Goal: Task Accomplishment & Management: Manage account settings

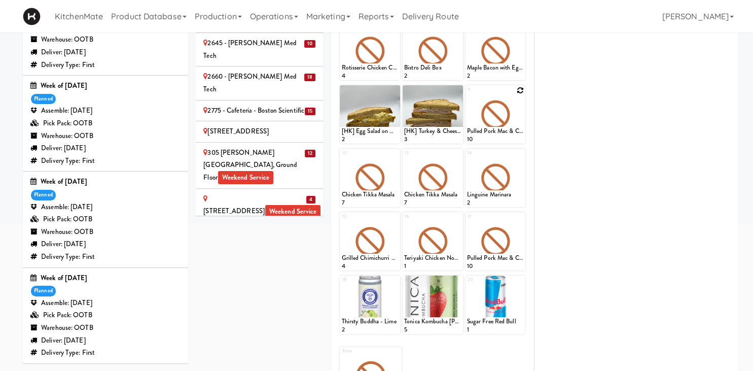
scroll to position [353, 0]
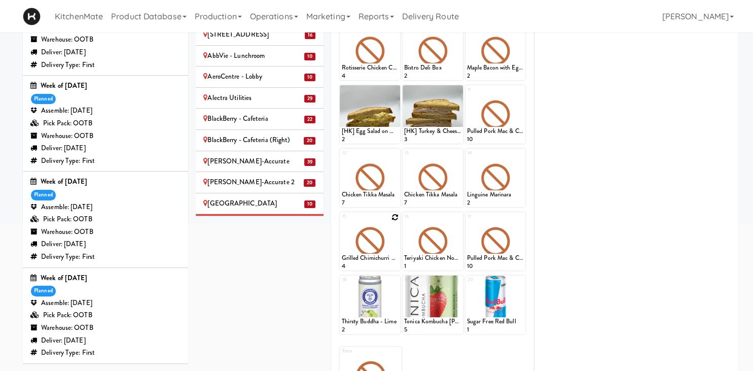
click at [398, 216] on div at bounding box center [370, 241] width 60 height 58
click at [395, 216] on icon at bounding box center [394, 216] width 7 height 7
click option "Chicken Mushroom Alfredo" at bounding box center [0, 0] width 0 height 0
type input "1"
type input "6"
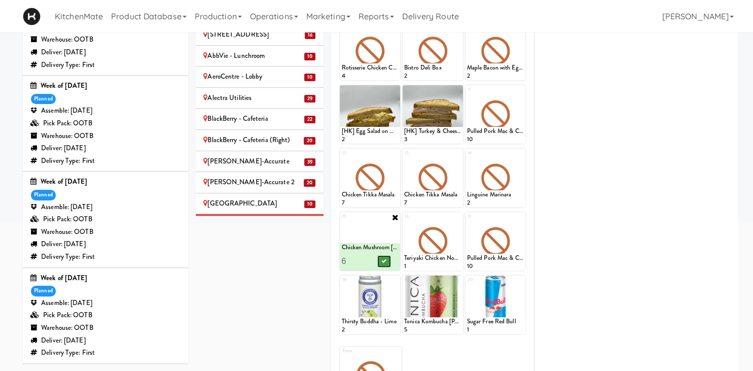
click at [385, 256] on button at bounding box center [384, 261] width 13 height 12
click at [522, 91] on icon at bounding box center [519, 90] width 7 height 7
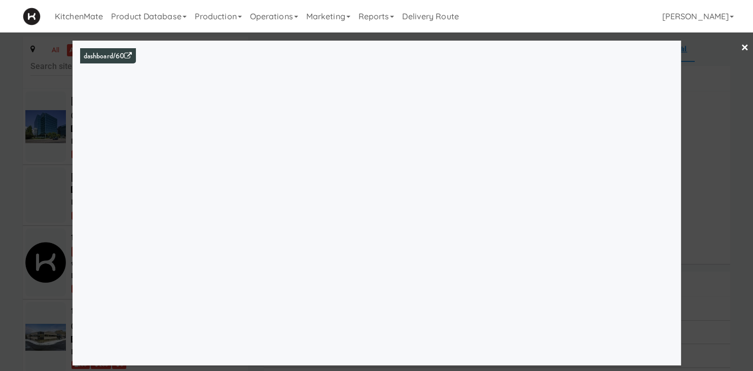
scroll to position [1552, 0]
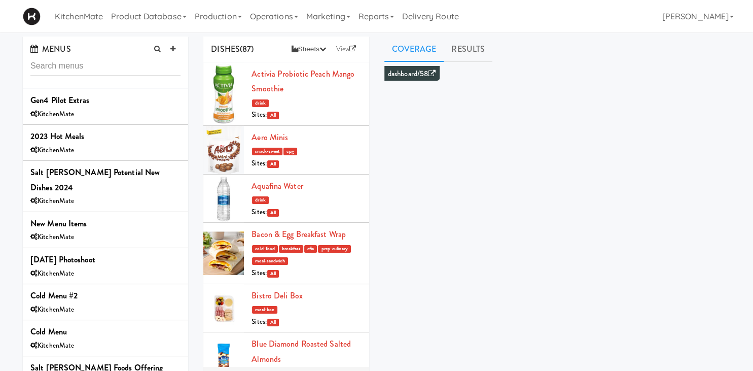
scroll to position [635, 0]
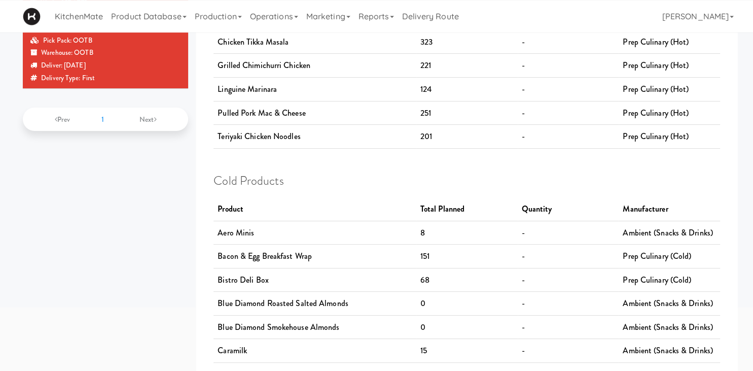
scroll to position [107, 0]
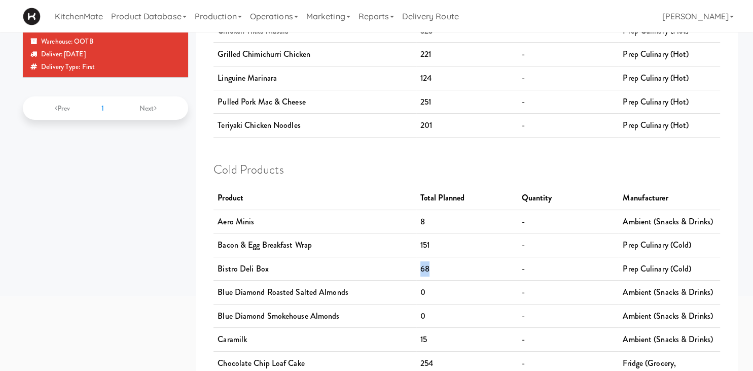
drag, startPoint x: 438, startPoint y: 269, endPoint x: 407, endPoint y: 265, distance: 31.7
click at [407, 265] on tr "Bistro Deli Box 68 - Prep Culinary (Cold)" at bounding box center [466, 268] width 506 height 24
click at [431, 297] on td "0" at bounding box center [466, 292] width 101 height 24
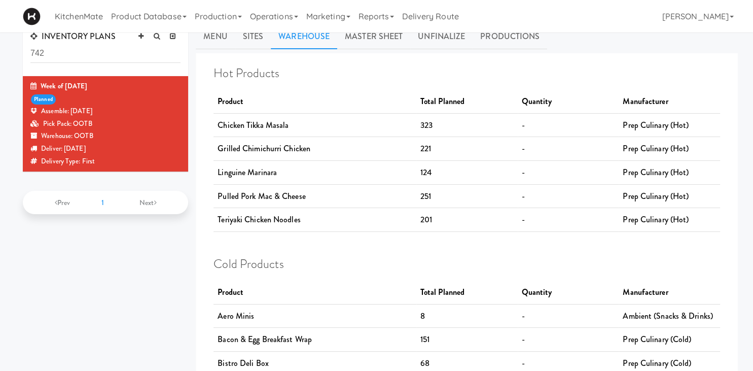
scroll to position [0, 0]
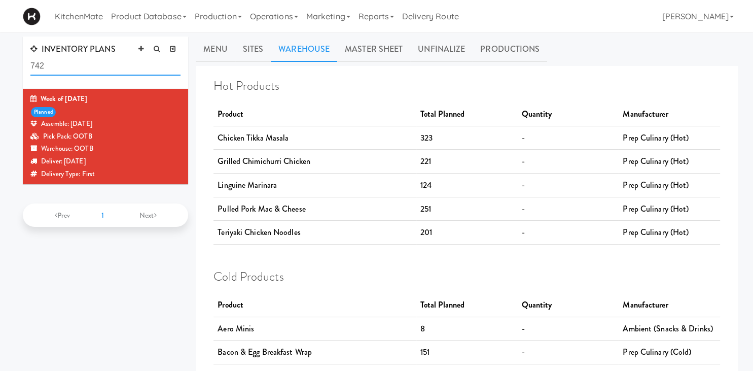
drag, startPoint x: 65, startPoint y: 66, endPoint x: -19, endPoint y: 61, distance: 83.8
click at [30, 61] on input "742" at bounding box center [105, 66] width 150 height 19
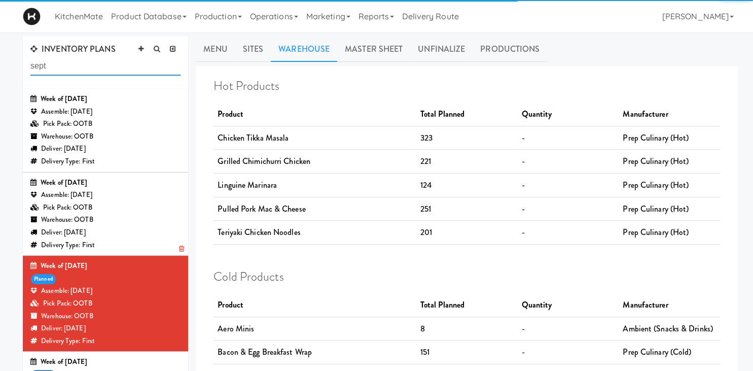
type input "sept"
click at [102, 205] on div "Pick Pack: OOTB" at bounding box center [105, 207] width 150 height 13
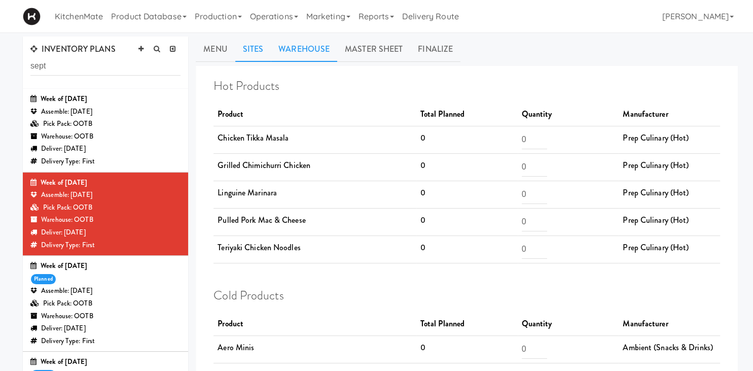
click at [252, 45] on link "Sites" at bounding box center [253, 48] width 36 height 25
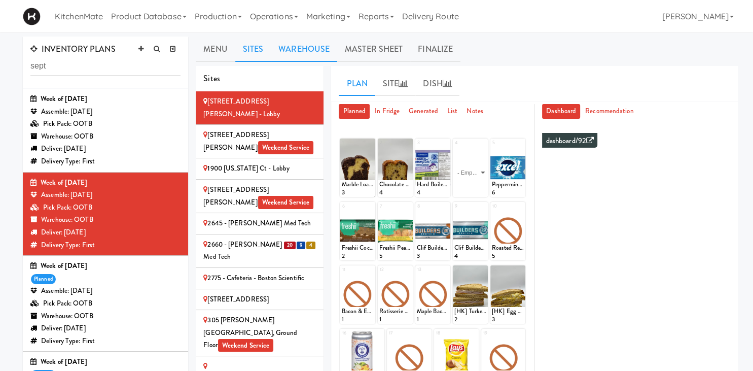
click at [301, 48] on link "Warehouse" at bounding box center [304, 48] width 66 height 25
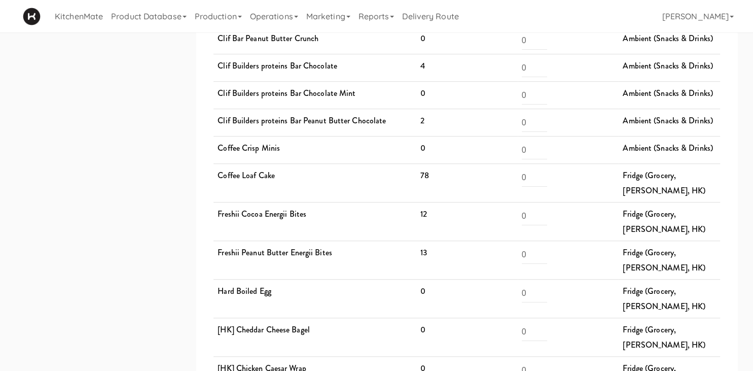
scroll to position [749, 0]
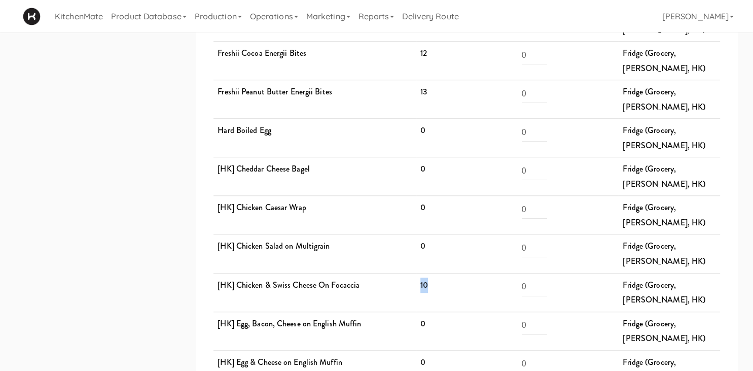
drag, startPoint x: 417, startPoint y: 172, endPoint x: 438, endPoint y: 174, distance: 20.9
click at [438, 273] on td "10" at bounding box center [466, 292] width 101 height 39
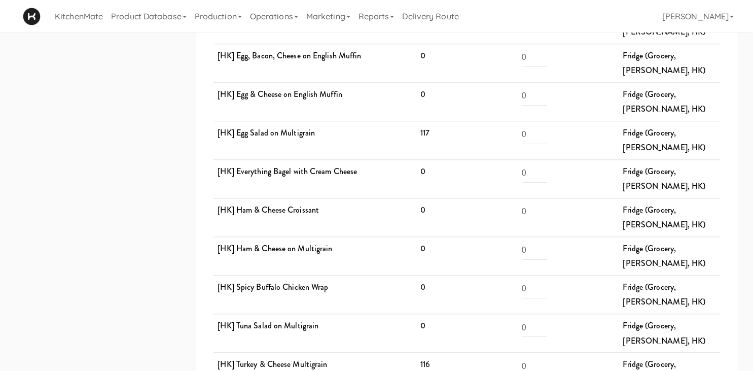
scroll to position [856, 0]
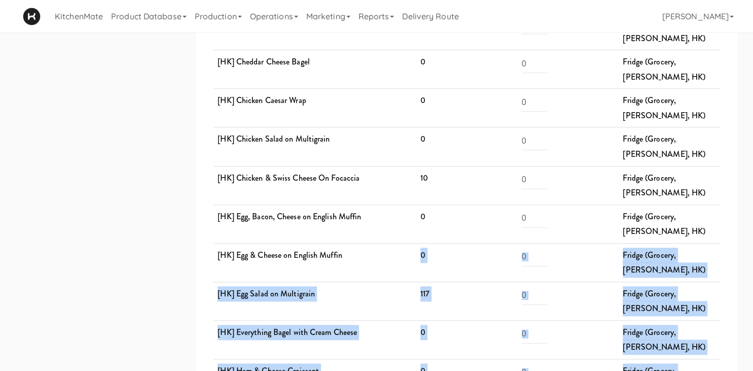
drag, startPoint x: 439, startPoint y: 309, endPoint x: 417, endPoint y: 128, distance: 182.8
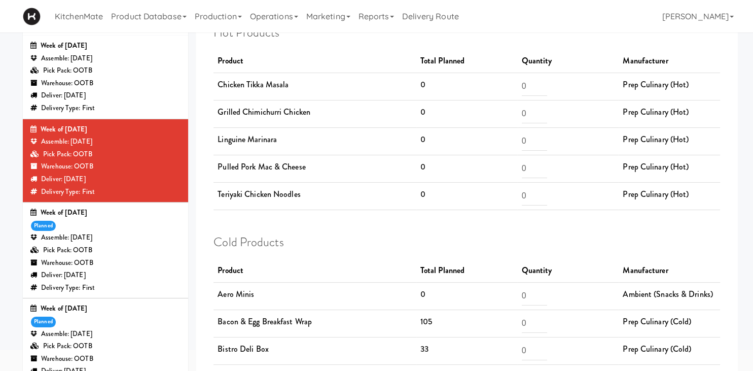
scroll to position [0, 0]
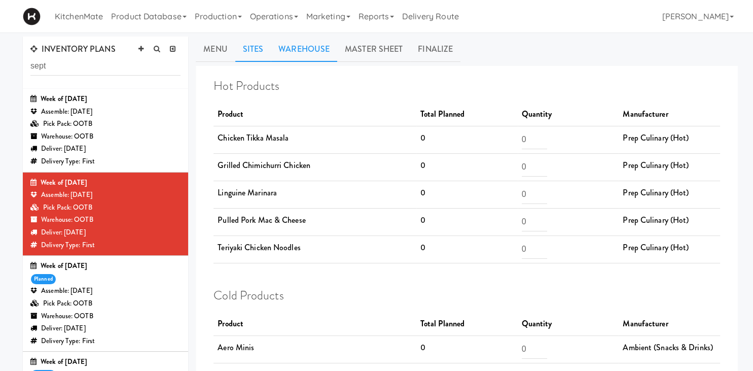
click at [254, 41] on link "Sites" at bounding box center [253, 48] width 36 height 25
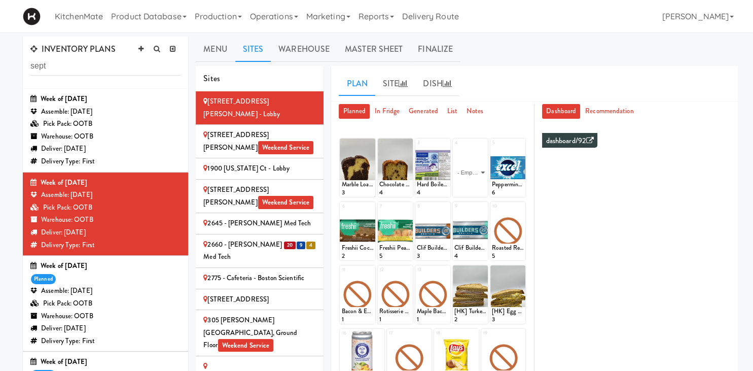
click at [303, 241] on span "9" at bounding box center [301, 245] width 9 height 8
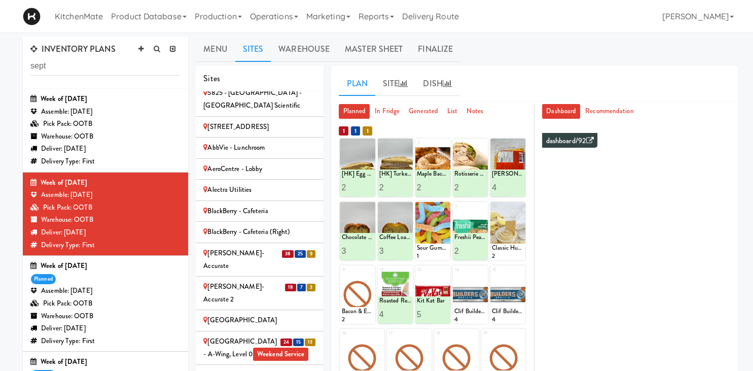
scroll to position [494, 0]
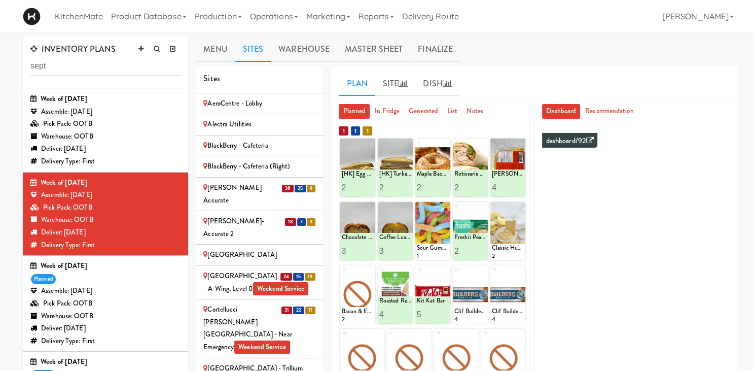
click at [278, 181] on div "[PERSON_NAME]-Accurate" at bounding box center [259, 193] width 113 height 25
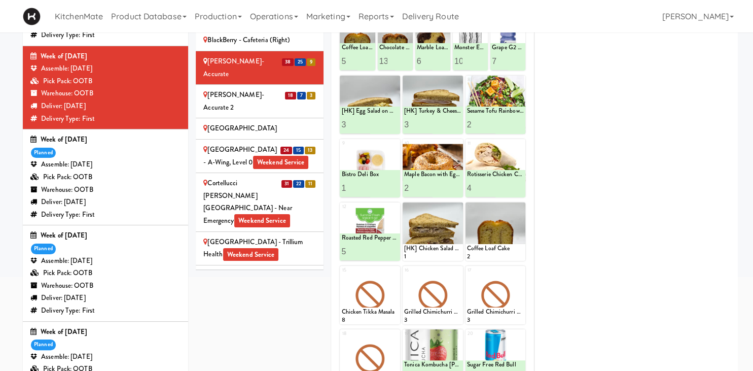
scroll to position [353, 0]
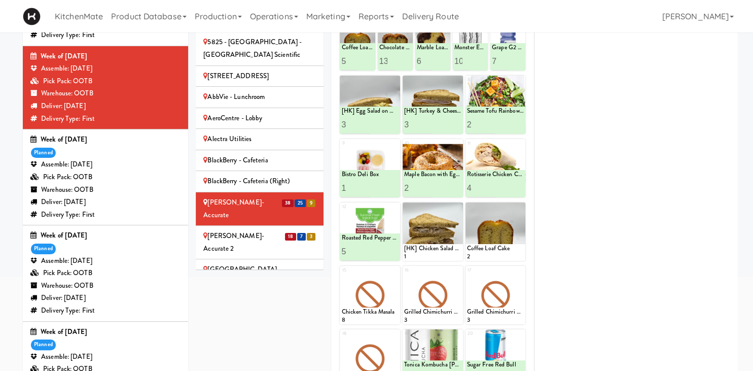
click at [256, 230] on div "[PERSON_NAME]-Accurate 2" at bounding box center [259, 242] width 113 height 25
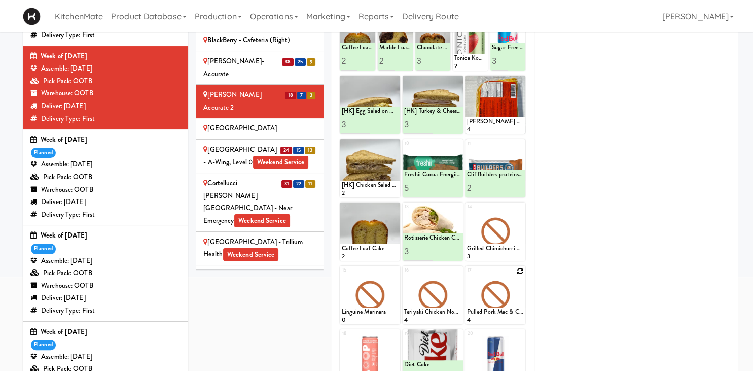
scroll to position [73, 0]
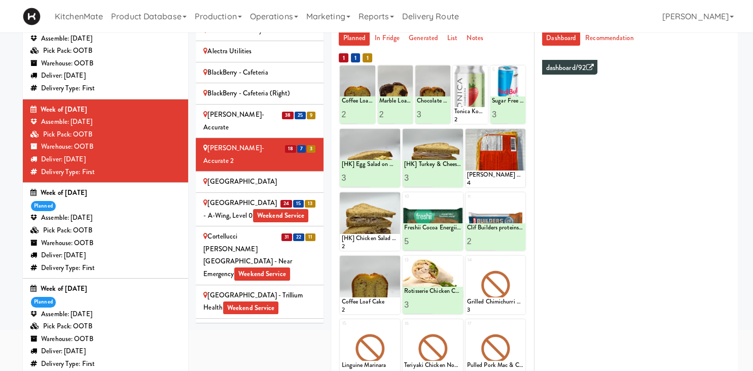
click at [261, 197] on div "Cambridge Memorial Hospital - A-Wing, Level 0 Weekend Service" at bounding box center [259, 209] width 113 height 25
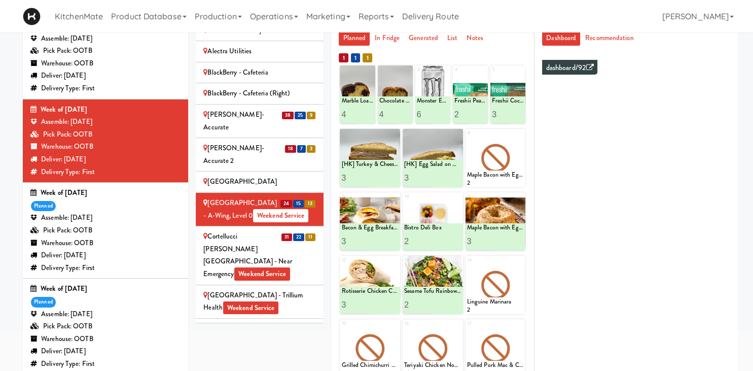
click at [280, 230] on div "Cortellucci Vaughan Hospital - near Emergency Weekend Service" at bounding box center [259, 255] width 113 height 50
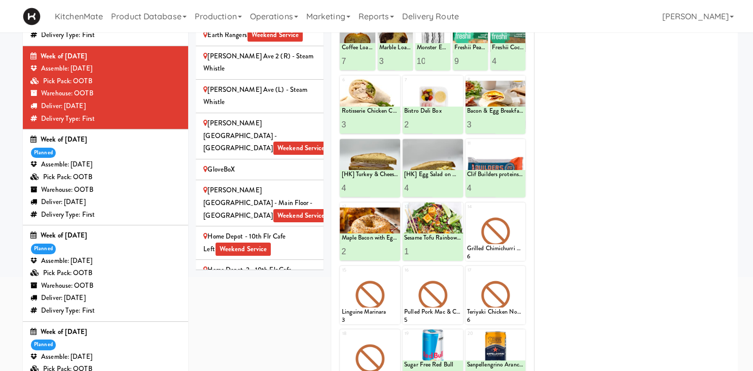
scroll to position [917, 0]
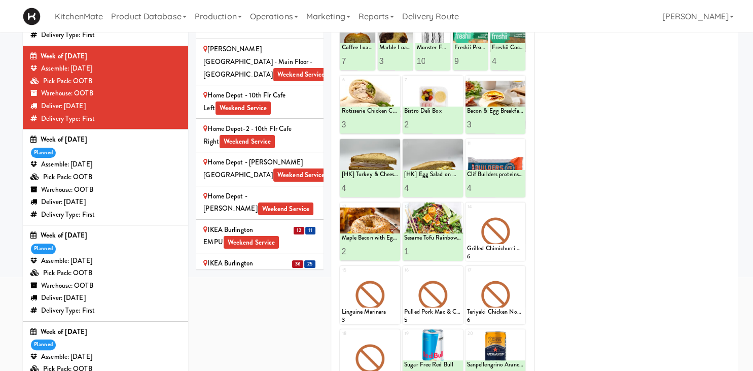
click at [291, 224] on div "IKEA Burlington EMPU Weekend Service" at bounding box center [259, 236] width 113 height 25
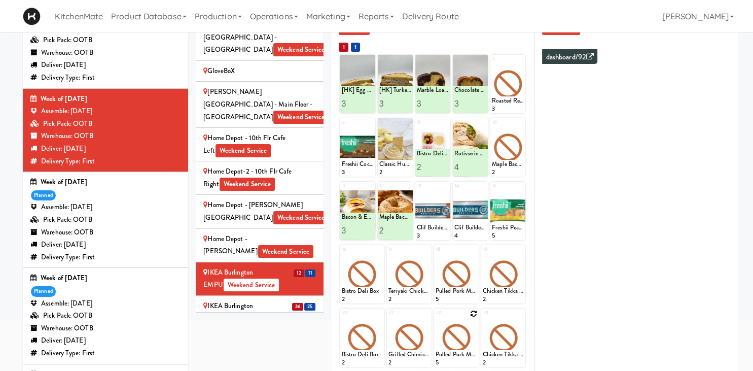
scroll to position [73, 0]
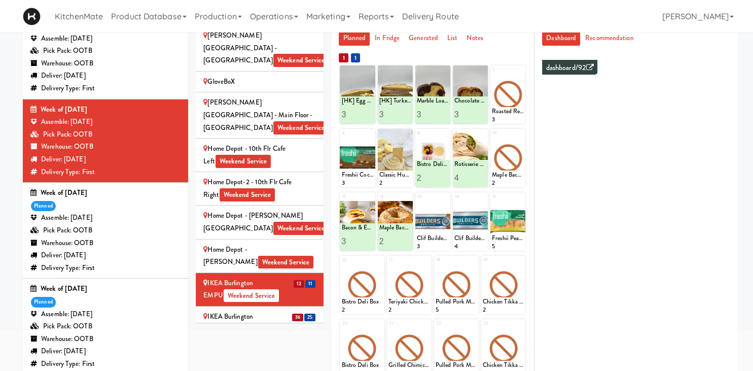
click at [257, 322] on span "Weekend Service" at bounding box center [246, 328] width 56 height 13
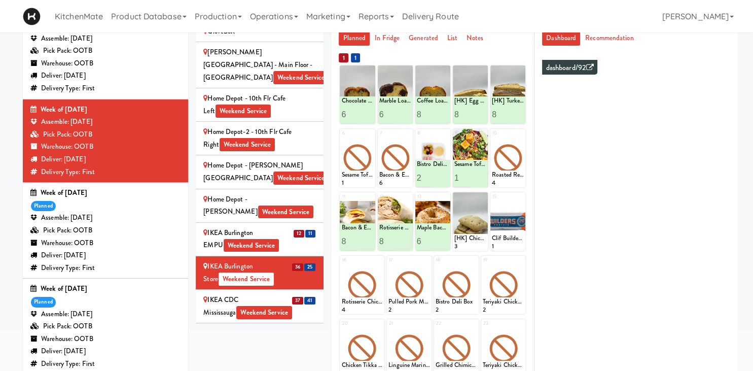
scroll to position [987, 0]
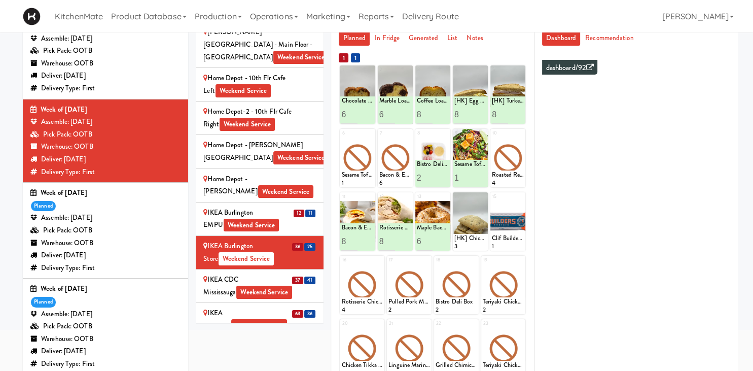
click at [238, 273] on div "IKEA CDC Mississauga Weekend Service" at bounding box center [259, 285] width 113 height 25
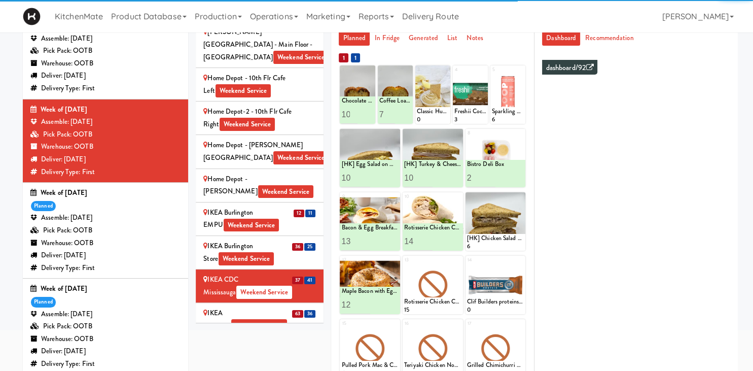
click at [271, 341] on div "IKEA North York Store Weekend Service" at bounding box center [259, 353] width 113 height 25
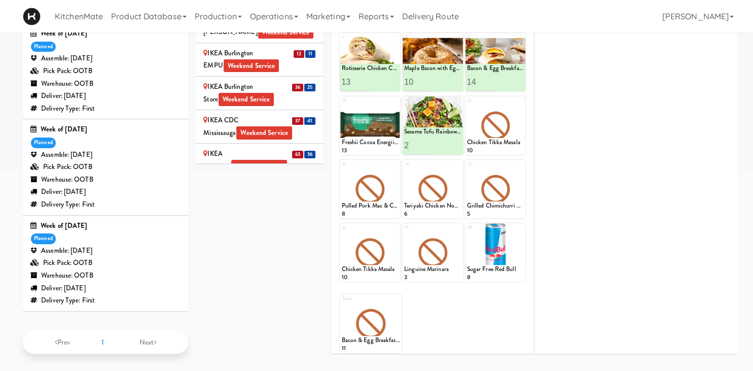
scroll to position [126, 0]
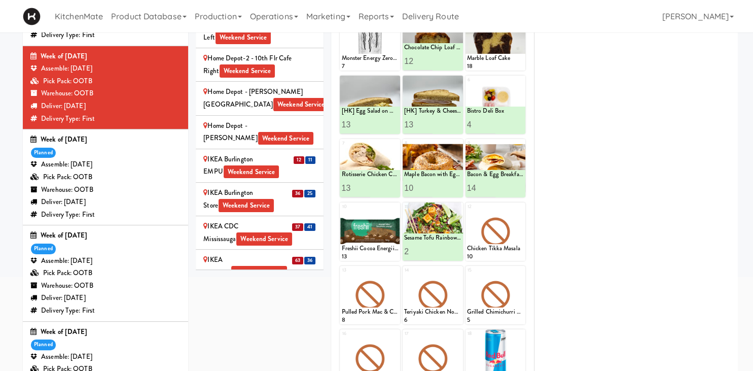
click at [260, 253] on div "IKEA Etobicoke Weekend Service" at bounding box center [259, 265] width 113 height 25
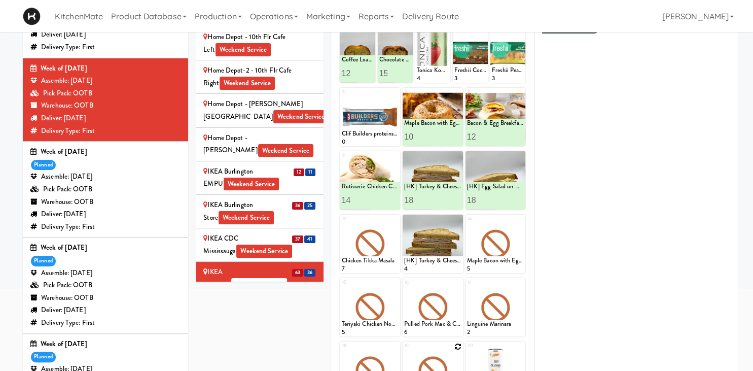
scroll to position [233, 0]
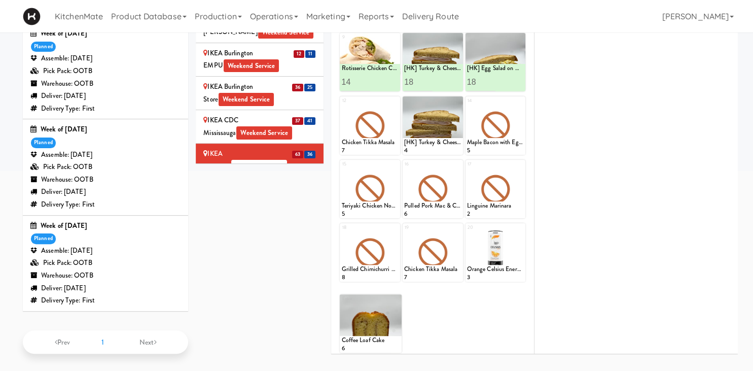
click at [282, 181] on div "IKEA North York Store Weekend Service" at bounding box center [259, 193] width 113 height 25
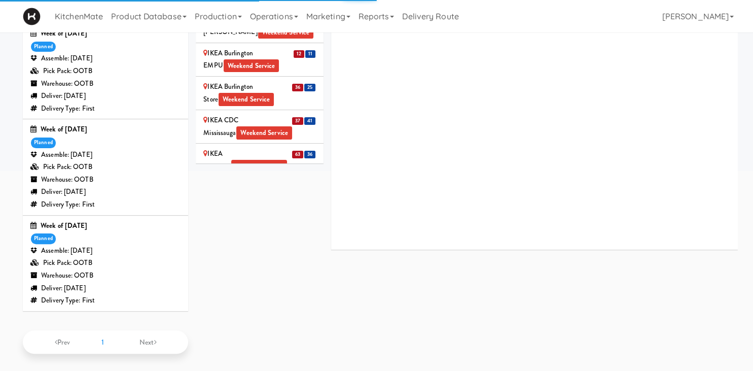
click at [285, 215] on div "IKEA Scarborough Town Center Weekend Service" at bounding box center [259, 227] width 113 height 25
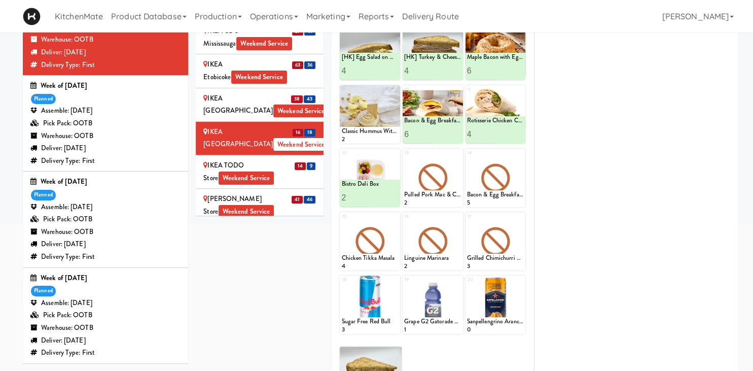
scroll to position [126, 0]
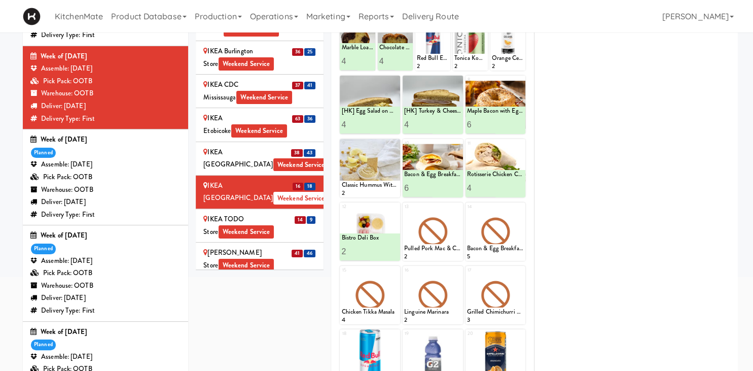
click at [265, 213] on div "IKEA TODO Store Weekend Service" at bounding box center [259, 225] width 113 height 25
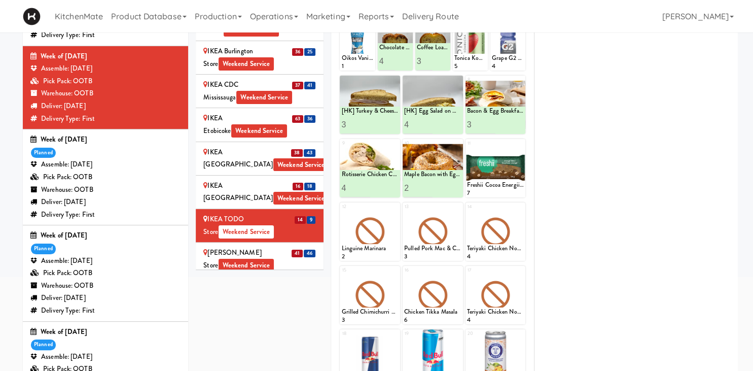
click at [294, 249] on span "41" at bounding box center [296, 253] width 11 height 8
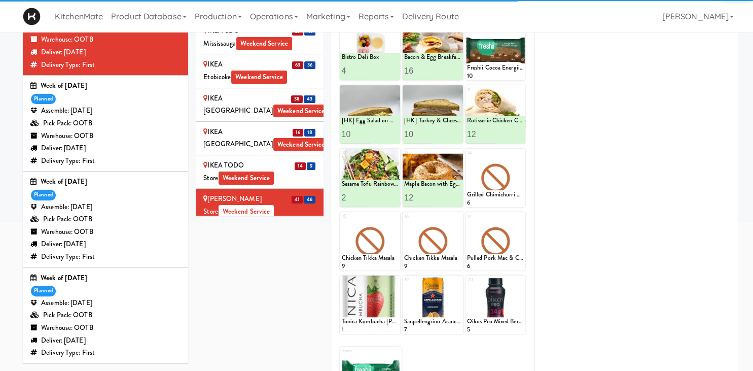
scroll to position [1199, 0]
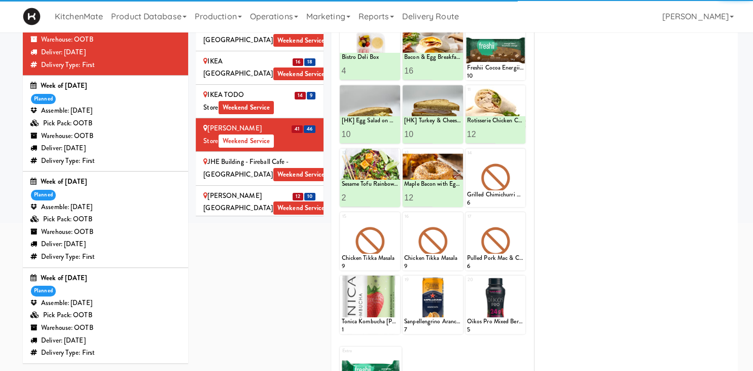
click at [285, 190] on div "Joseph Brant Hospital Weekend Service" at bounding box center [259, 202] width 113 height 25
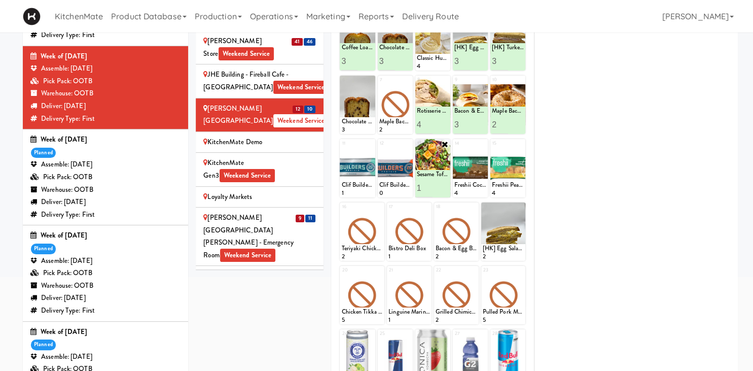
scroll to position [73, 0]
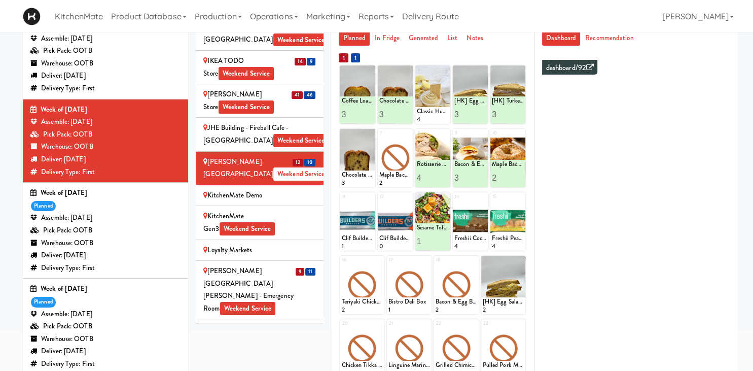
click at [291, 265] on div "Mackenzie Richmond Hill Hospital - Emergency Room Weekend Service" at bounding box center [259, 290] width 113 height 50
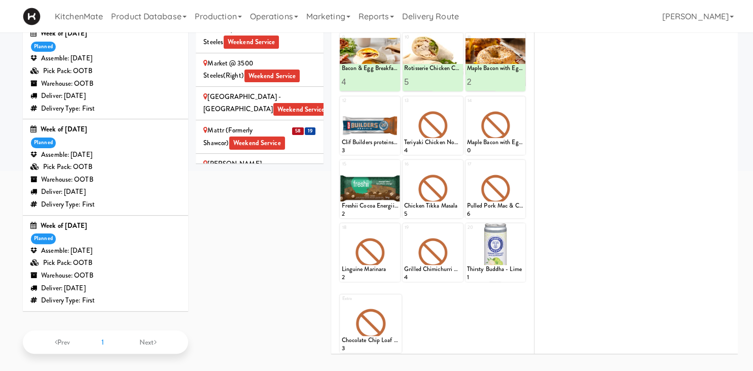
scroll to position [1411, 0]
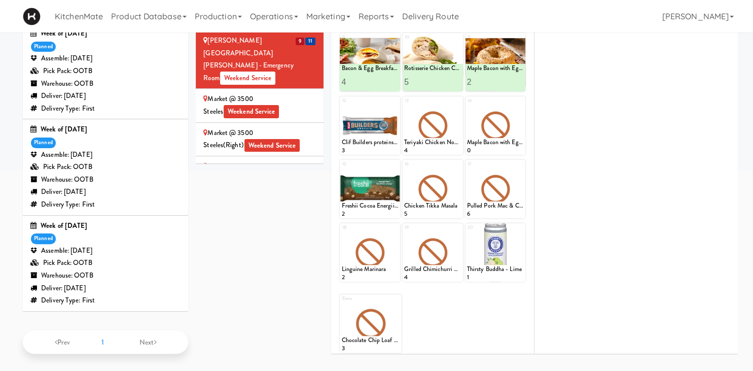
click at [267, 194] on div "Mattr (formerly Shawcor) Weekend Service" at bounding box center [259, 206] width 113 height 25
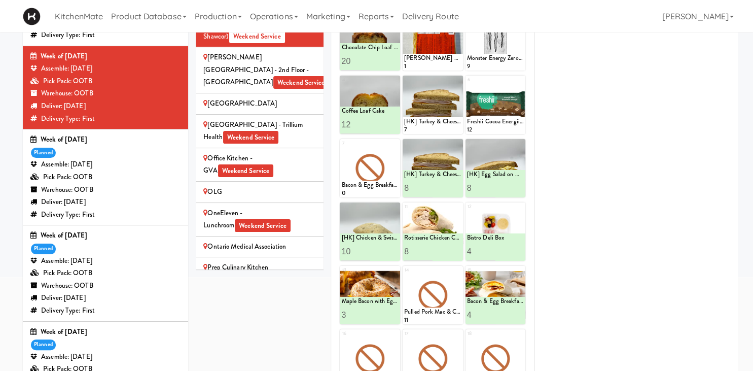
scroll to position [1693, 0]
click at [287, 328] on div "Queensway Health Centre - Trillium Health Weekend Service" at bounding box center [259, 340] width 113 height 25
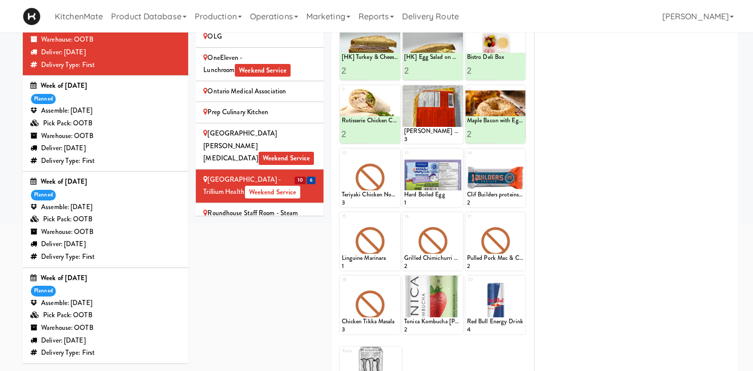
scroll to position [1905, 0]
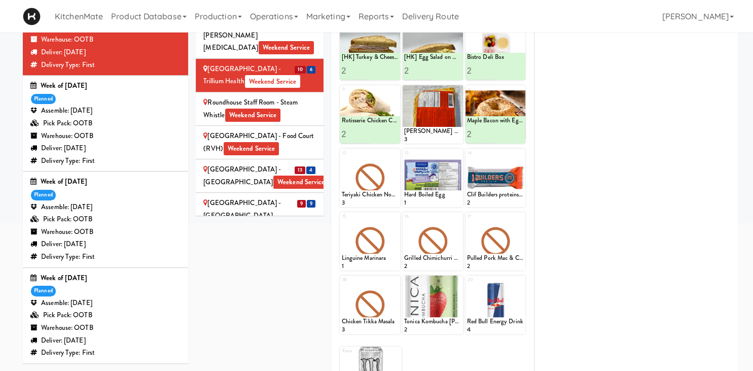
click at [288, 163] on div "Scarborough Birchmount Hospital - Main Lobby Weekend Service" at bounding box center [259, 175] width 113 height 25
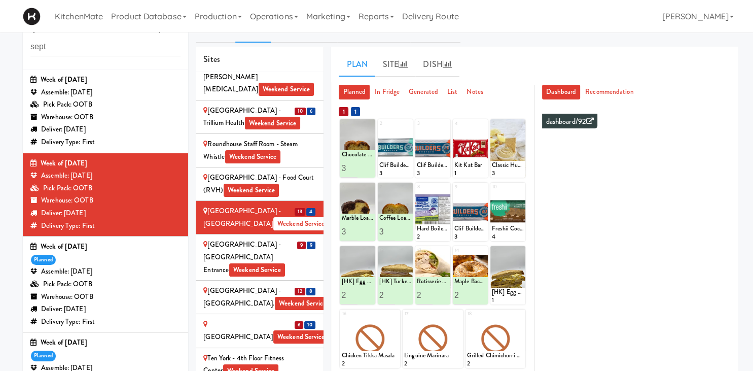
scroll to position [2044, 0]
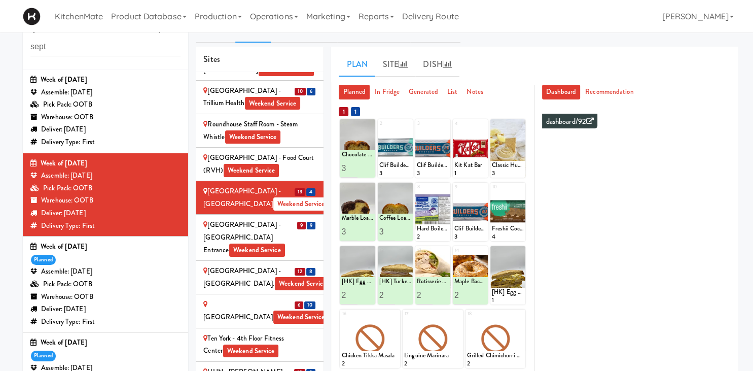
click at [273, 218] on div "Scarborough General Hospital - Tower Wing Entrance Weekend Service" at bounding box center [259, 237] width 113 height 38
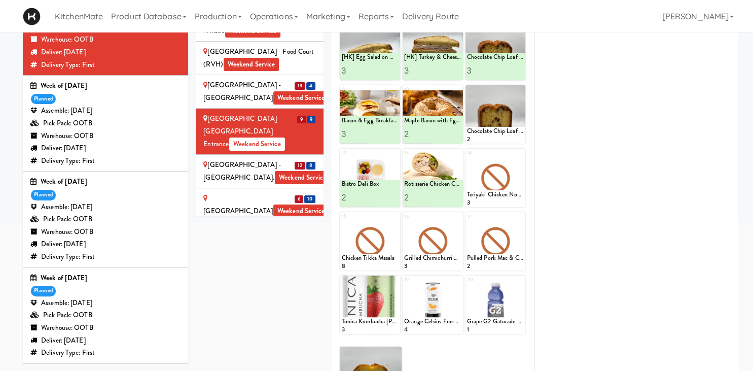
scroll to position [1903, 0]
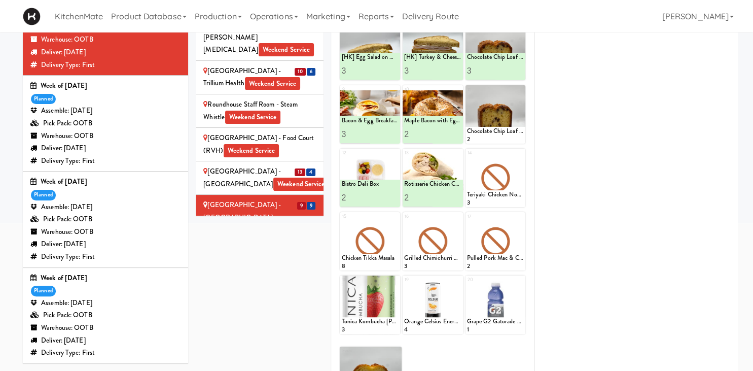
click at [287, 245] on div "SickKids Hospital - Main St. Weekend Service" at bounding box center [259, 257] width 113 height 25
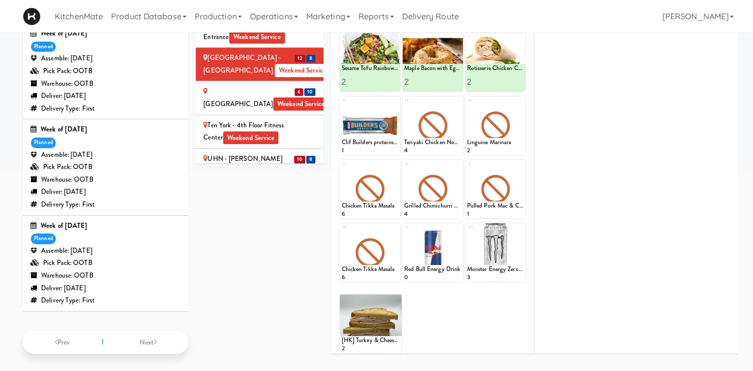
scroll to position [19, 0]
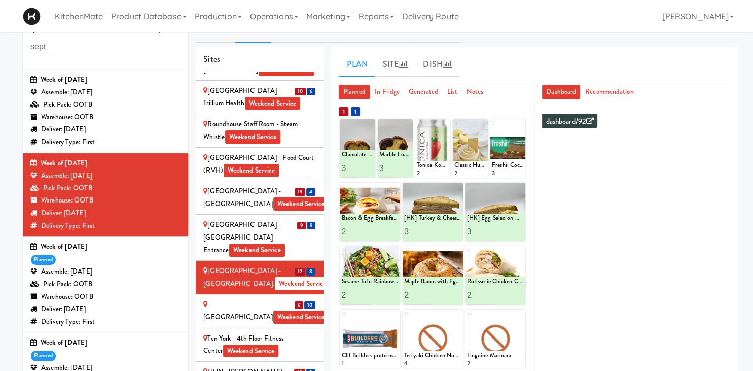
click at [301, 298] on div "6 10" at bounding box center [305, 304] width 22 height 13
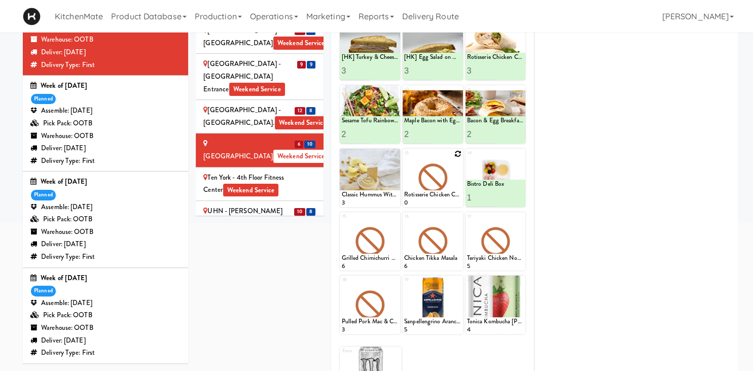
scroll to position [73, 0]
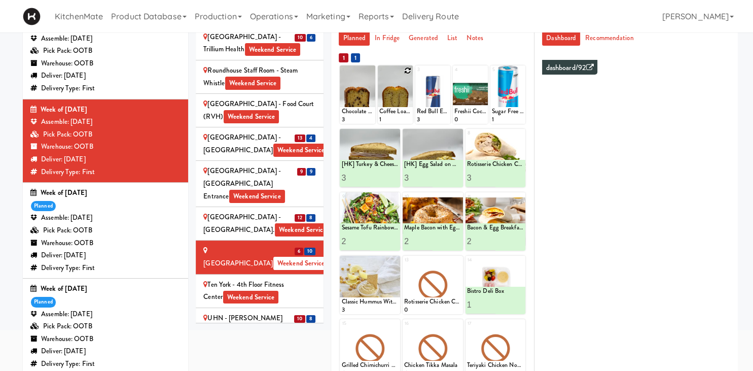
click at [409, 69] on icon at bounding box center [407, 70] width 7 height 7
click option "Coffee Loaf Cake" at bounding box center [0, 0] width 0 height 0
click at [391, 109] on input "1" at bounding box center [387, 114] width 16 height 19
click at [390, 110] on input "2" at bounding box center [387, 114] width 16 height 19
click at [390, 110] on input "3" at bounding box center [387, 114] width 16 height 19
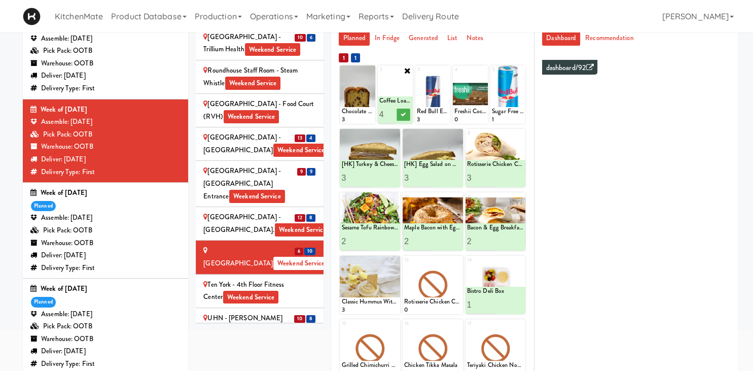
type input "4"
click at [390, 110] on input "4" at bounding box center [387, 114] width 16 height 19
click at [404, 114] on icon at bounding box center [402, 115] width 5 height 6
click at [372, 67] on icon at bounding box center [369, 70] width 7 height 7
click at [368, 100] on select "- Empty - Activia Probiotic Peach Mango Smoothie Aquafina Water Chocolate Milk …" at bounding box center [357, 99] width 32 height 49
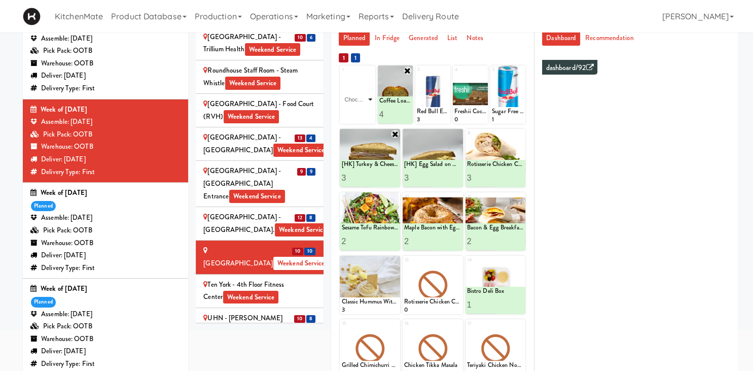
click option "Chocolate Chip Loaf Cake" at bounding box center [0, 0] width 0 height 0
click at [356, 109] on input "1" at bounding box center [349, 114] width 16 height 19
click at [352, 110] on input "2" at bounding box center [349, 114] width 16 height 19
type input "3"
click at [352, 110] on input "3" at bounding box center [349, 114] width 16 height 19
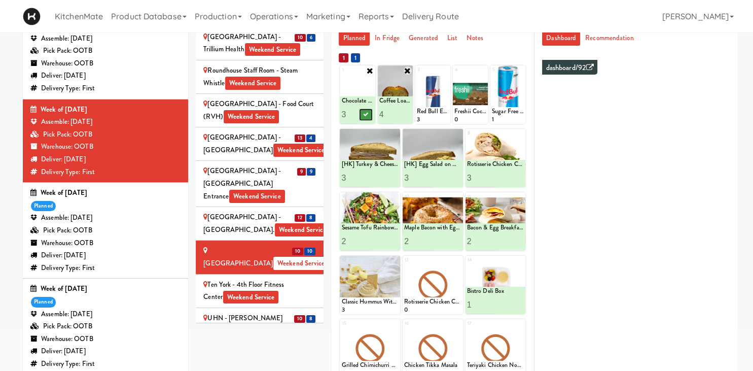
click at [367, 113] on icon at bounding box center [365, 115] width 5 height 6
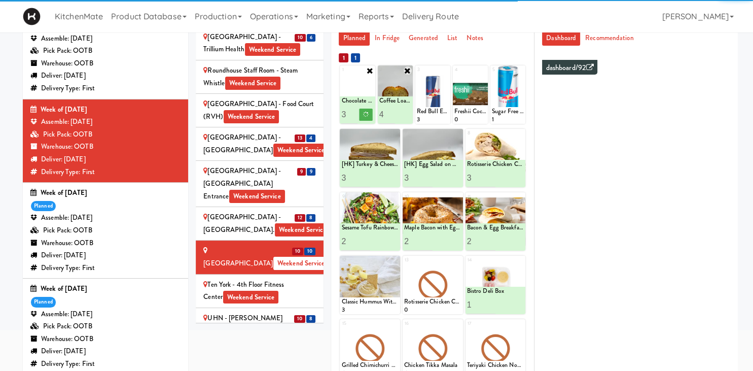
click at [309, 315] on span "8" at bounding box center [310, 319] width 9 height 8
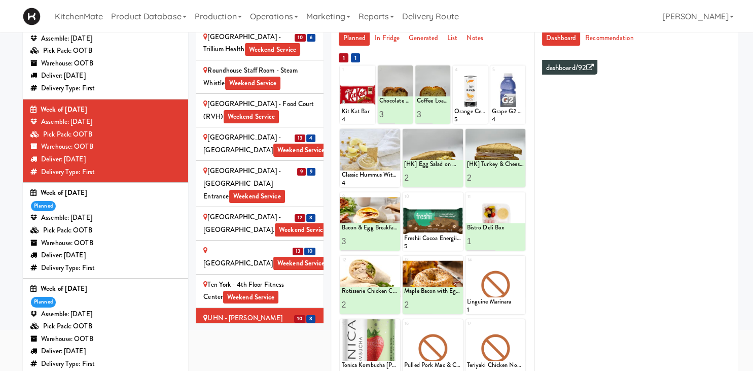
click at [278, 358] on div "UHN - Lyndhurst Centre - Cafe Lobby Weekend Service" at bounding box center [259, 377] width 113 height 38
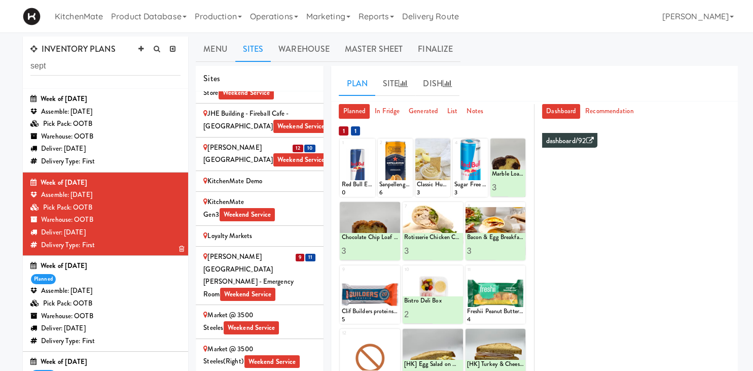
scroll to position [1338, 0]
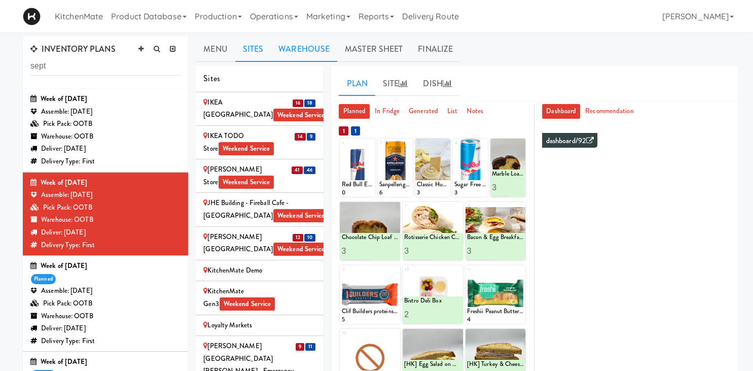
click at [283, 48] on link "Warehouse" at bounding box center [304, 48] width 66 height 25
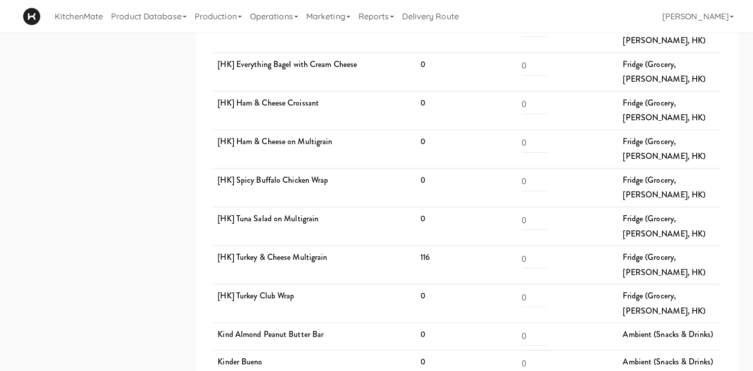
scroll to position [1231, 0]
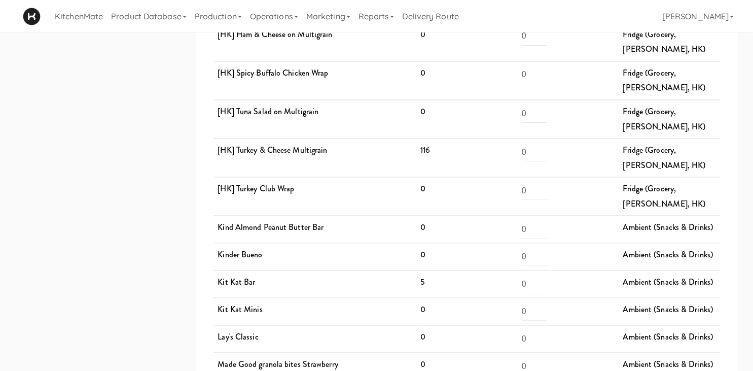
drag, startPoint x: 359, startPoint y: 186, endPoint x: 402, endPoint y: 199, distance: 45.5
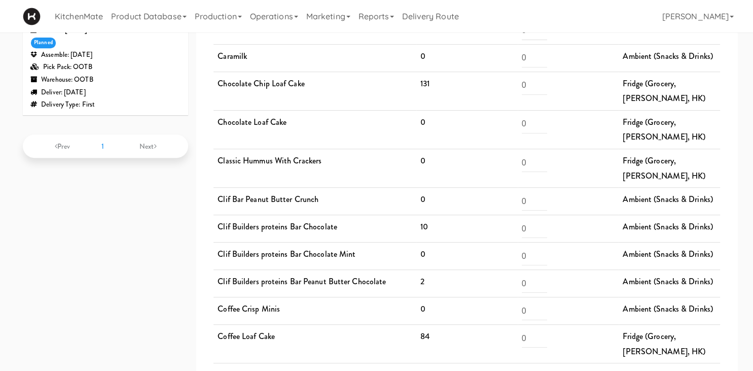
scroll to position [0, 0]
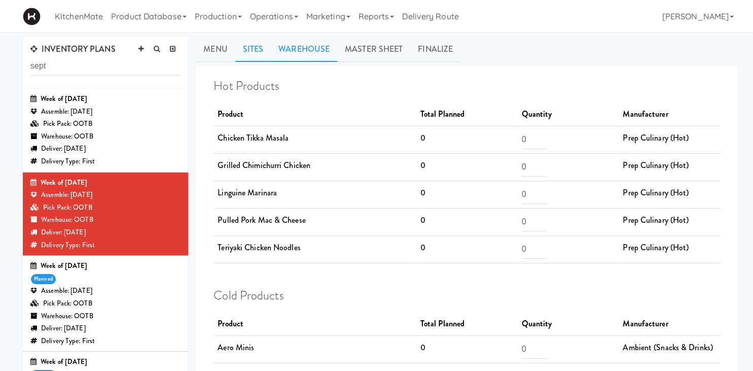
click at [254, 55] on link "Sites" at bounding box center [253, 48] width 36 height 25
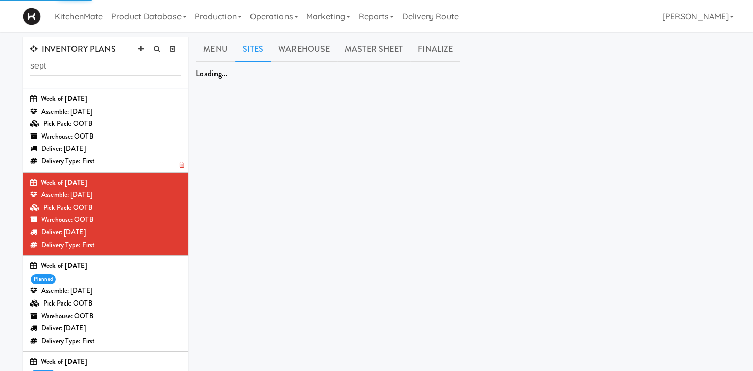
click at [151, 94] on div "Week of [DATE]" at bounding box center [105, 99] width 150 height 13
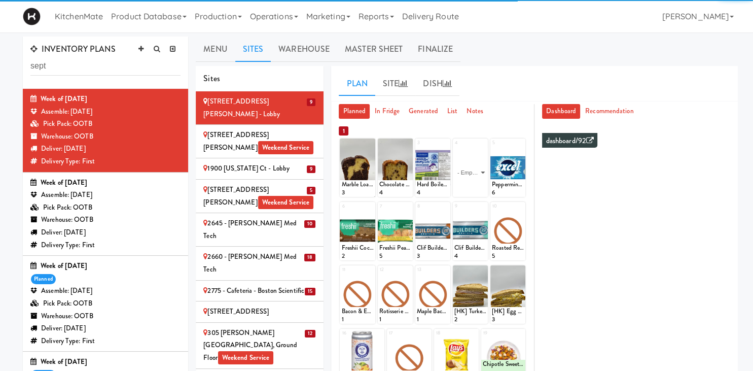
click at [122, 301] on div "Pick Pack: OOTB" at bounding box center [105, 303] width 150 height 13
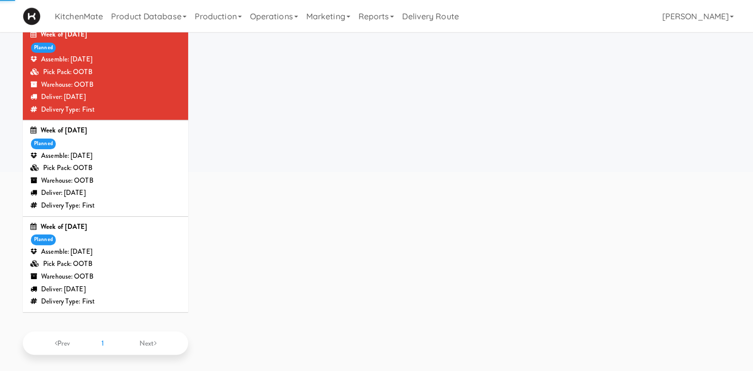
scroll to position [233, 0]
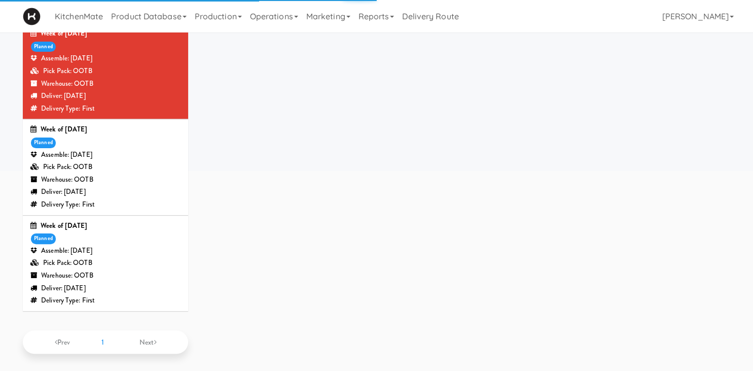
click at [121, 276] on div "Warehouse: OOTB" at bounding box center [105, 275] width 150 height 13
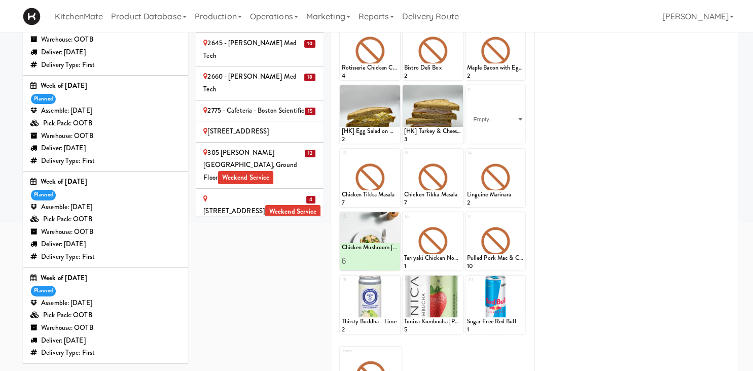
scroll to position [353, 0]
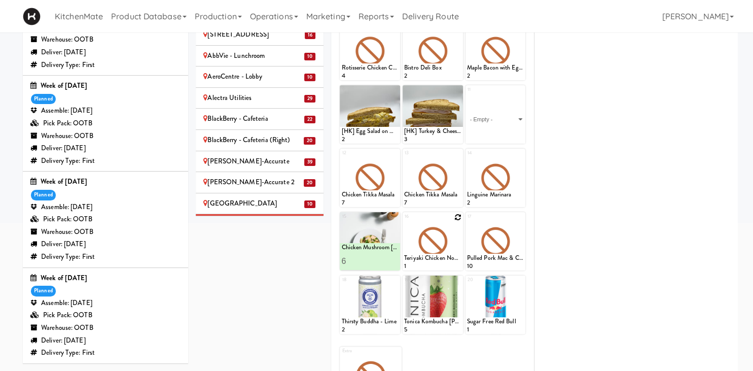
click at [457, 218] on icon at bounding box center [457, 216] width 7 height 7
click at [404, 221] on select "- Empty - Activia Probiotic Peach Mango Smoothie Aquafina Water Chocolate Milk …" at bounding box center [432, 245] width 57 height 49
click option "Chicken Mushroom [PERSON_NAME]" at bounding box center [0, 0] width 0 height 0
type input "1"
click at [455, 216] on icon at bounding box center [458, 217] width 8 height 8
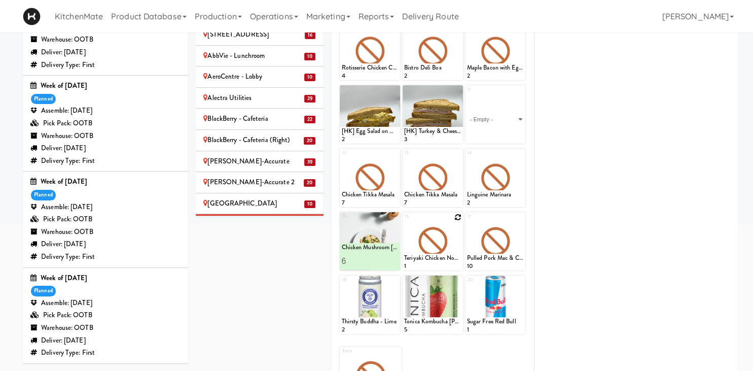
click at [457, 217] on icon at bounding box center [457, 216] width 7 height 7
click at [404, 221] on select "- Empty - Activia Probiotic Peach Mango Smoothie Aquafina Water Chocolate Milk …" at bounding box center [432, 245] width 57 height 49
click option "Korean Pork Noodles (Contains Egg)" at bounding box center [0, 0] width 0 height 0
click at [428, 260] on input "2" at bounding box center [418, 260] width 28 height 19
click at [428, 260] on input "3" at bounding box center [418, 260] width 28 height 19
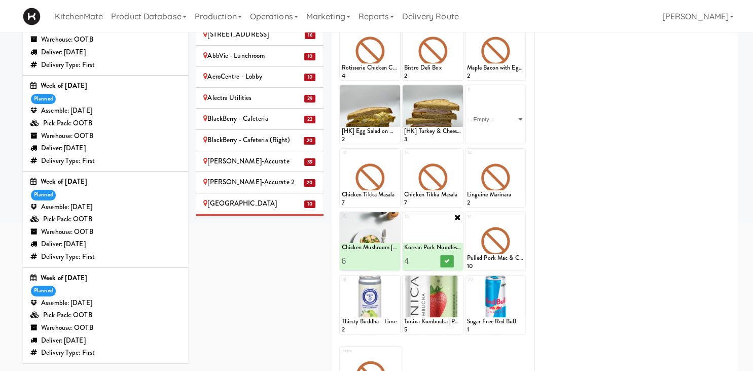
type input "4"
click at [428, 260] on input "4" at bounding box center [418, 260] width 28 height 19
click at [445, 259] on button at bounding box center [446, 261] width 13 height 12
click at [521, 216] on icon at bounding box center [519, 216] width 7 height 7
click at [467, 221] on select "- Empty - Activia Probiotic Peach Mango Smoothie Aquafina Water Chocolate Milk …" at bounding box center [495, 245] width 57 height 49
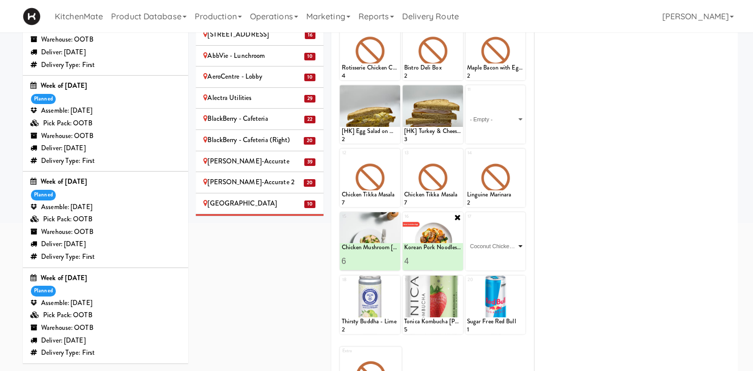
click option "Coconut Chicken [PERSON_NAME]" at bounding box center [0, 0] width 0 height 0
type input "6"
click at [509, 263] on icon at bounding box center [509, 261] width 5 height 6
click at [523, 153] on icon at bounding box center [519, 153] width 7 height 7
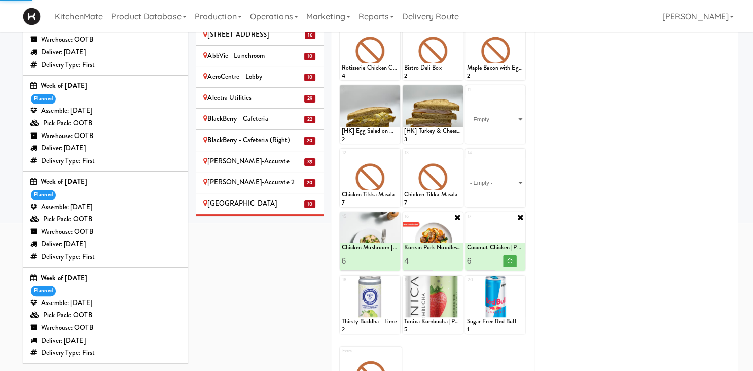
click at [467, 158] on select "- Empty - Activia Probiotic Peach Mango Smoothie Aquafina Water Chocolate Milk …" at bounding box center [495, 182] width 57 height 49
click option "Coconut Chicken [PERSON_NAME]" at bounding box center [0, 0] width 0 height 0
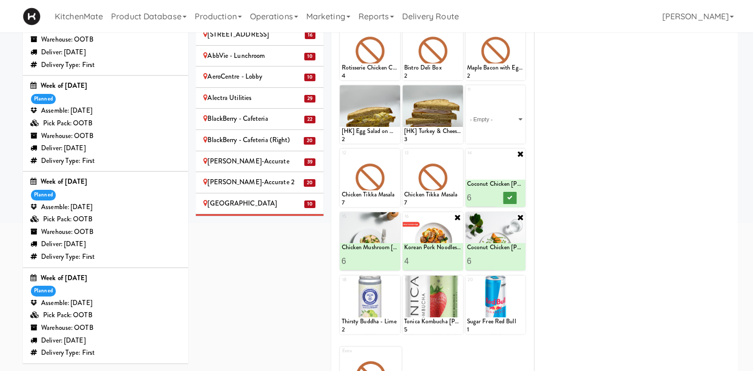
type input "6"
click at [509, 202] on button at bounding box center [509, 198] width 13 height 12
click at [457, 154] on icon at bounding box center [457, 153] width 7 height 7
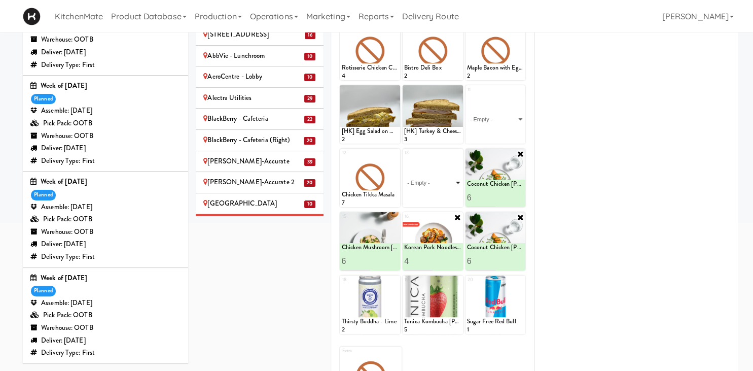
click at [404, 158] on select "- Empty - Activia Probiotic Peach Mango Smoothie Aquafina Water Chocolate Milk …" at bounding box center [432, 182] width 57 height 49
click option "Korean Pork Noodles (Contains Egg)" at bounding box center [0, 0] width 0 height 0
type input "8"
type input "4"
click at [449, 198] on icon at bounding box center [446, 198] width 5 height 6
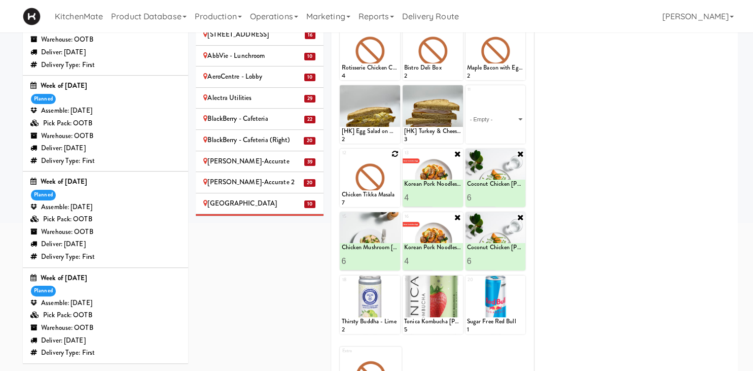
click at [396, 150] on div at bounding box center [370, 178] width 60 height 58
click at [394, 154] on icon at bounding box center [394, 153] width 7 height 7
click at [341, 158] on select "- Empty - Activia Probiotic Peach Mango Smoothie Aquafina Water Chocolate Milk …" at bounding box center [369, 182] width 57 height 49
click option "Chipotle Sweet Potato Bowl" at bounding box center [0, 0] width 0 height 0
click at [362, 193] on input "1" at bounding box center [355, 197] width 28 height 19
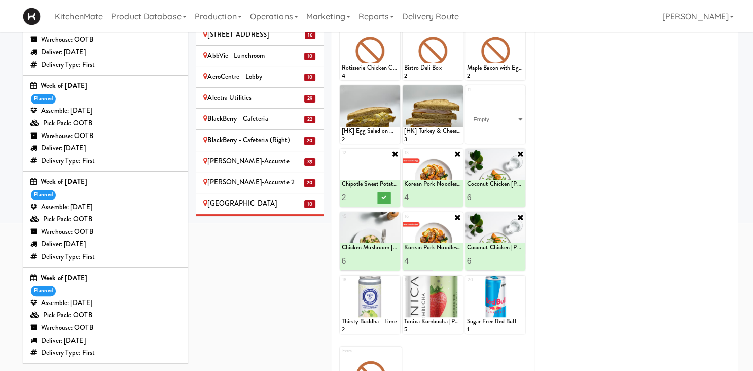
click at [362, 195] on input "2" at bounding box center [355, 197] width 28 height 19
click at [362, 195] on input "3" at bounding box center [355, 197] width 28 height 19
type input "4"
click at [363, 194] on input "4" at bounding box center [355, 197] width 28 height 19
click at [384, 197] on icon at bounding box center [384, 198] width 5 height 6
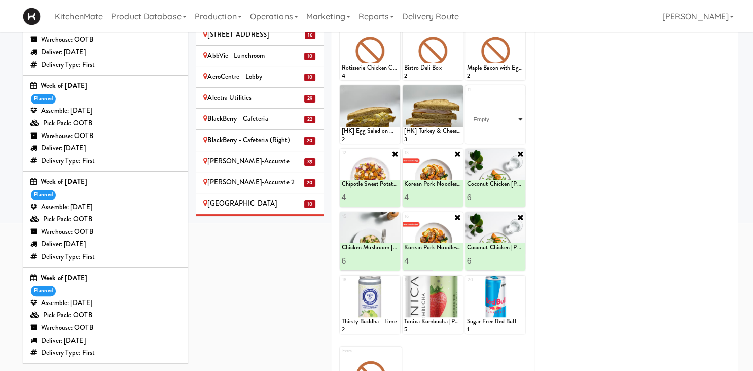
click at [467, 95] on select "- Empty - Activia Probiotic Peach Mango Smoothie Aquafina Water Chocolate Milk …" at bounding box center [495, 119] width 57 height 49
click option "Spaghetti & Meatballs" at bounding box center [0, 0] width 0 height 0
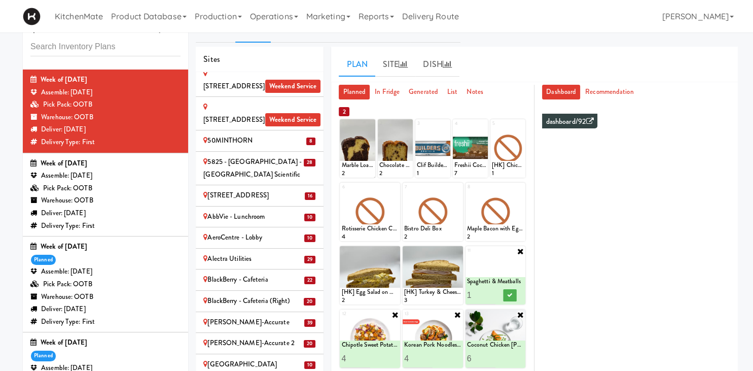
scroll to position [180, 0]
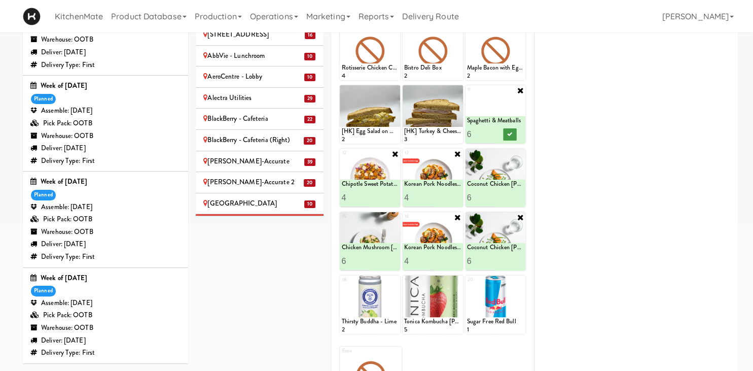
type input "6"
click at [510, 134] on icon at bounding box center [509, 134] width 5 height 6
click at [457, 152] on icon at bounding box center [458, 154] width 8 height 8
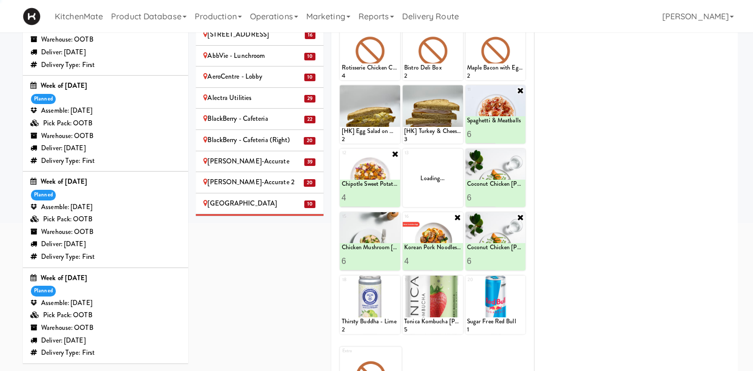
click at [521, 89] on icon at bounding box center [520, 90] width 8 height 8
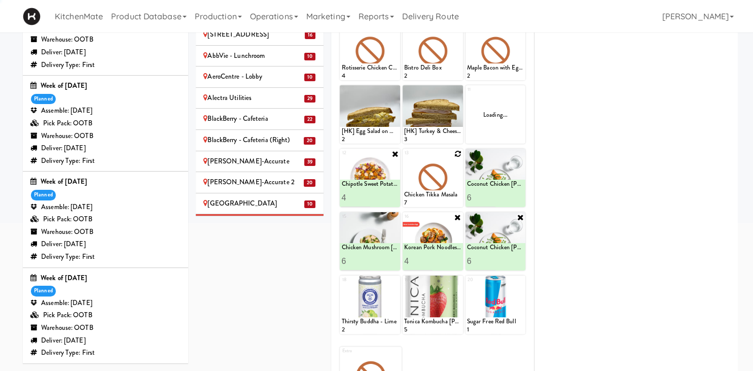
click at [457, 153] on icon at bounding box center [457, 153] width 7 height 7
click at [404, 158] on select "- Empty - Activia Probiotic Peach Mango Smoothie Aquafina Water Chocolate Milk …" at bounding box center [432, 182] width 57 height 49
click option "Spaghetti & Meatballs" at bounding box center [0, 0] width 0 height 0
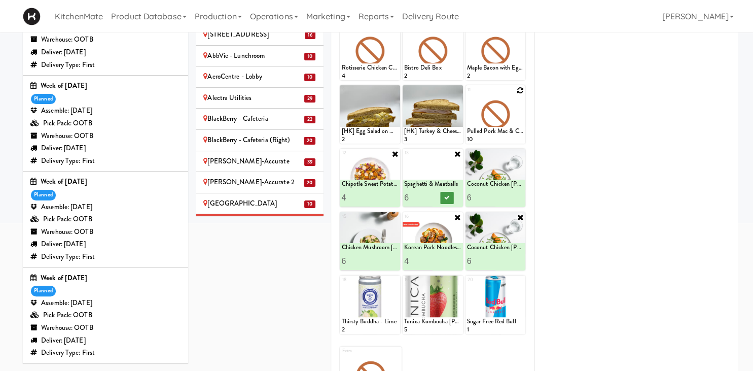
type input "6"
click at [452, 198] on button at bounding box center [446, 198] width 13 height 12
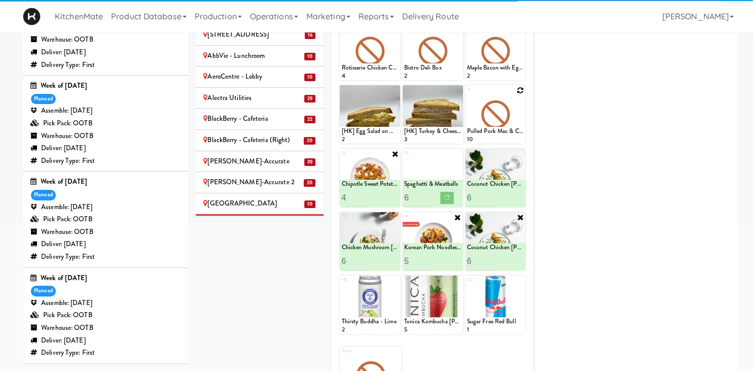
click at [429, 256] on input "5" at bounding box center [418, 260] width 28 height 19
type input "6"
click at [429, 256] on input "6" at bounding box center [418, 260] width 28 height 19
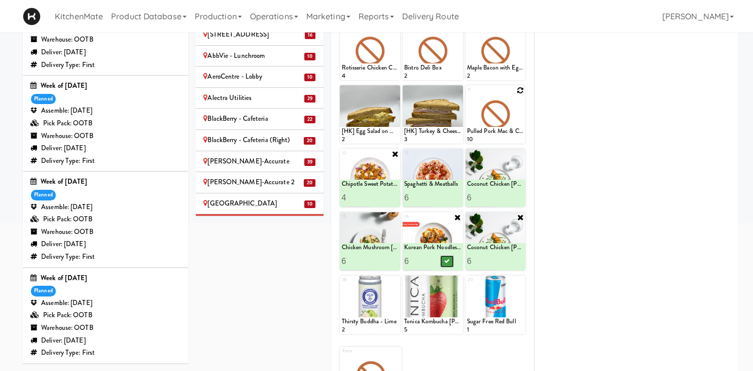
click at [443, 261] on button at bounding box center [446, 261] width 13 height 12
click at [430, 200] on input "5" at bounding box center [418, 197] width 28 height 19
click at [430, 200] on input "4" at bounding box center [418, 197] width 28 height 19
click at [447, 200] on button at bounding box center [446, 198] width 13 height 12
click at [427, 194] on input "5" at bounding box center [418, 197] width 28 height 19
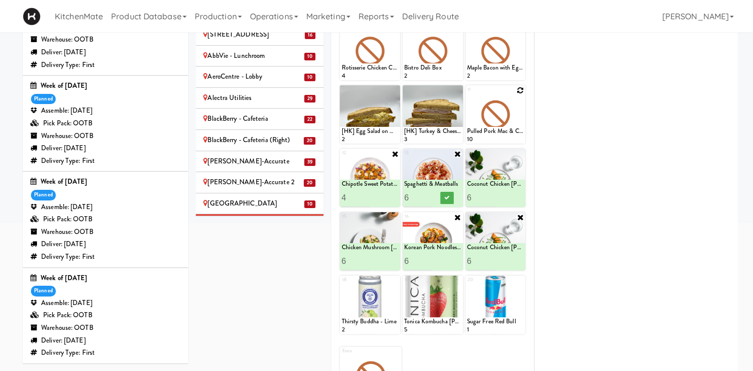
type input "6"
click at [427, 194] on input "6" at bounding box center [418, 197] width 28 height 19
click at [447, 195] on icon at bounding box center [446, 198] width 5 height 6
click at [492, 200] on input "5" at bounding box center [481, 197] width 28 height 19
type input "4"
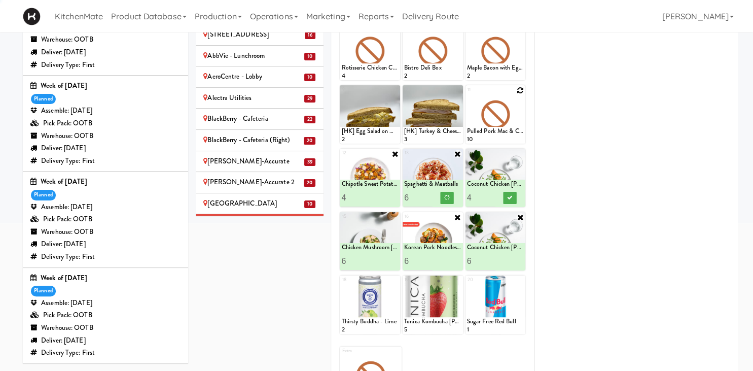
click at [492, 200] on input "4" at bounding box center [481, 197] width 28 height 19
click at [508, 197] on icon at bounding box center [509, 198] width 5 height 6
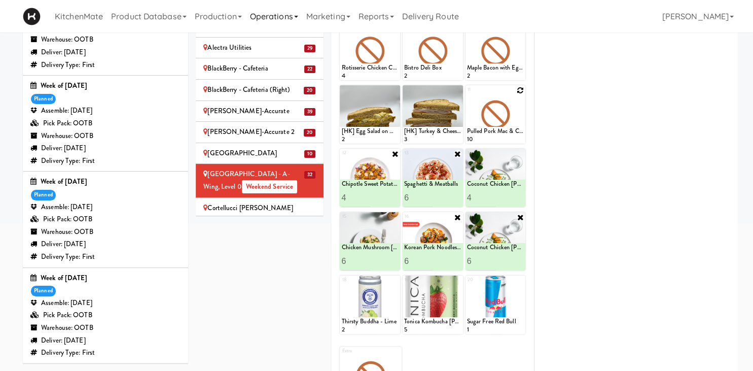
scroll to position [423, 0]
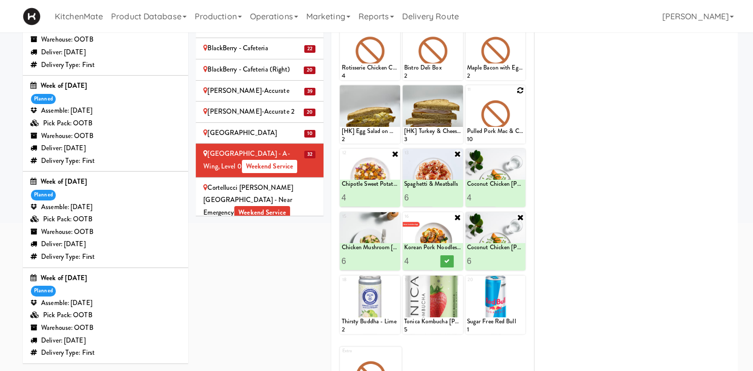
click at [429, 264] on input "4" at bounding box center [418, 260] width 28 height 19
type input "5"
click at [428, 256] on input "5" at bounding box center [418, 260] width 28 height 19
click at [445, 259] on icon at bounding box center [446, 261] width 5 height 6
type input "3"
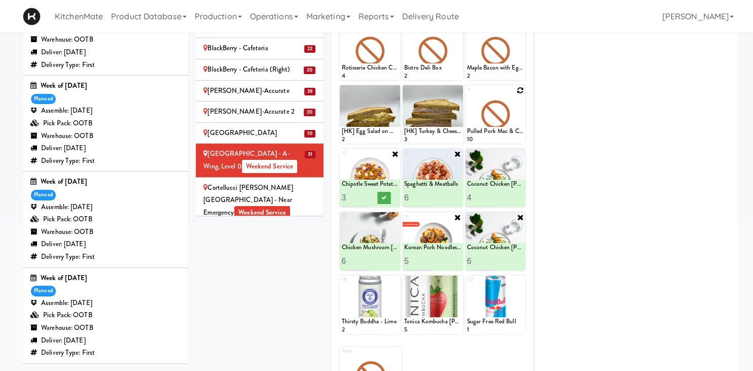
click at [365, 199] on input "3" at bounding box center [355, 197] width 28 height 19
click at [385, 198] on icon at bounding box center [384, 198] width 5 height 6
click at [304, 181] on div "Cortellucci Vaughan Hospital - near Emergency Weekend Service" at bounding box center [259, 200] width 113 height 38
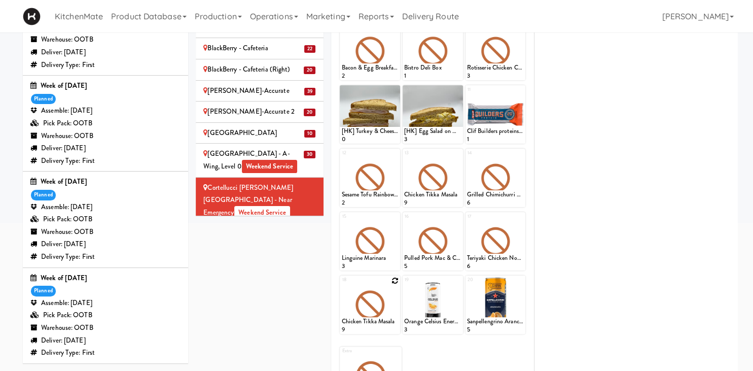
click at [395, 281] on icon at bounding box center [394, 280] width 7 height 7
click at [341, 285] on select "- Empty - Activia Probiotic Peach Mango Smoothie Aquafina Water Chocolate Milk …" at bounding box center [369, 309] width 57 height 49
click option "Chicken Mushroom [PERSON_NAME]" at bounding box center [0, 0] width 0 height 0
type input "6"
click at [381, 324] on button at bounding box center [384, 324] width 13 height 12
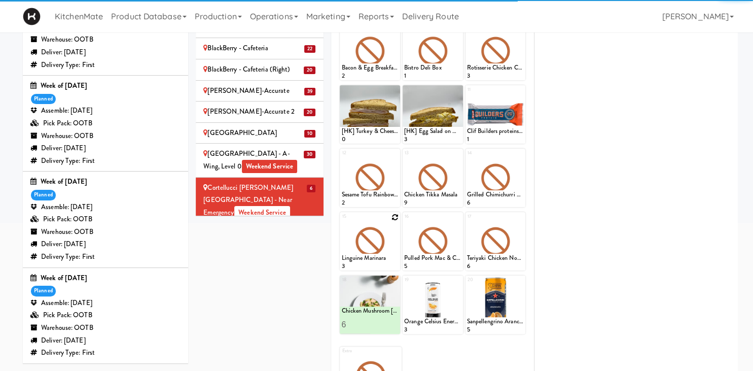
click at [395, 216] on icon at bounding box center [394, 216] width 7 height 7
click at [341, 221] on select "- Empty - Activia Probiotic Peach Mango Smoothie Aquafina Water Chocolate Milk …" at bounding box center [369, 245] width 57 height 49
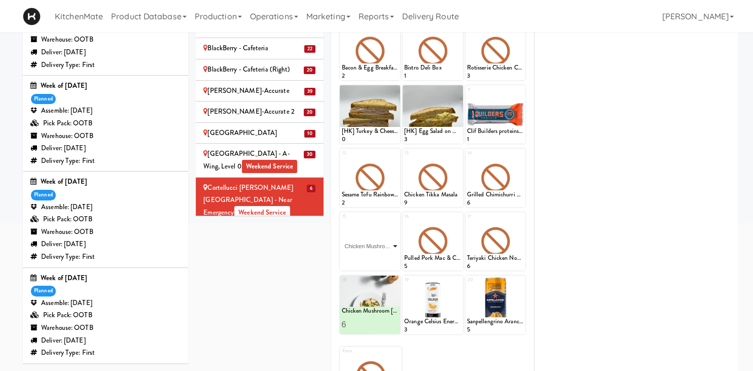
click option "Chicken Mushroom [PERSON_NAME]" at bounding box center [0, 0] width 0 height 0
type input "4"
click at [385, 259] on icon at bounding box center [384, 261] width 5 height 6
click at [459, 218] on icon at bounding box center [457, 216] width 7 height 7
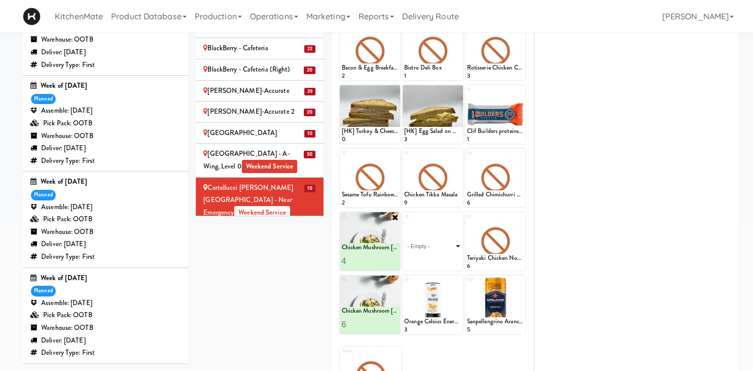
click at [404, 221] on select "- Empty - Activia Probiotic Peach Mango Smoothie Aquafina Water Chocolate Milk …" at bounding box center [432, 245] width 57 height 49
click option "Coconut Chicken [PERSON_NAME]" at bounding box center [0, 0] width 0 height 0
click at [445, 257] on button at bounding box center [446, 261] width 13 height 12
click at [516, 216] on div at bounding box center [495, 241] width 60 height 58
click at [518, 234] on div at bounding box center [495, 241] width 60 height 58
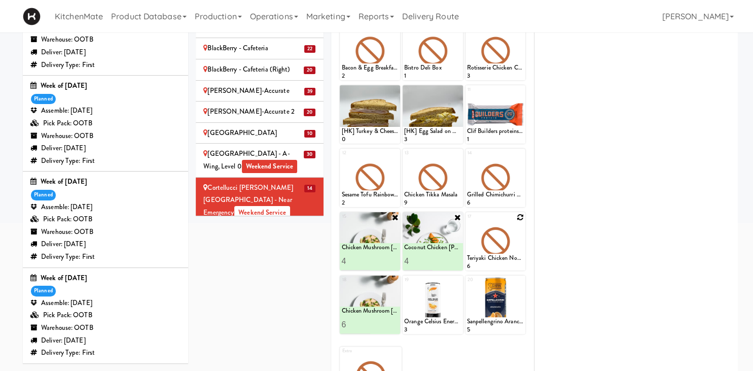
click at [520, 214] on icon at bounding box center [519, 216] width 7 height 7
click at [467, 221] on select "- Empty - Activia Probiotic Peach Mango Smoothie Aquafina Water Chocolate Milk …" at bounding box center [495, 245] width 57 height 49
click option "Korean Pork Noodles (Contains Egg)" at bounding box center [0, 0] width 0 height 0
click at [426, 259] on input "5" at bounding box center [418, 260] width 28 height 19
type input "6"
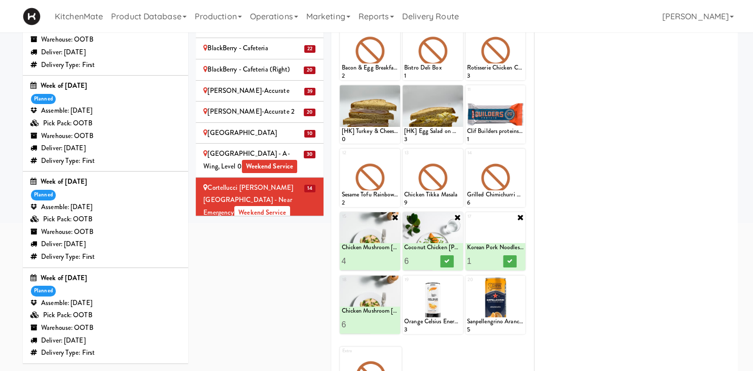
click at [426, 259] on input "6" at bounding box center [418, 260] width 28 height 19
click at [446, 261] on icon at bounding box center [446, 261] width 5 height 6
click at [491, 258] on input "2" at bounding box center [481, 260] width 28 height 19
click at [491, 258] on input "3" at bounding box center [481, 260] width 28 height 19
click at [491, 258] on input "4" at bounding box center [481, 260] width 28 height 19
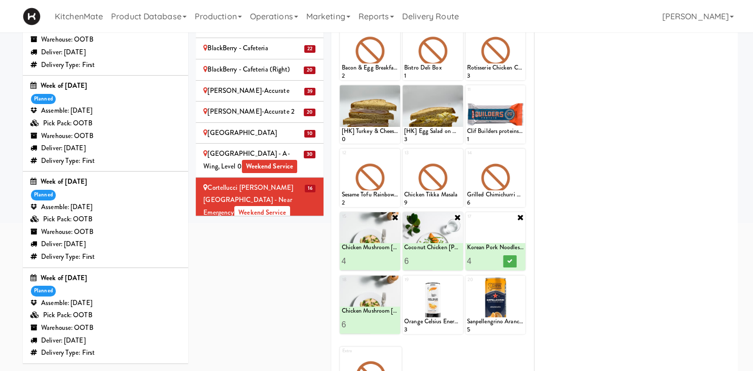
click at [491, 258] on input "5" at bounding box center [481, 260] width 28 height 19
click at [491, 258] on input "6" at bounding box center [481, 260] width 28 height 19
click at [491, 258] on input "7" at bounding box center [481, 260] width 28 height 19
click at [491, 258] on input "8" at bounding box center [481, 260] width 28 height 19
click at [490, 263] on input "7" at bounding box center [481, 260] width 28 height 19
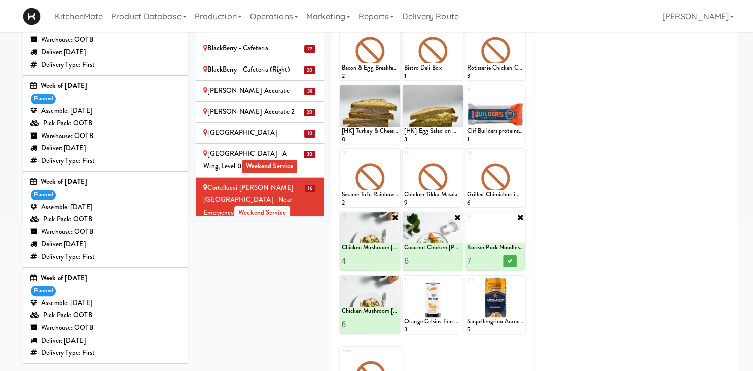
type input "6"
click at [490, 263] on input "6" at bounding box center [481, 260] width 28 height 19
click at [505, 261] on button at bounding box center [509, 261] width 13 height 12
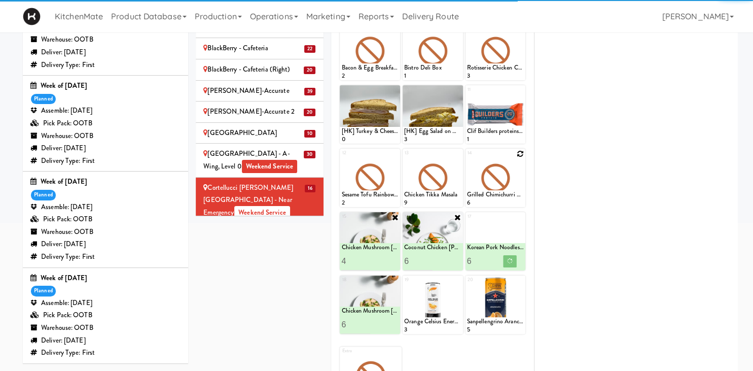
click at [520, 153] on icon at bounding box center [519, 153] width 7 height 7
click option "Spaghetti & Meatballs" at bounding box center [0, 0] width 0 height 0
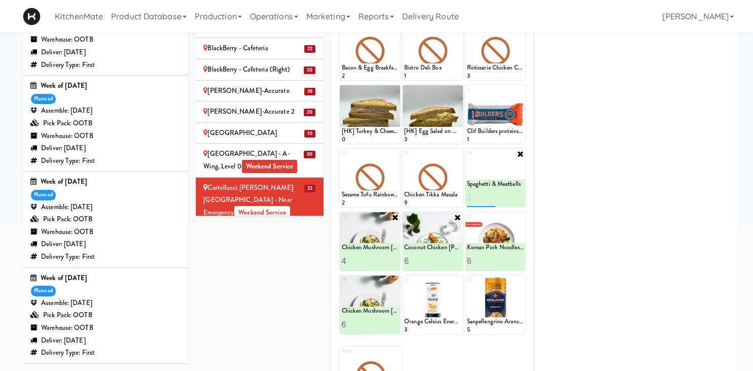
type input "1"
type input "6"
click at [514, 201] on button at bounding box center [509, 198] width 13 height 12
click at [455, 155] on icon at bounding box center [457, 153] width 7 height 7
click option "Coconut Chicken [PERSON_NAME]" at bounding box center [0, 0] width 0 height 0
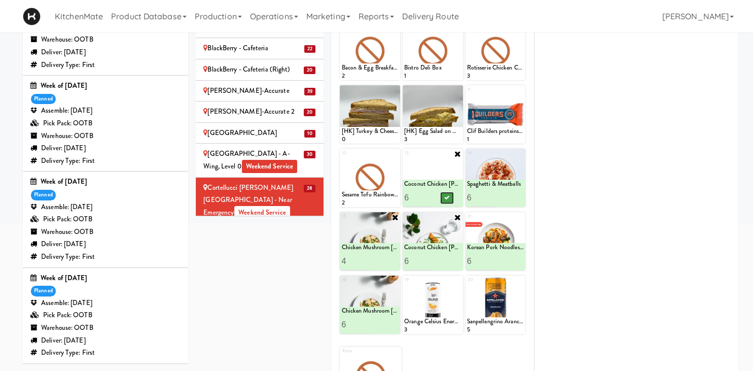
click at [447, 193] on button at bounding box center [446, 198] width 13 height 12
click at [453, 177] on div at bounding box center [432, 178] width 60 height 58
type input "7"
click at [385, 172] on div "12 Sesame Tofu Rainbow Bowl 2 13 Chicken Tikka Masala 9 Coconut Chicken Curry 7…" at bounding box center [433, 178] width 186 height 58
click at [394, 152] on icon at bounding box center [394, 153] width 7 height 7
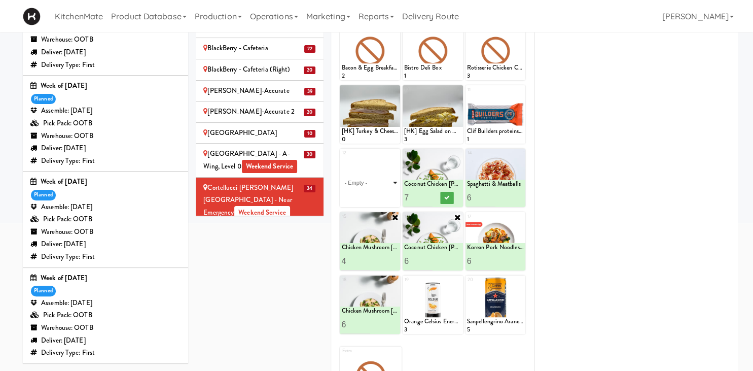
click at [341, 158] on select "- Empty - Activia Probiotic Peach Mango Smoothie Aquafina Water Chocolate Milk …" at bounding box center [369, 182] width 57 height 49
click option "Chipotle Sweet Potato Bowl" at bounding box center [0, 0] width 0 height 0
type input "2"
drag, startPoint x: 366, startPoint y: 194, endPoint x: 380, endPoint y: 194, distance: 13.7
click at [366, 194] on input "2" at bounding box center [355, 197] width 28 height 19
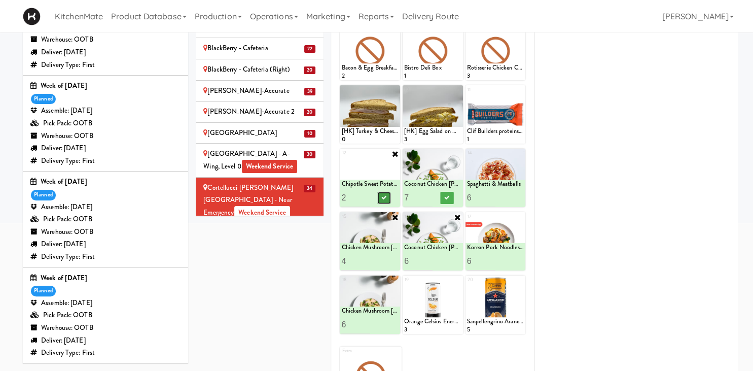
click at [384, 195] on icon at bounding box center [384, 198] width 5 height 6
click at [427, 200] on input "6" at bounding box center [418, 197] width 28 height 19
click at [427, 200] on input "5" at bounding box center [418, 197] width 28 height 19
type input "4"
click at [429, 201] on input "4" at bounding box center [418, 197] width 28 height 19
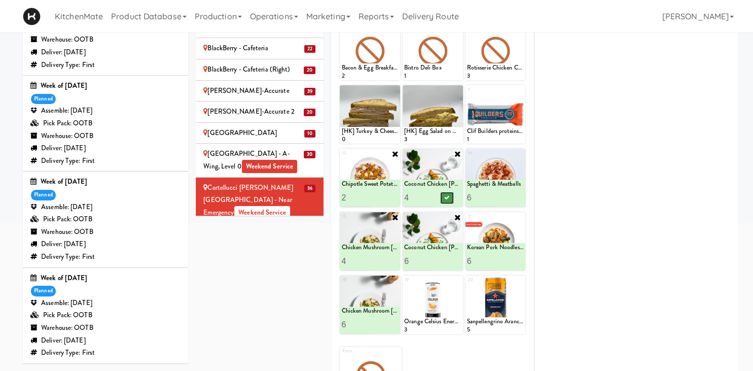
click at [450, 200] on button at bounding box center [446, 198] width 13 height 12
click at [292, 227] on div "Credit Valley Hospital - Trillium Health Weekend Service" at bounding box center [259, 239] width 113 height 25
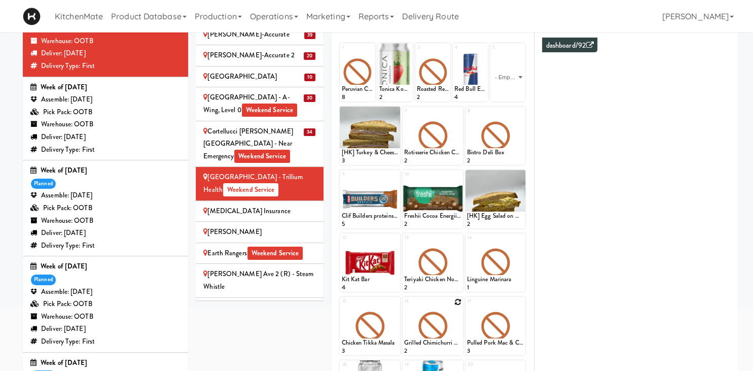
scroll to position [180, 0]
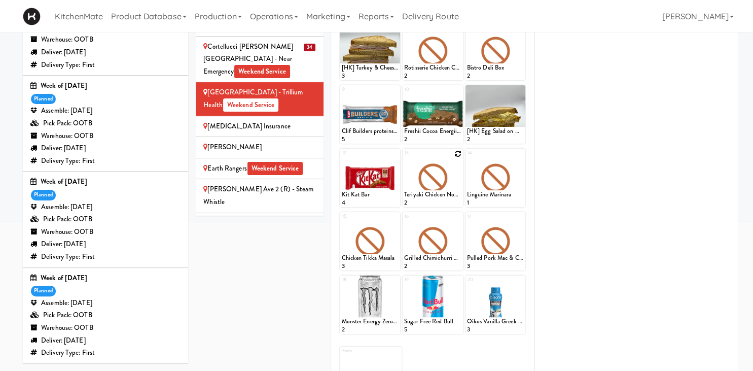
click at [456, 153] on icon at bounding box center [457, 153] width 7 height 7
click at [404, 158] on select "- Empty - Activia Probiotic Peach Mango Smoothie Aquafina Water Chocolate Milk …" at bounding box center [432, 182] width 57 height 49
click option "Chicken Mushroom [PERSON_NAME]" at bounding box center [0, 0] width 0 height 0
click at [429, 195] on input "2" at bounding box center [418, 197] width 28 height 19
click at [429, 195] on input "3" at bounding box center [418, 197] width 28 height 19
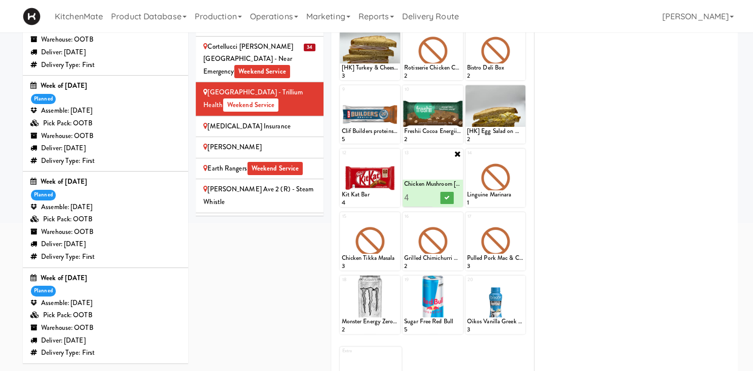
type input "4"
click at [428, 194] on input "4" at bounding box center [418, 197] width 28 height 19
click at [442, 198] on button at bounding box center [446, 198] width 13 height 12
click at [519, 153] on icon at bounding box center [519, 153] width 7 height 7
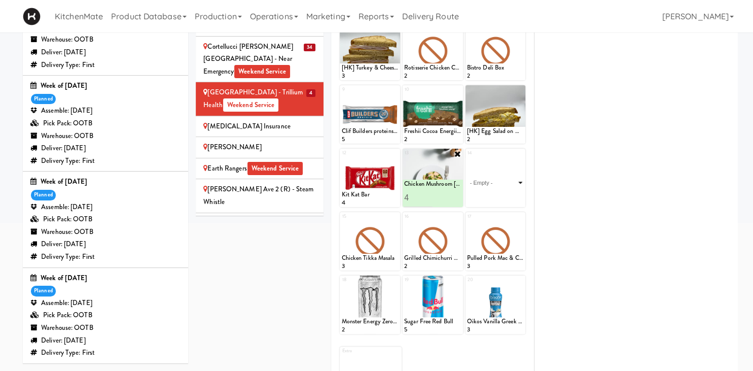
click at [467, 158] on select "- Empty - Activia Probiotic Peach Mango Smoothie Aquafina Water Chocolate Milk …" at bounding box center [495, 182] width 57 height 49
click option "Coconut Chicken [PERSON_NAME]" at bounding box center [0, 0] width 0 height 0
click at [488, 196] on input "2" at bounding box center [481, 197] width 28 height 19
click at [488, 196] on input "3" at bounding box center [481, 197] width 28 height 19
type input "4"
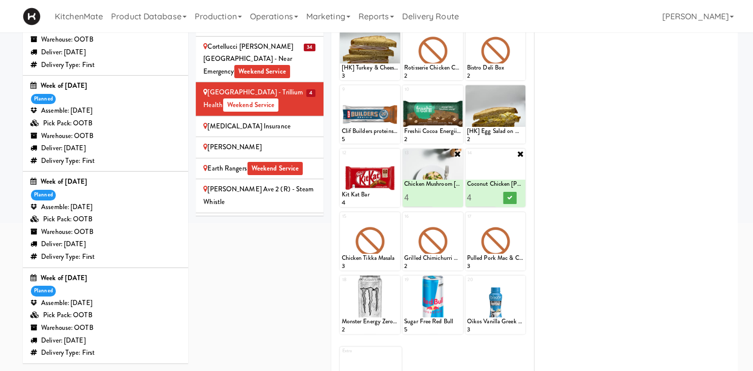
click at [493, 196] on input "4" at bounding box center [481, 197] width 28 height 19
click at [503, 197] on button at bounding box center [509, 198] width 13 height 12
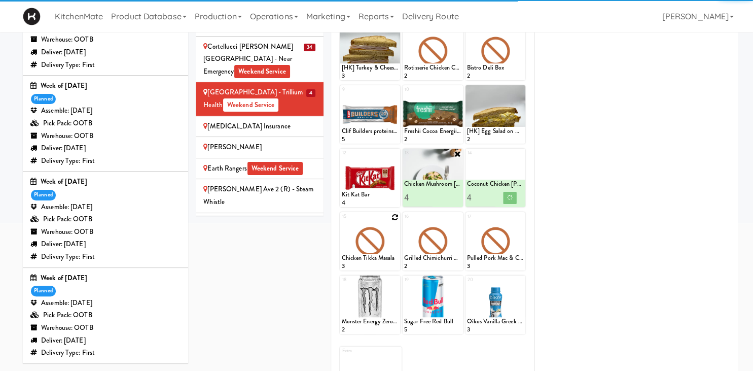
click at [393, 218] on icon at bounding box center [394, 216] width 7 height 7
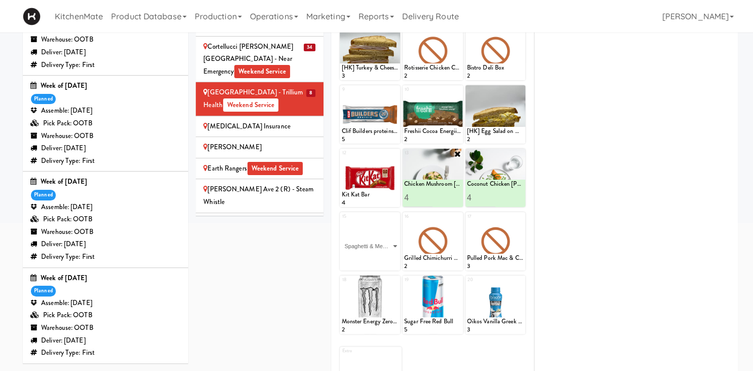
click option "Spaghetti & Meatballs" at bounding box center [0, 0] width 0 height 0
click at [363, 257] on input "2" at bounding box center [355, 260] width 28 height 19
type input "3"
click at [363, 257] on input "3" at bounding box center [355, 260] width 28 height 19
click at [384, 261] on icon at bounding box center [384, 261] width 5 height 6
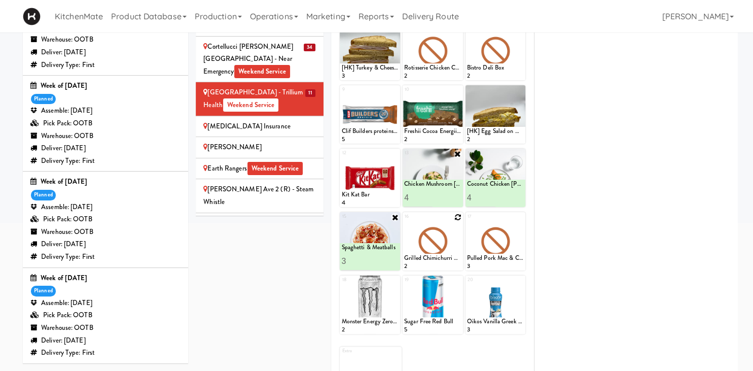
click at [459, 217] on icon at bounding box center [457, 216] width 7 height 7
click at [404, 221] on select "- Empty - Activia Probiotic Peach Mango Smoothie Aquafina Water Chocolate Milk …" at bounding box center [432, 245] width 57 height 49
click option "Korean Pork Noodles (Contains Egg)" at bounding box center [0, 0] width 0 height 0
type input "2"
click at [428, 259] on input "2" at bounding box center [418, 260] width 28 height 19
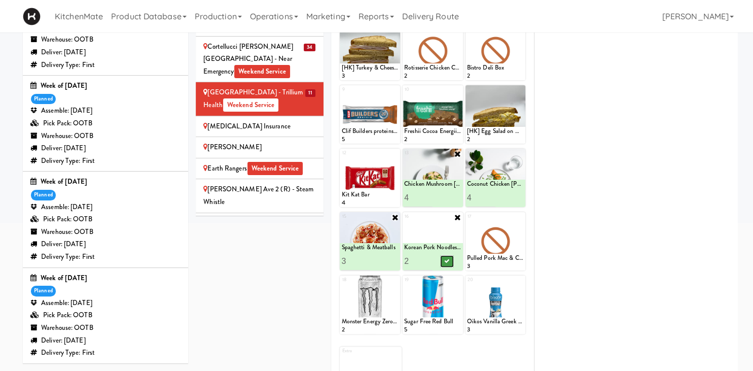
click at [449, 261] on icon at bounding box center [446, 261] width 5 height 6
type input "3"
click at [428, 199] on input "3" at bounding box center [418, 197] width 28 height 19
click at [447, 198] on icon at bounding box center [446, 198] width 5 height 6
click at [522, 218] on icon at bounding box center [519, 216] width 7 height 7
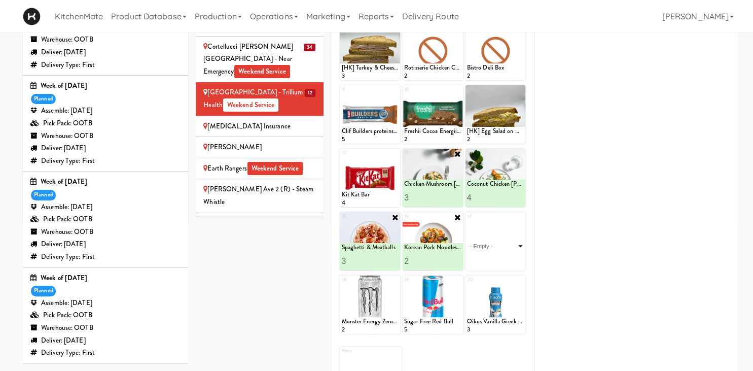
click at [467, 221] on select "- Empty - Activia Probiotic Peach Mango Smoothie Aquafina Water Chocolate Milk …" at bounding box center [495, 245] width 57 height 49
click option "Chipotle Sweet Potato Bowl" at bounding box center [0, 0] width 0 height 0
type input "1"
click at [504, 260] on button at bounding box center [509, 261] width 13 height 12
click at [254, 120] on div "[MEDICAL_DATA] Insurance" at bounding box center [259, 126] width 113 height 13
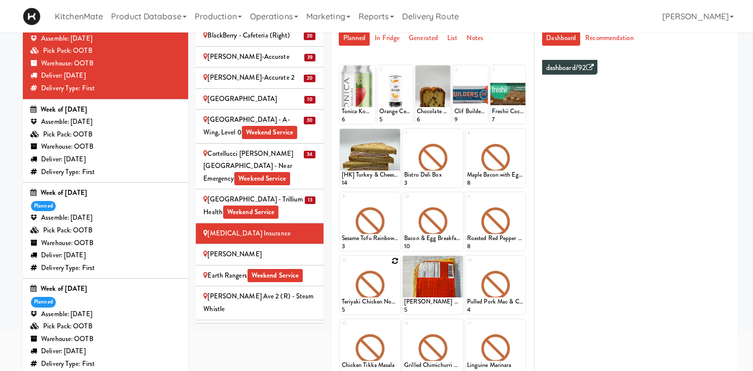
scroll to position [233, 0]
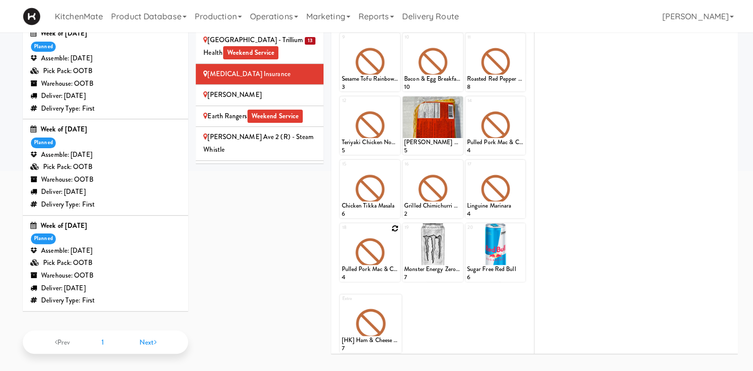
click at [396, 225] on icon at bounding box center [394, 228] width 7 height 7
click at [341, 233] on select "- Empty - Activia Probiotic Peach Mango Smoothie Aquafina Water Chocolate Milk …" at bounding box center [369, 257] width 57 height 49
click option "Chicken Mushroom [PERSON_NAME]" at bounding box center [0, 0] width 0 height 0
type input "5"
click at [388, 269] on button at bounding box center [384, 272] width 13 height 12
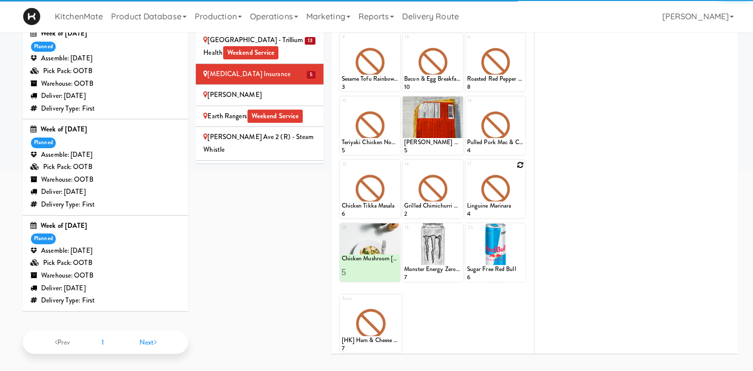
click at [520, 162] on icon at bounding box center [519, 164] width 7 height 7
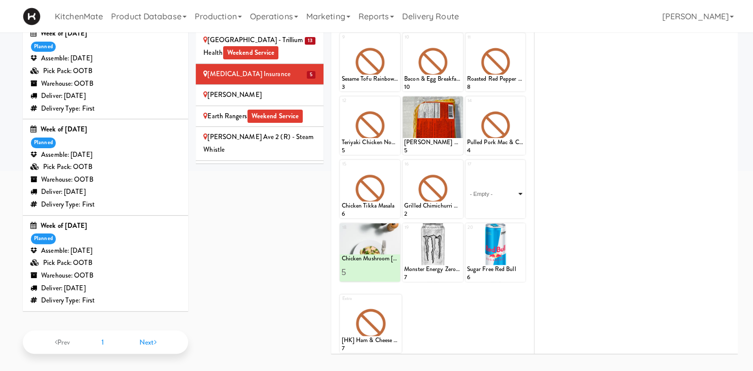
click at [467, 169] on select "- Empty - Activia Probiotic Peach Mango Smoothie Aquafina Water Chocolate Milk …" at bounding box center [495, 193] width 57 height 49
click option "Coconut Chicken [PERSON_NAME]" at bounding box center [0, 0] width 0 height 0
type input "1"
type input "6"
click at [513, 204] on button at bounding box center [509, 209] width 13 height 12
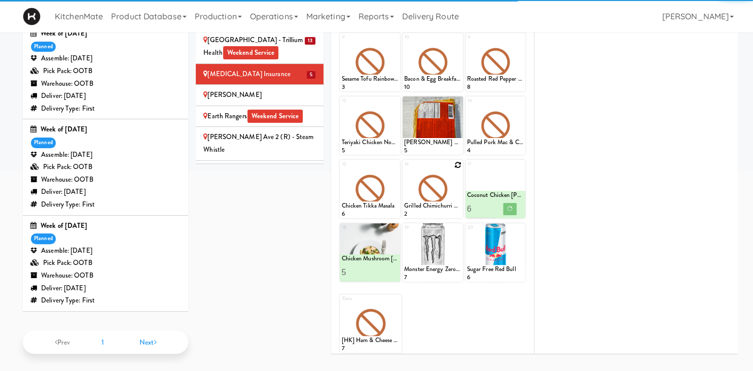
click at [457, 163] on icon at bounding box center [457, 164] width 7 height 7
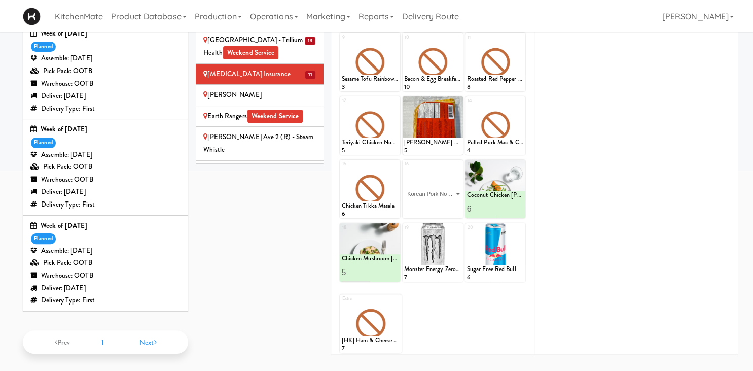
click option "Korean Pork Noodles (Contains Egg)" at bounding box center [0, 0] width 0 height 0
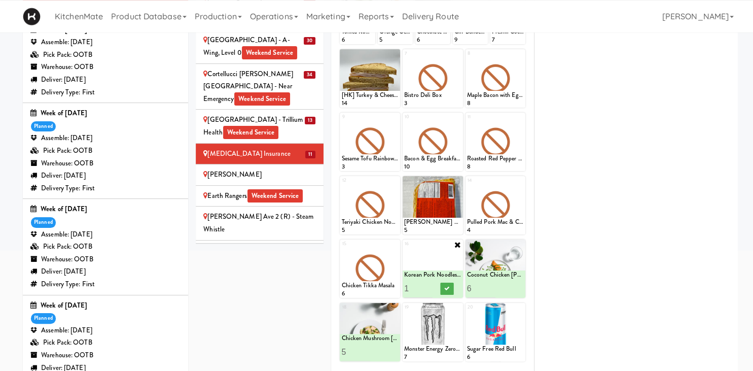
scroll to position [180, 0]
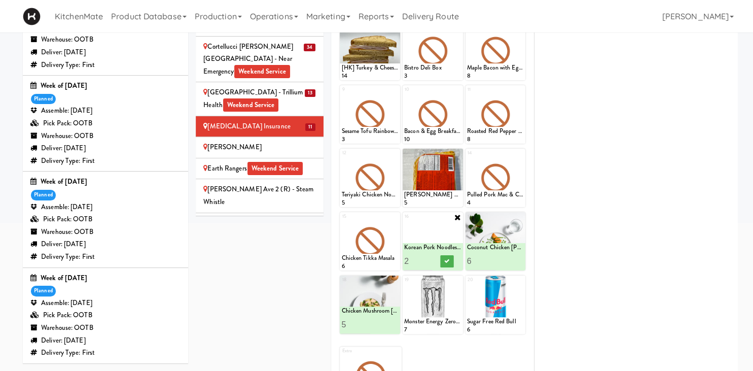
click at [429, 257] on input "2" at bounding box center [418, 260] width 28 height 19
click at [429, 257] on input "3" at bounding box center [418, 260] width 28 height 19
type input "4"
click at [429, 257] on input "4" at bounding box center [418, 260] width 28 height 19
click at [443, 259] on button at bounding box center [446, 261] width 13 height 12
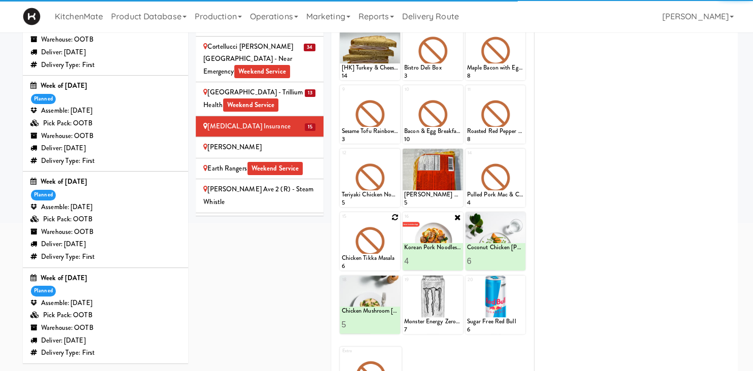
click at [393, 216] on icon at bounding box center [394, 216] width 7 height 7
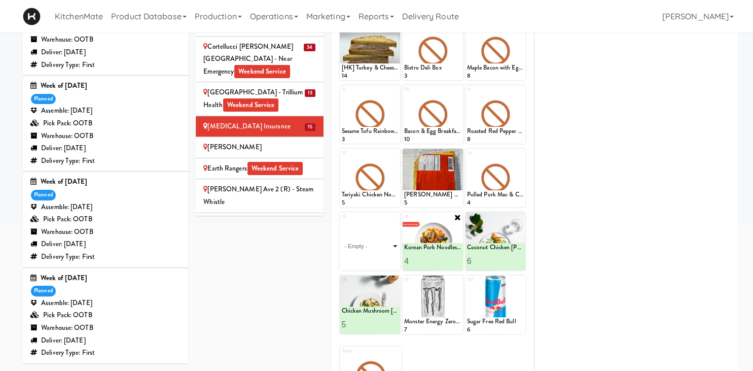
click at [393, 235] on select "- Empty - Activia Probiotic Peach Mango Smoothie Aquafina Water Chocolate Milk …" at bounding box center [369, 245] width 57 height 49
click option "Chipotle Sweet Potato Bowl" at bounding box center [0, 0] width 0 height 0
click at [365, 256] on input "1" at bounding box center [355, 260] width 28 height 19
click at [364, 256] on input "1" at bounding box center [355, 260] width 28 height 19
click at [364, 256] on input "2" at bounding box center [355, 260] width 28 height 19
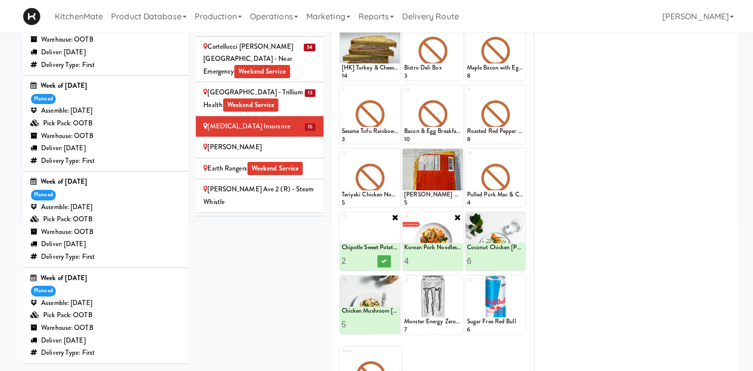
click at [365, 256] on input "2" at bounding box center [355, 260] width 28 height 19
type input "3"
click at [368, 257] on input "3" at bounding box center [355, 260] width 28 height 19
click at [387, 262] on button at bounding box center [384, 261] width 13 height 12
click at [395, 155] on icon at bounding box center [394, 153] width 7 height 7
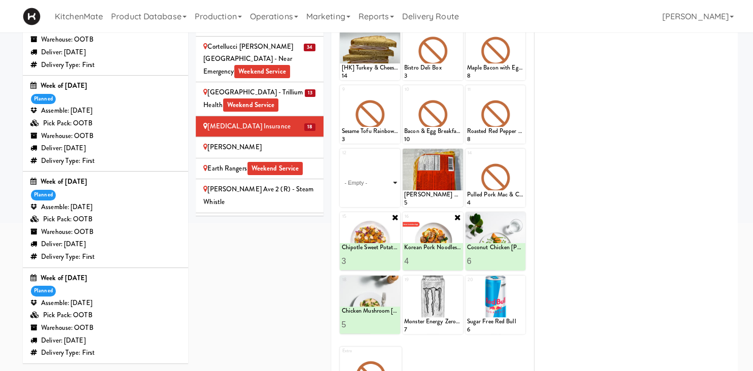
click at [341, 158] on select "- Empty - Activia Probiotic Peach Mango Smoothie Aquafina Water Chocolate Milk …" at bounding box center [369, 182] width 57 height 49
click option "Spaghetti & Meatballs" at bounding box center [0, 0] width 0 height 0
type input "6"
click at [386, 198] on icon at bounding box center [384, 198] width 5 height 6
click at [259, 141] on div "[PERSON_NAME]" at bounding box center [259, 147] width 113 height 13
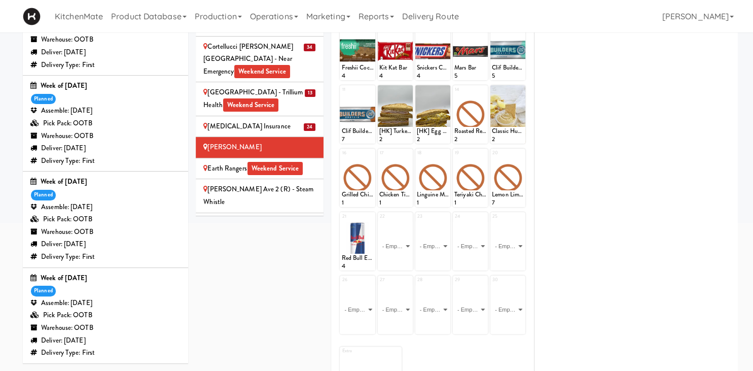
scroll to position [126, 0]
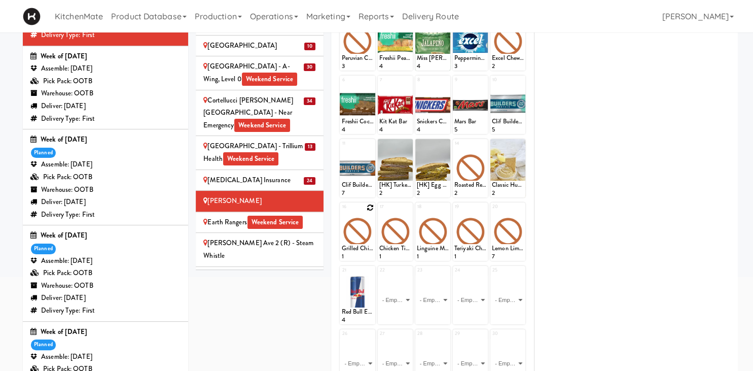
click at [372, 206] on icon at bounding box center [369, 207] width 7 height 7
click at [341, 212] on select "- Empty - Activia Probiotic Peach Mango Smoothie Aquafina Water Chocolate Milk …" at bounding box center [357, 236] width 32 height 49
click option "Chicken Mushroom [PERSON_NAME]" at bounding box center [0, 0] width 0 height 0
type input "1"
click at [367, 250] on icon at bounding box center [365, 251] width 5 height 6
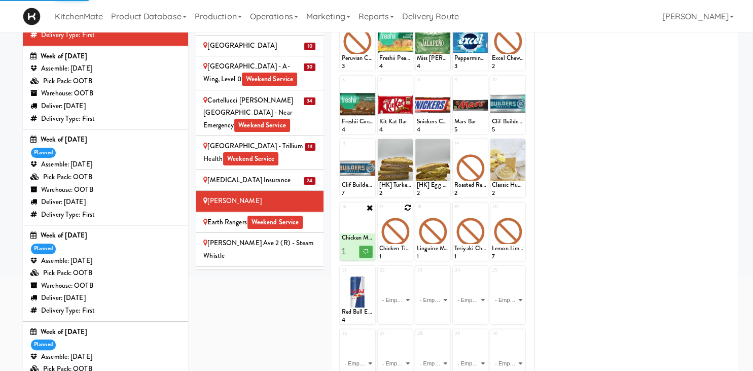
click at [409, 206] on icon at bounding box center [407, 207] width 7 height 7
click at [379, 212] on select "- Empty - Activia Probiotic Peach Mango Smoothie Aquafina Water Chocolate Milk …" at bounding box center [395, 236] width 32 height 49
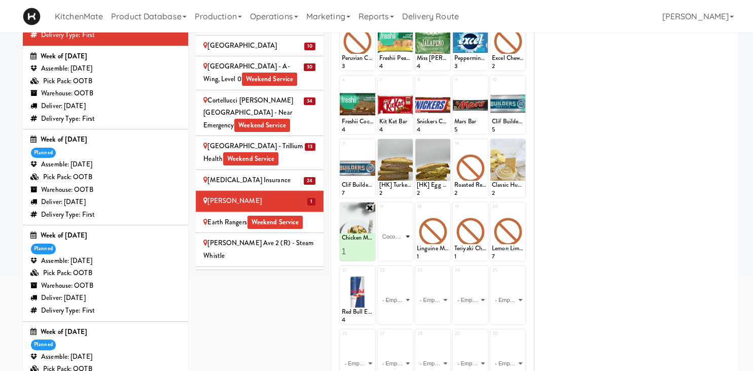
click option "Coconut Chicken [PERSON_NAME]" at bounding box center [0, 0] width 0 height 0
type input "2"
click at [391, 247] on input "2" at bounding box center [387, 251] width 16 height 19
click at [407, 248] on button at bounding box center [402, 251] width 13 height 12
click at [447, 207] on icon at bounding box center [444, 207] width 7 height 7
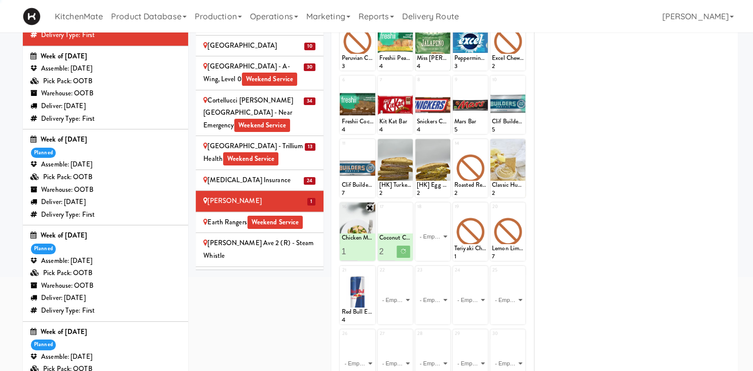
click at [417, 212] on select "- Empty - Activia Probiotic Peach Mango Smoothie Aquafina Water Chocolate Milk …" at bounding box center [433, 236] width 32 height 49
click option "Korean Pork Noodles (Contains Egg)" at bounding box center [0, 0] width 0 height 0
click at [438, 251] on button at bounding box center [440, 251] width 13 height 12
click at [484, 208] on icon at bounding box center [482, 207] width 7 height 7
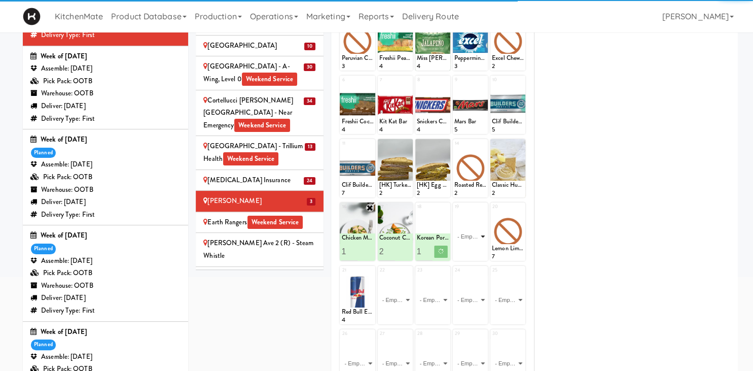
click at [454, 212] on select "- Empty - Activia Probiotic Peach Mango Smoothie Aquafina Water Chocolate Milk …" at bounding box center [470, 236] width 32 height 49
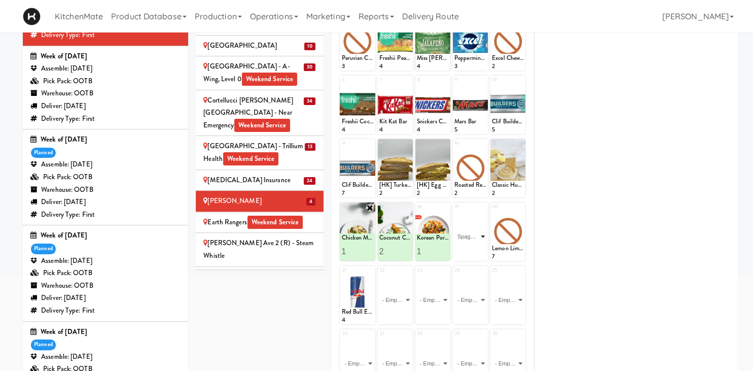
click option "Spaghetti & Meatballs" at bounding box center [0, 0] width 0 height 0
click at [481, 249] on icon at bounding box center [478, 251] width 5 height 6
click at [209, 216] on div "Earth Rangers Weekend Service" at bounding box center [259, 222] width 113 height 13
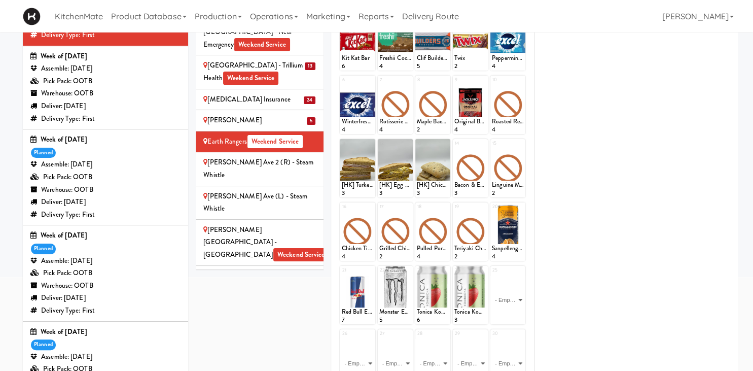
scroll to position [635, 0]
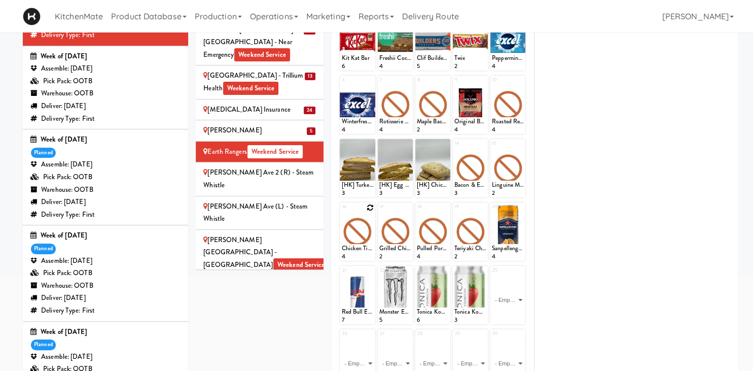
click at [369, 205] on icon at bounding box center [369, 207] width 7 height 7
click at [374, 237] on div "- Empty - Activia Probiotic Peach Mango Smoothie Aquafina Water Chocolate Milk …" at bounding box center [357, 236] width 35 height 49
click at [341, 212] on select "- Empty - Activia Probiotic Peach Mango Smoothie Aquafina Water Chocolate Milk …" at bounding box center [357, 236] width 32 height 49
click option "Chicken Mushroom [PERSON_NAME]" at bounding box center [0, 0] width 0 height 0
click at [352, 246] on input "1" at bounding box center [349, 251] width 16 height 19
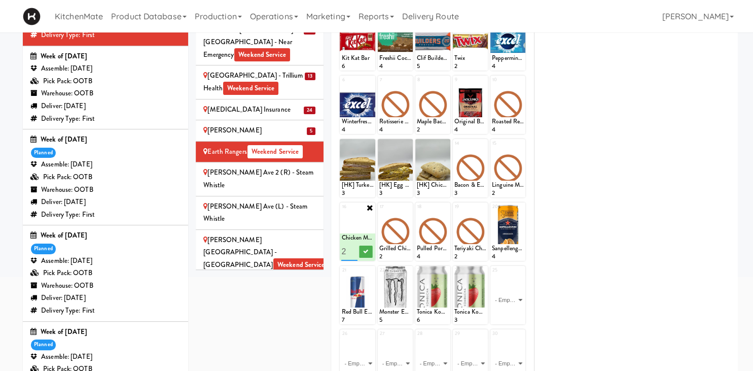
click at [352, 247] on input "2" at bounding box center [349, 251] width 16 height 19
type input "3"
click at [349, 249] on input "3" at bounding box center [349, 251] width 16 height 19
click at [370, 248] on button at bounding box center [365, 251] width 13 height 12
click at [407, 205] on icon at bounding box center [407, 207] width 7 height 7
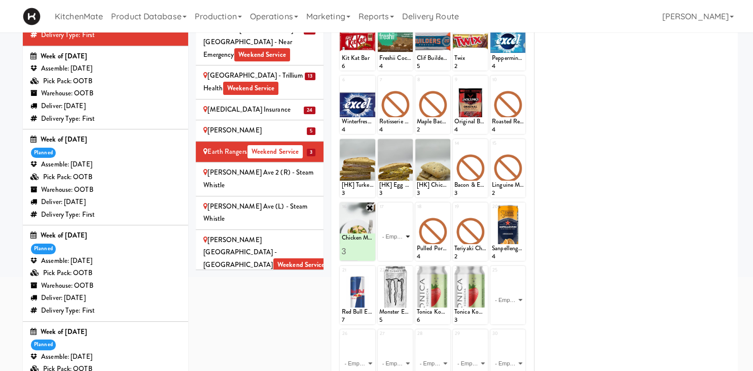
click at [379, 212] on select "- Empty - Activia Probiotic Peach Mango Smoothie Aquafina Water Chocolate Milk …" at bounding box center [395, 236] width 32 height 49
click option "Chipotle Sweet Potato Bowl" at bounding box center [0, 0] width 0 height 0
click at [401, 250] on icon at bounding box center [402, 251] width 5 height 6
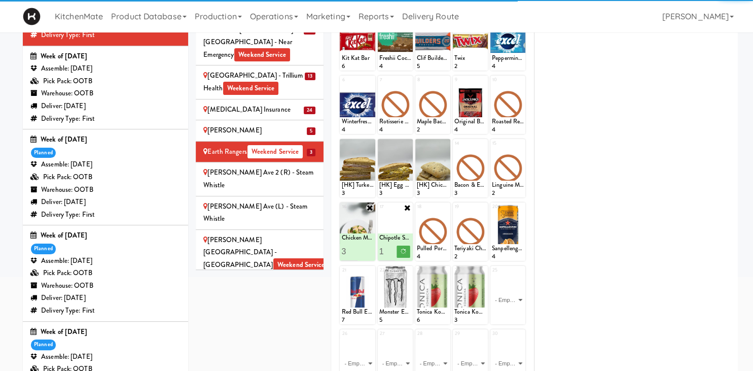
click at [0, 0] on icon at bounding box center [0, 0] width 0 height 0
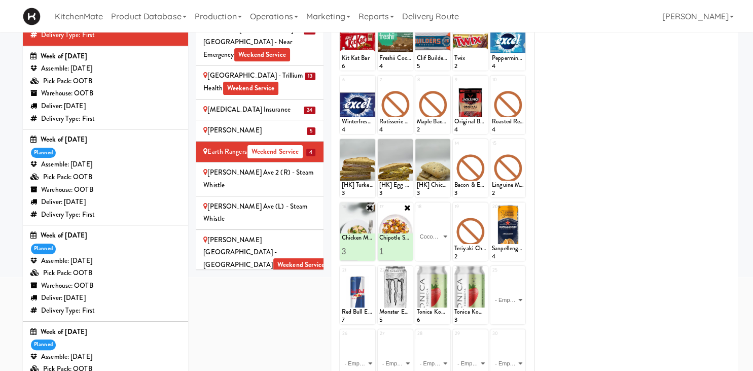
click option "Coconut Chicken [PERSON_NAME]" at bounding box center [0, 0] width 0 height 0
click at [428, 248] on input "2" at bounding box center [425, 251] width 16 height 19
type input "3"
click at [428, 248] on input "3" at bounding box center [425, 251] width 16 height 19
click at [437, 248] on button at bounding box center [440, 251] width 13 height 12
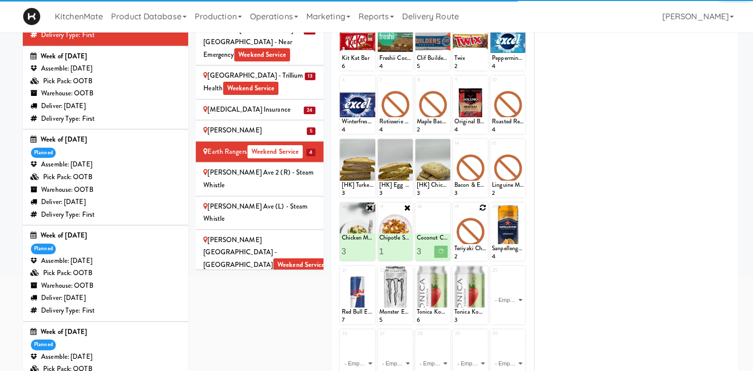
click at [485, 208] on icon at bounding box center [482, 207] width 7 height 7
click at [475, 226] on select "- Empty - Activia Probiotic Peach Mango Smoothie Aquafina Water Chocolate Milk …" at bounding box center [470, 236] width 32 height 49
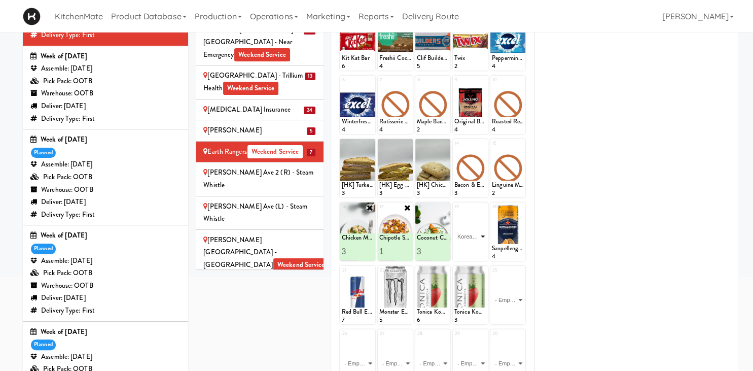
click option "Korean Pork Noodles (Contains Egg)" at bounding box center [0, 0] width 0 height 0
click at [463, 247] on input "2" at bounding box center [462, 251] width 16 height 19
type input "3"
click at [463, 247] on input "3" at bounding box center [462, 251] width 16 height 19
click at [479, 251] on icon at bounding box center [478, 251] width 5 height 6
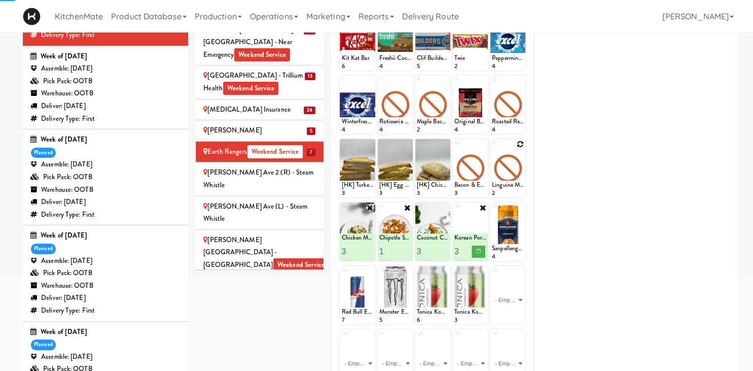
click at [520, 143] on icon at bounding box center [519, 143] width 7 height 7
click at [513, 169] on select "- Empty - Activia Probiotic Peach Mango Smoothie Aquafina Water Chocolate Milk …" at bounding box center [508, 173] width 32 height 49
click option "Spaghetti & Meatballs" at bounding box center [0, 0] width 0 height 0
click at [501, 186] on input "2" at bounding box center [500, 187] width 16 height 19
type input "3"
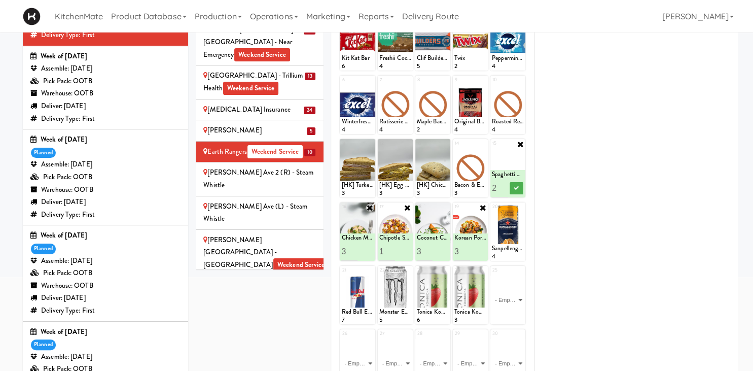
drag, startPoint x: 501, startPoint y: 186, endPoint x: 515, endPoint y: 189, distance: 14.6
click at [501, 186] on input "3" at bounding box center [500, 187] width 16 height 19
click at [517, 182] on button at bounding box center [515, 188] width 13 height 12
click at [241, 166] on div "[PERSON_NAME] Ave 2 (R) - Steam Whistle" at bounding box center [259, 178] width 113 height 25
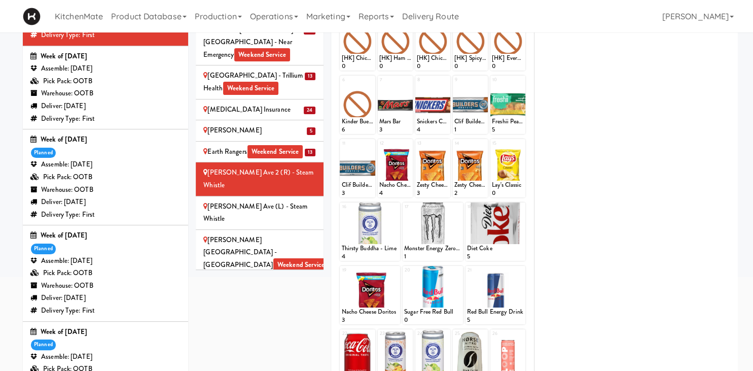
click at [287, 234] on div "Glendon Campus - York University Weekend Service" at bounding box center [259, 253] width 113 height 38
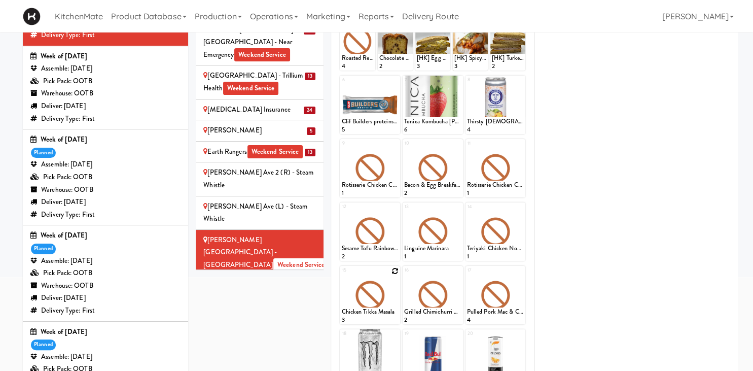
click at [394, 271] on icon at bounding box center [394, 270] width 7 height 7
click at [341, 275] on select "- Empty - Activia Probiotic Peach Mango Smoothie Aquafina Water Chocolate Milk …" at bounding box center [369, 299] width 57 height 49
click option "Chicken Mushroom [PERSON_NAME]" at bounding box center [0, 0] width 0 height 0
click at [366, 311] on input "2" at bounding box center [355, 314] width 28 height 19
type input "3"
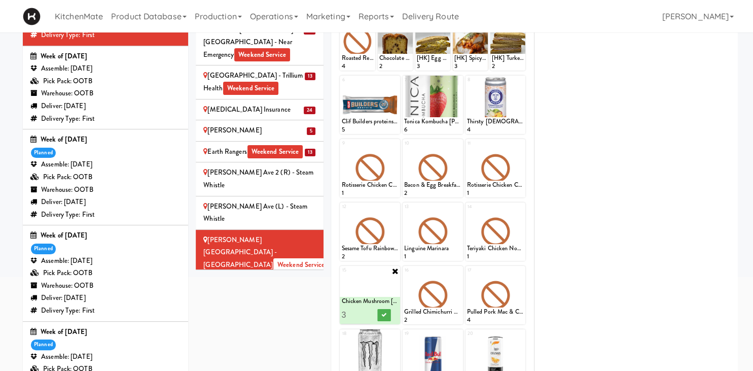
click at [366, 311] on input "3" at bounding box center [355, 314] width 28 height 19
click at [384, 312] on icon at bounding box center [384, 315] width 5 height 6
click at [460, 270] on icon at bounding box center [457, 270] width 7 height 7
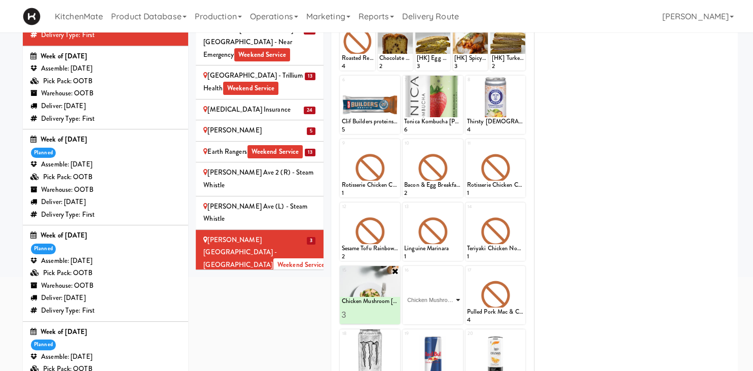
click option "Chicken Mushroom [PERSON_NAME]" at bounding box center [0, 0] width 0 height 0
click at [426, 310] on input "2" at bounding box center [418, 314] width 28 height 19
type input "3"
click at [426, 310] on input "3" at bounding box center [418, 314] width 28 height 19
click at [447, 312] on icon at bounding box center [446, 315] width 5 height 6
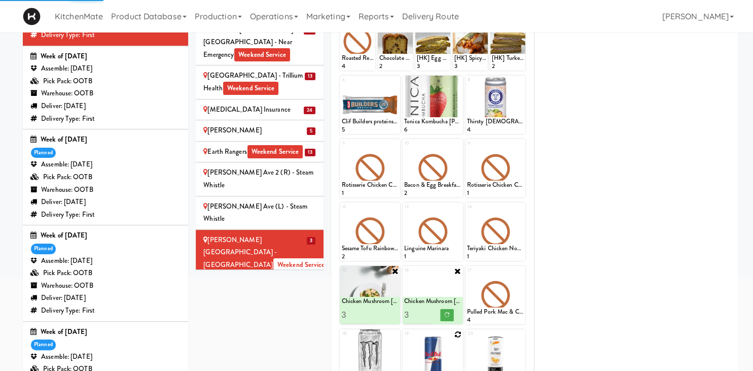
scroll to position [233, 0]
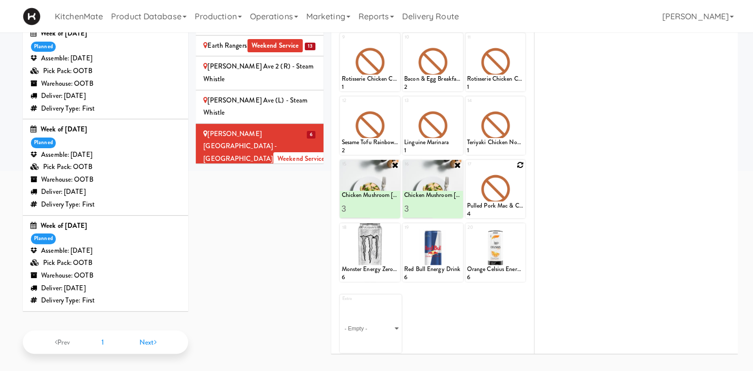
click at [519, 163] on icon at bounding box center [519, 164] width 7 height 7
click option "Coconut Chicken [PERSON_NAME]" at bounding box center [0, 0] width 0 height 0
click at [490, 204] on input "2" at bounding box center [481, 208] width 28 height 19
type input "3"
click at [490, 204] on input "3" at bounding box center [481, 208] width 28 height 19
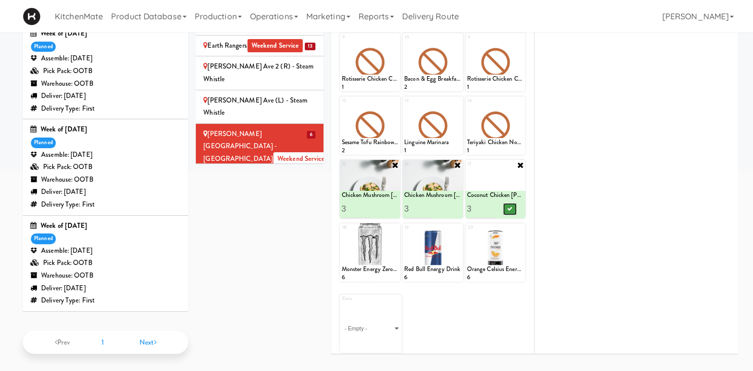
click at [510, 207] on icon at bounding box center [509, 209] width 5 height 6
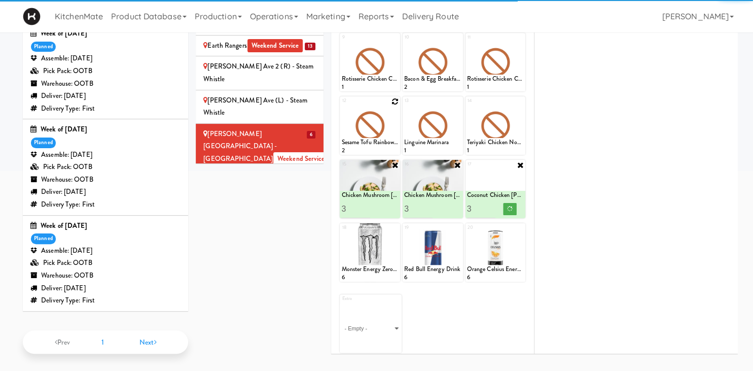
click at [395, 98] on icon at bounding box center [394, 101] width 7 height 7
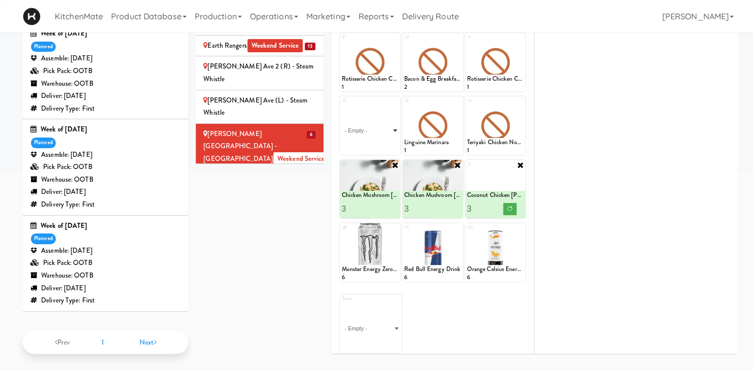
click at [392, 119] on select "- Empty - Activia Probiotic Peach Mango Smoothie Aquafina Water Chocolate Milk …" at bounding box center [369, 130] width 57 height 49
click option "Korean Pork Noodles (Contains Egg)" at bounding box center [0, 0] width 0 height 0
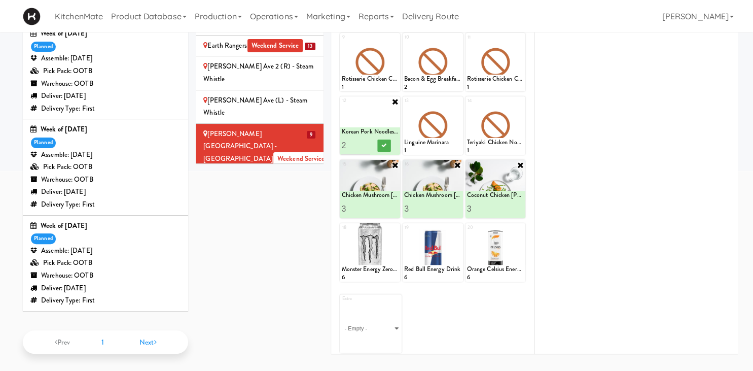
click at [362, 142] on input "2" at bounding box center [355, 145] width 28 height 19
type input "3"
click at [364, 142] on input "3" at bounding box center [355, 145] width 28 height 19
click at [382, 142] on icon at bounding box center [384, 145] width 5 height 6
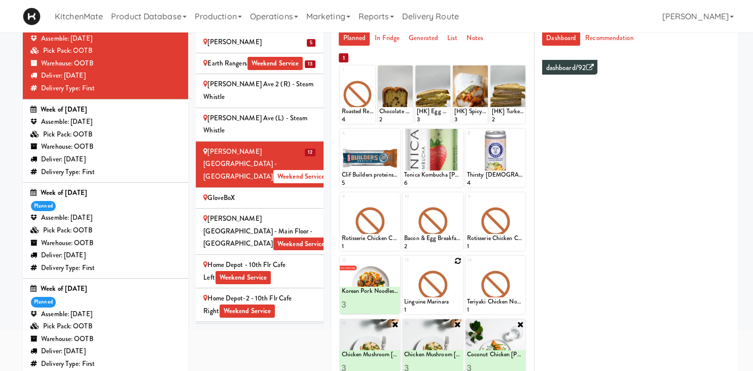
scroll to position [126, 0]
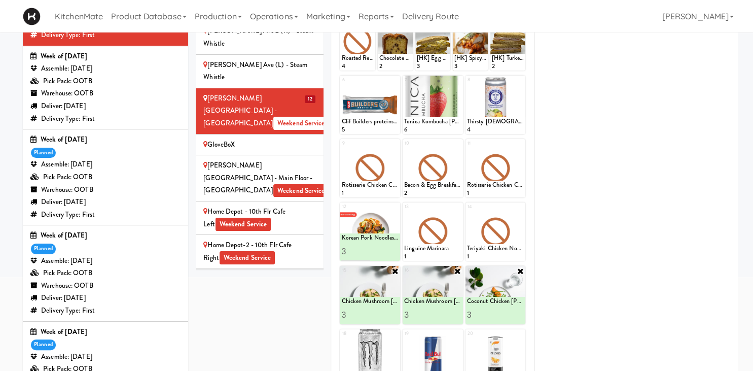
click at [273, 117] on span "Weekend Service" at bounding box center [301, 123] width 56 height 13
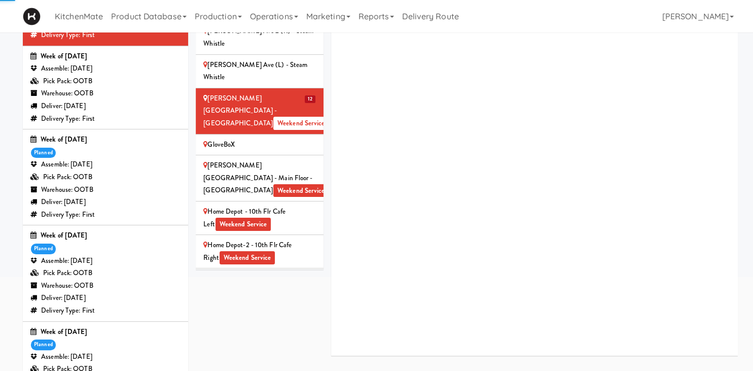
click at [255, 138] on div "GloveBoX" at bounding box center [259, 144] width 113 height 13
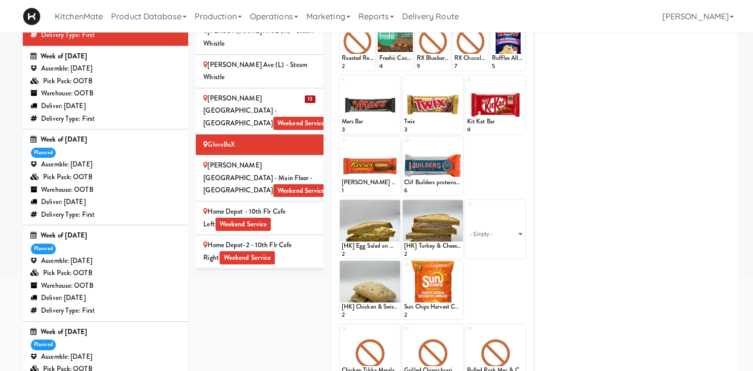
scroll to position [233, 0]
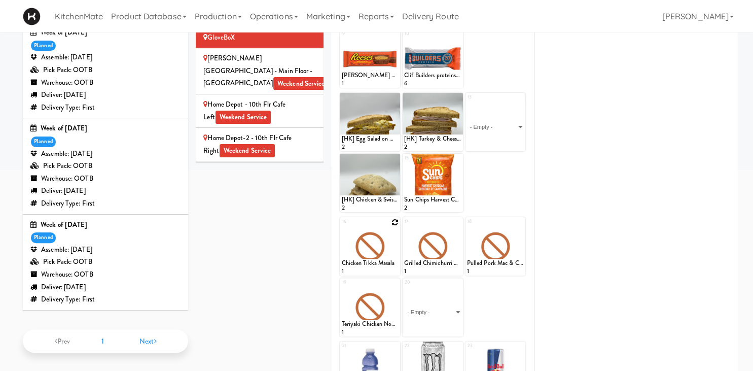
click at [393, 219] on icon at bounding box center [394, 221] width 7 height 7
click at [341, 227] on select "- Empty - Activia Probiotic Peach Mango Smoothie Aquafina Water Chocolate Milk …" at bounding box center [369, 251] width 57 height 49
click option "Chicken Mushroom [PERSON_NAME]" at bounding box center [0, 0] width 0 height 0
click at [380, 263] on button at bounding box center [384, 266] width 13 height 12
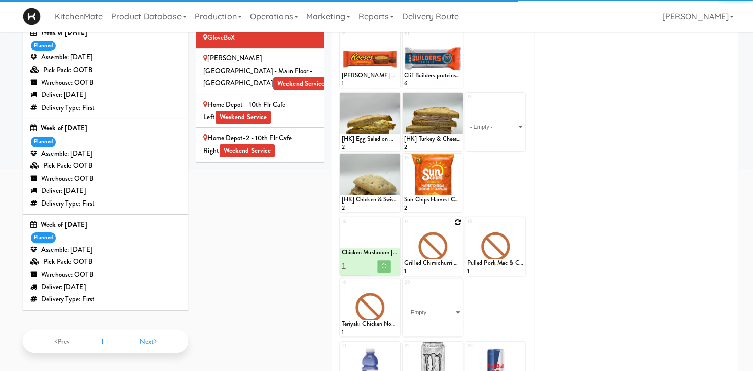
click at [460, 218] on icon at bounding box center [457, 221] width 7 height 7
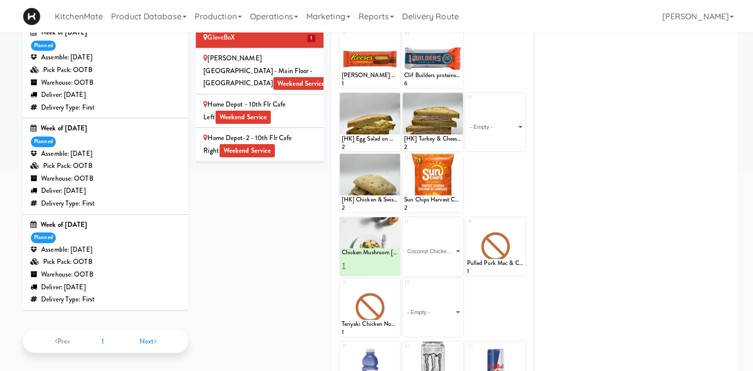
click option "Coconut Chicken [PERSON_NAME]" at bounding box center [0, 0] width 0 height 0
click at [448, 267] on icon at bounding box center [446, 266] width 5 height 6
click at [522, 222] on icon at bounding box center [519, 221] width 7 height 7
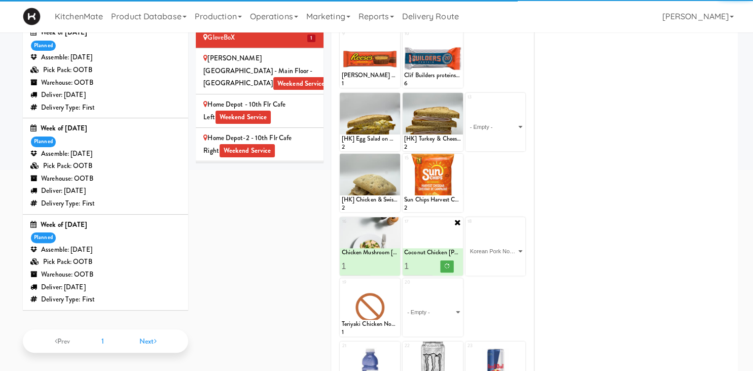
click option "Korean Pork Noodles (Contains Egg)" at bounding box center [0, 0] width 0 height 0
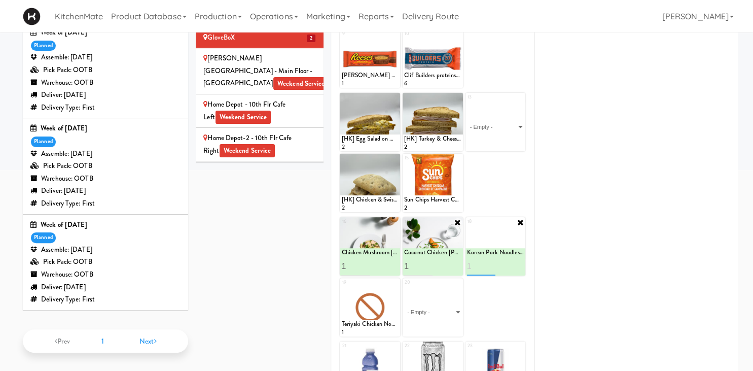
type input "1"
click at [507, 263] on icon at bounding box center [509, 266] width 5 height 6
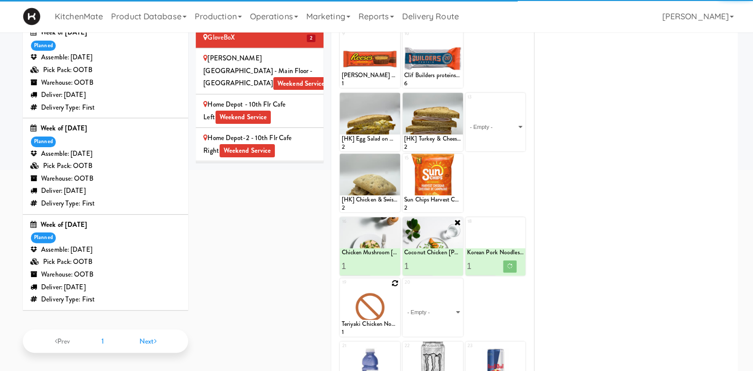
click at [395, 283] on icon at bounding box center [394, 282] width 7 height 7
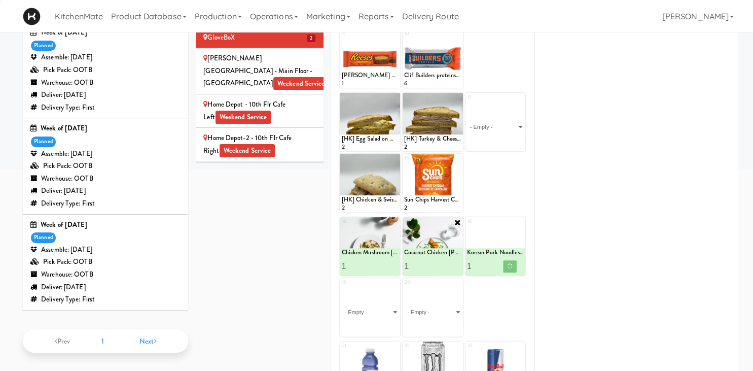
scroll to position [526, 0]
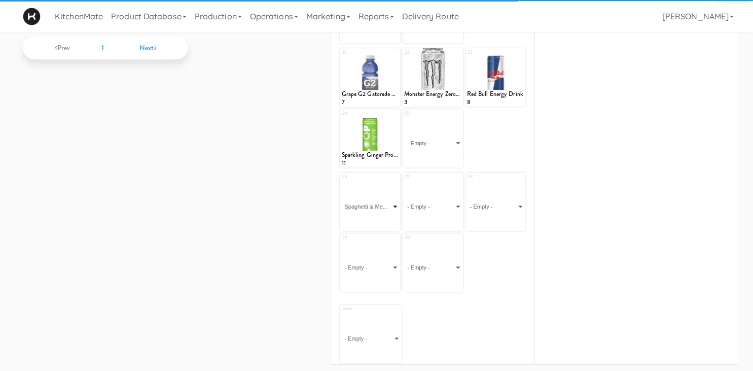
click option "Spaghetti & Meatballs" at bounding box center [0, 0] width 0 height 0
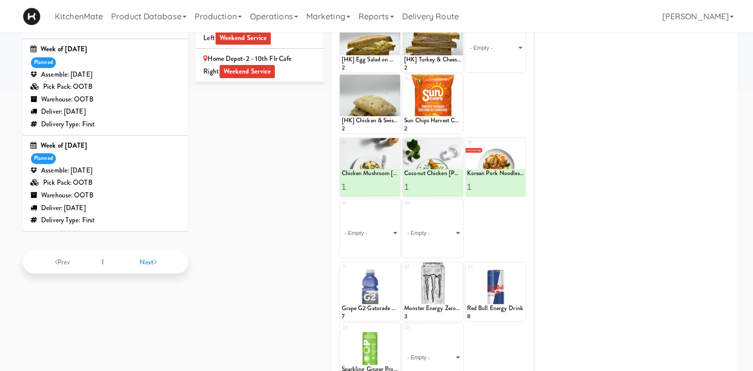
type input "1"
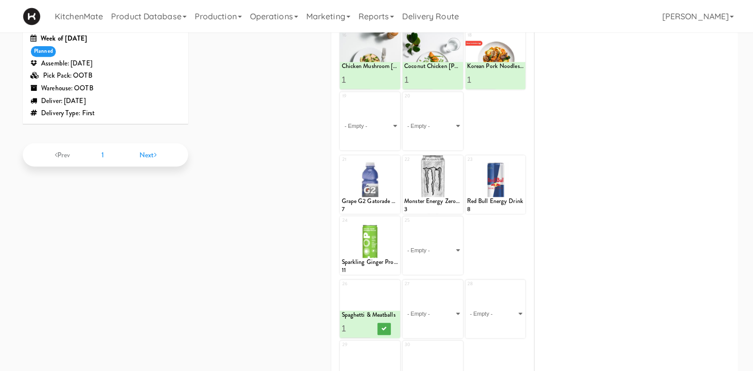
click at [0, 0] on icon at bounding box center [0, 0] width 0 height 0
click at [391, 129] on select "- Empty - Activia Probiotic Peach Mango Smoothie Aquafina Water Chocolate Milk …" at bounding box center [369, 125] width 57 height 49
click option "Spaghetti & Meatballs" at bounding box center [0, 0] width 0 height 0
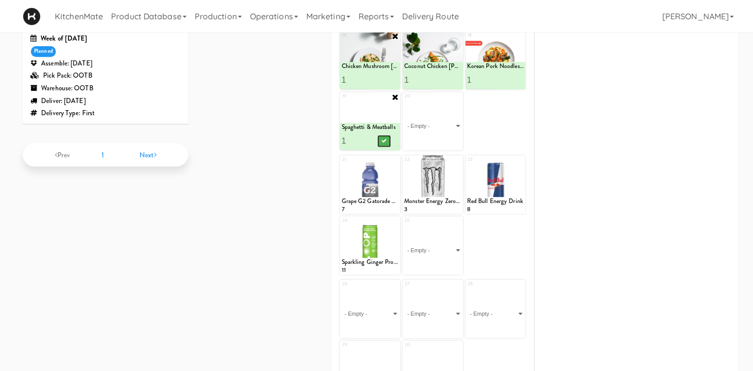
click at [387, 140] on button at bounding box center [384, 141] width 13 height 12
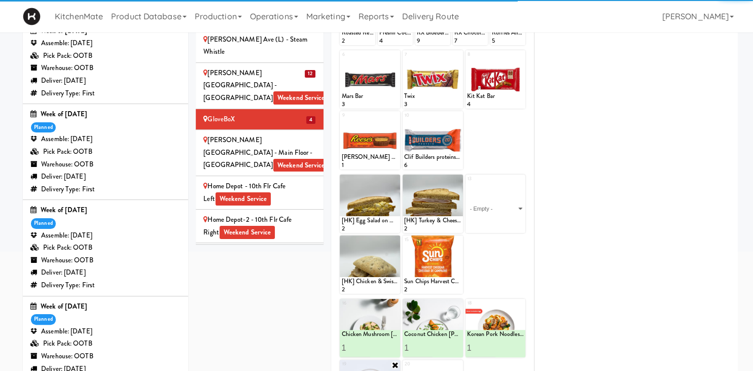
drag, startPoint x: 298, startPoint y: 64, endPoint x: 229, endPoint y: 0, distance: 94.0
click at [298, 134] on div "H.G. Thode Library - Main Floor - McMaster University Weekend Service" at bounding box center [259, 153] width 113 height 38
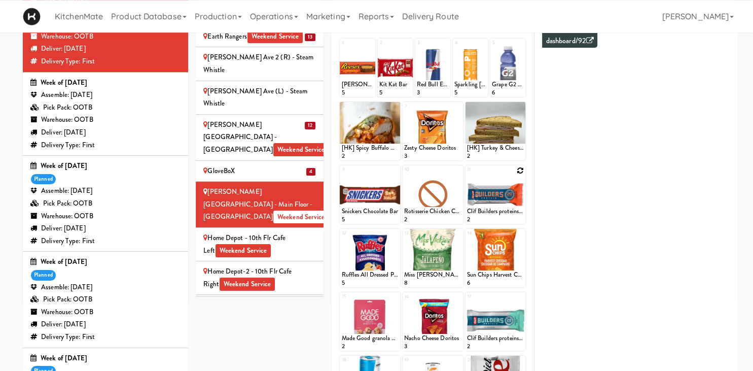
scroll to position [98, 0]
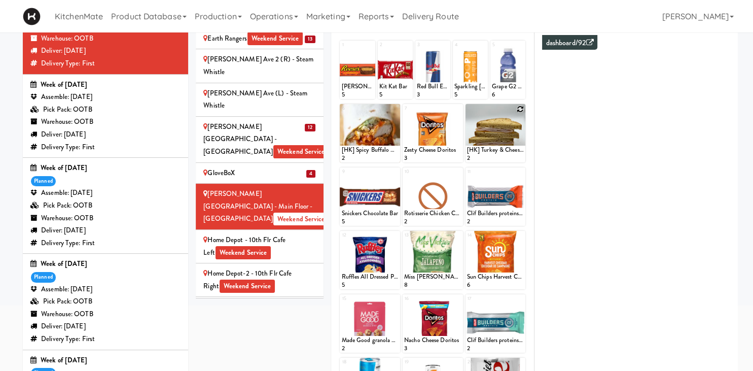
click at [519, 108] on icon at bounding box center [519, 108] width 7 height 7
click at [524, 128] on div "- Empty - Activia Probiotic Peach Mango Smoothie Aquafina Water Chocolate Milk …" at bounding box center [495, 138] width 60 height 49
click at [467, 114] on select "- Empty - Activia Probiotic Peach Mango Smoothie Aquafina Water Chocolate Milk …" at bounding box center [495, 138] width 57 height 49
click option "Chicken Mushroom [PERSON_NAME]" at bounding box center [0, 0] width 0 height 0
click at [490, 150] on input "2" at bounding box center [481, 152] width 28 height 19
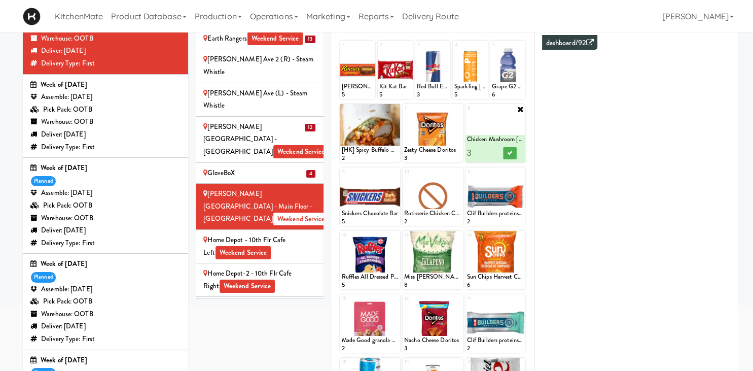
type input "3"
click at [490, 150] on input "3" at bounding box center [481, 152] width 28 height 19
click at [510, 151] on icon at bounding box center [509, 153] width 5 height 6
click at [458, 171] on icon at bounding box center [457, 172] width 7 height 7
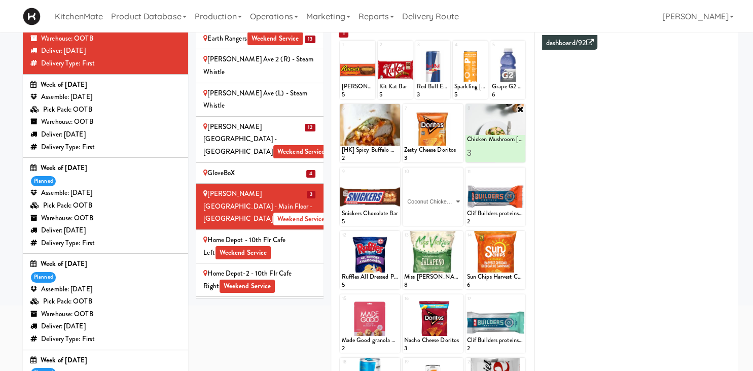
click option "Coconut Chicken [PERSON_NAME]" at bounding box center [0, 0] width 0 height 0
type input "2"
click at [429, 214] on input "2" at bounding box center [418, 216] width 28 height 19
click at [452, 212] on button at bounding box center [446, 216] width 13 height 12
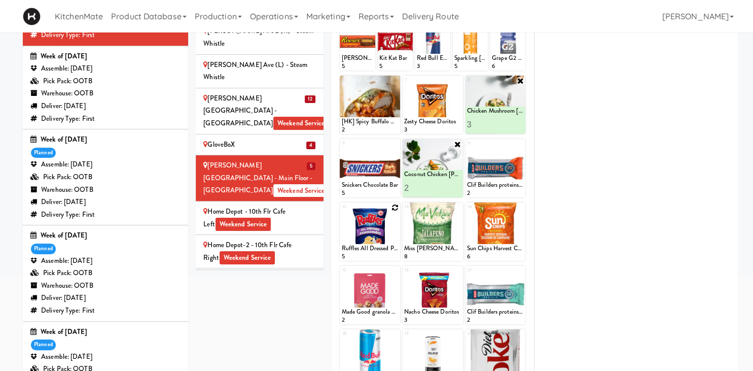
scroll to position [73, 0]
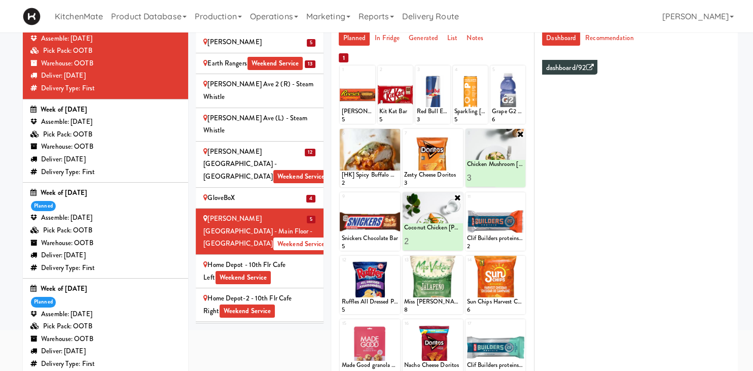
click at [276, 259] on div "Home Depot - 10th Flr Cafe Left Weekend Service" at bounding box center [259, 271] width 113 height 25
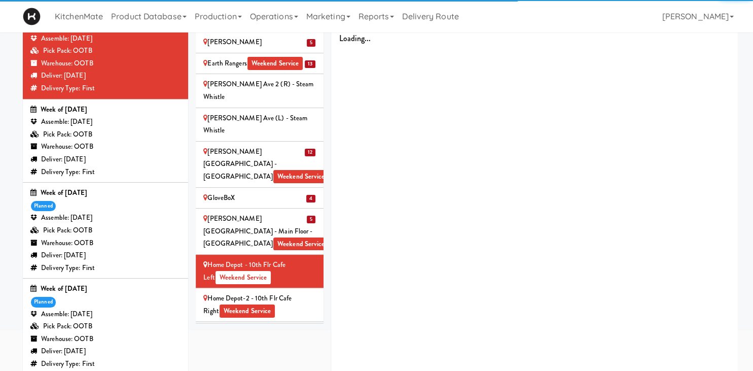
click at [280, 292] on div "Home Depot-2 - 10th Flr Cafe Right Weekend Service" at bounding box center [259, 304] width 113 height 25
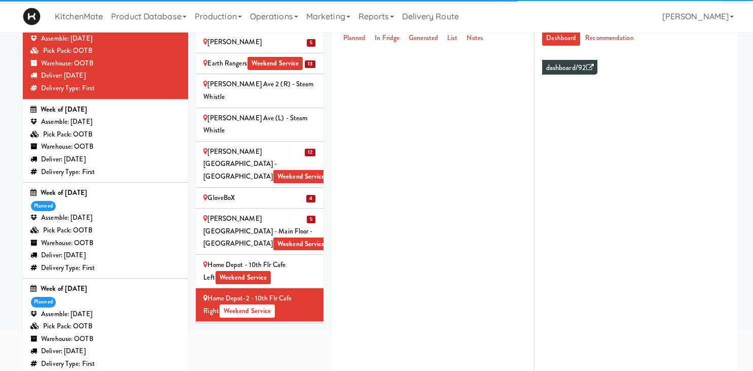
click at [300, 259] on div "Home Depot - 10th Flr Cafe Left Weekend Service" at bounding box center [259, 271] width 113 height 25
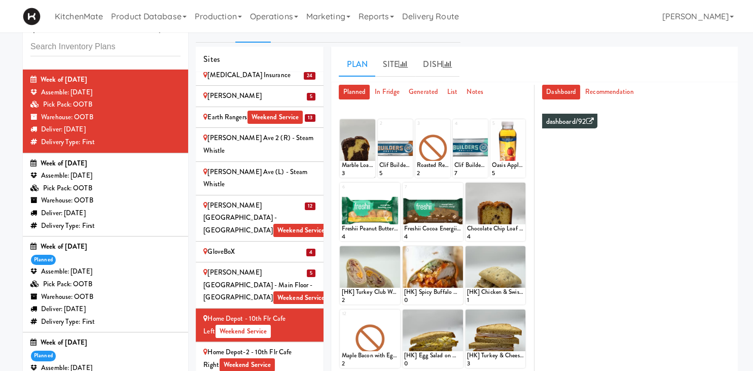
scroll to position [126, 0]
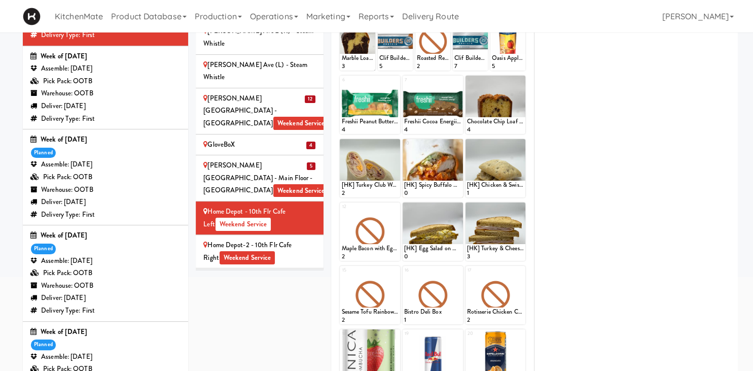
click at [279, 239] on div "Home Depot-2 - 10th Flr Cafe Right Weekend Service" at bounding box center [259, 251] width 113 height 25
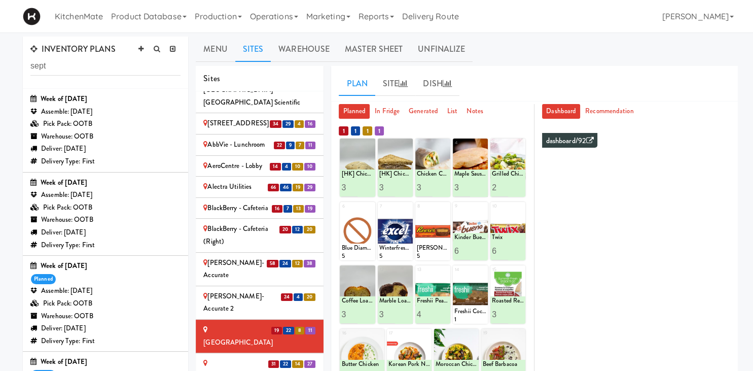
scroll to position [107, 0]
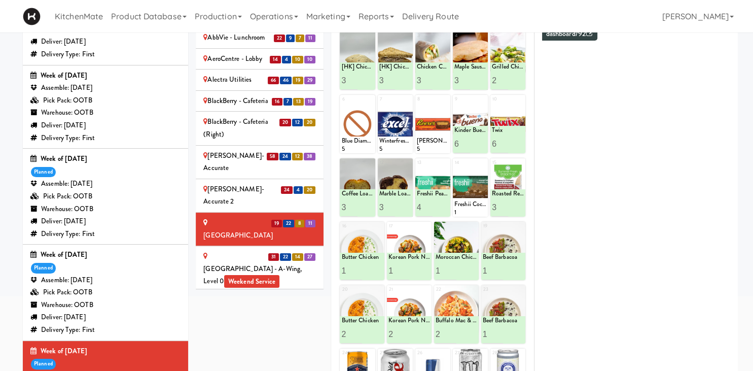
click at [246, 250] on div "[GEOGRAPHIC_DATA] - A-Wing, Level 0 Weekend Service" at bounding box center [259, 269] width 113 height 38
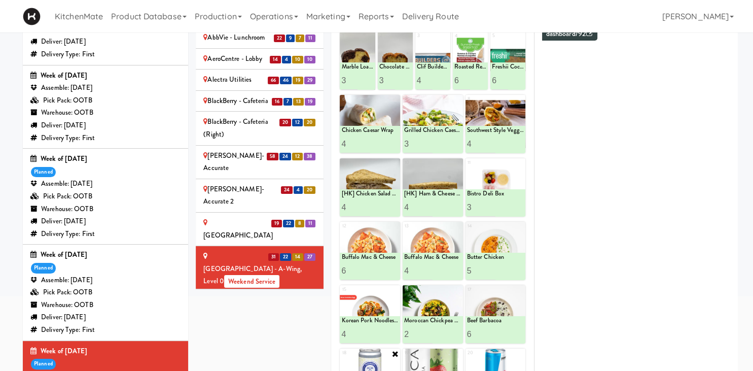
scroll to position [214, 0]
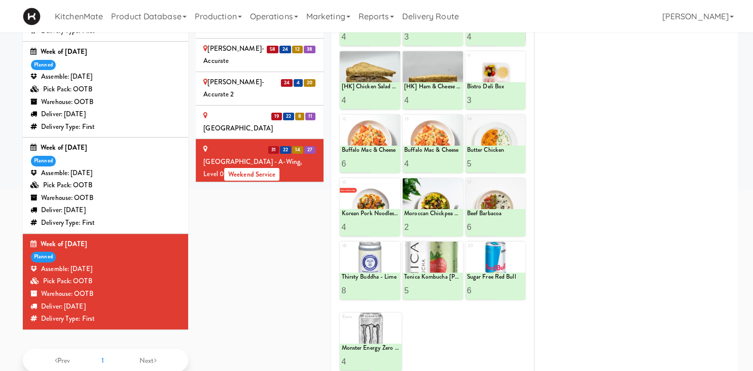
click at [238, 189] on div "Cortellucci [PERSON_NAME][GEOGRAPHIC_DATA] - near Emergency Weekend Service" at bounding box center [259, 214] width 113 height 50
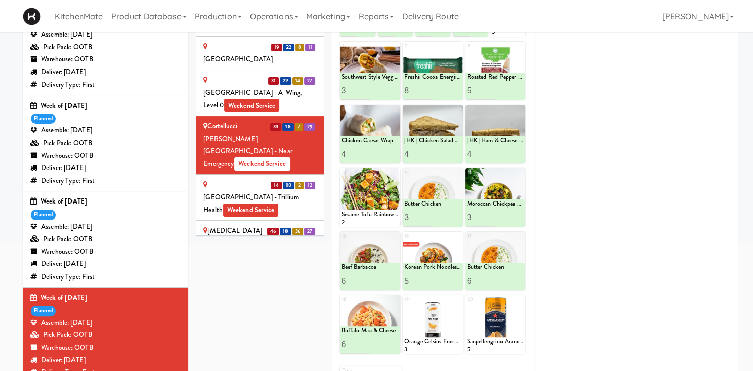
scroll to position [635, 0]
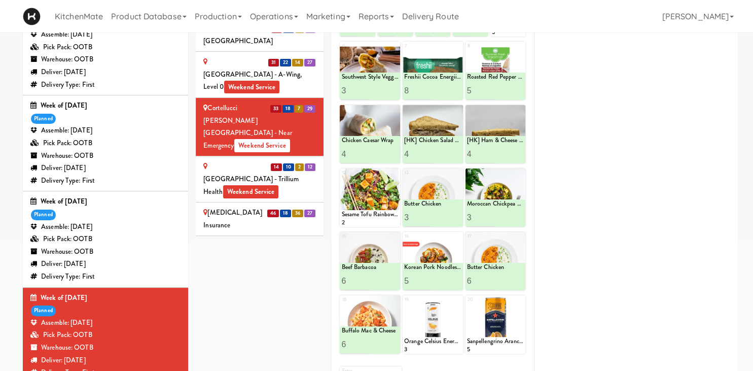
click at [229, 160] on div "[GEOGRAPHIC_DATA] - Trillium Health Weekend Service" at bounding box center [259, 179] width 113 height 38
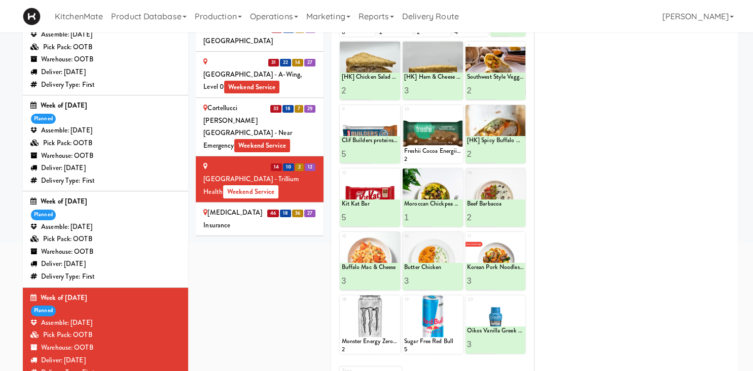
click at [241, 206] on div "[MEDICAL_DATA] Insurance" at bounding box center [259, 218] width 113 height 25
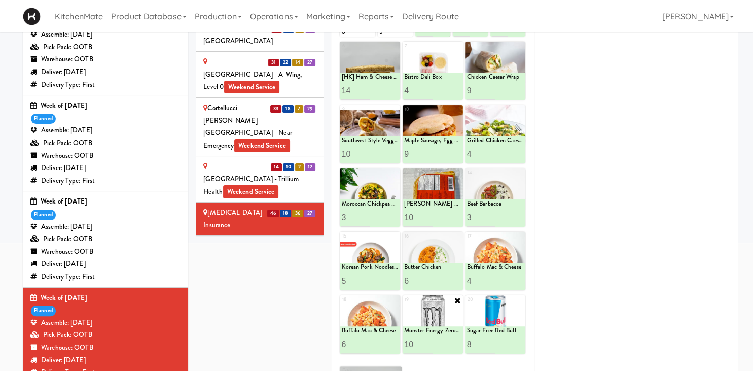
scroll to position [214, 0]
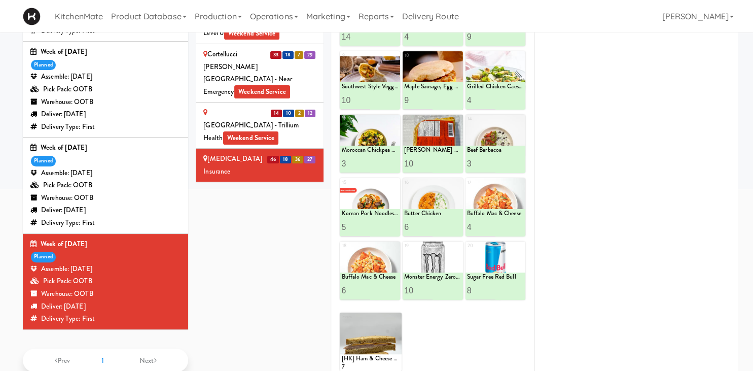
click at [260, 186] on div "[PERSON_NAME]" at bounding box center [259, 192] width 113 height 13
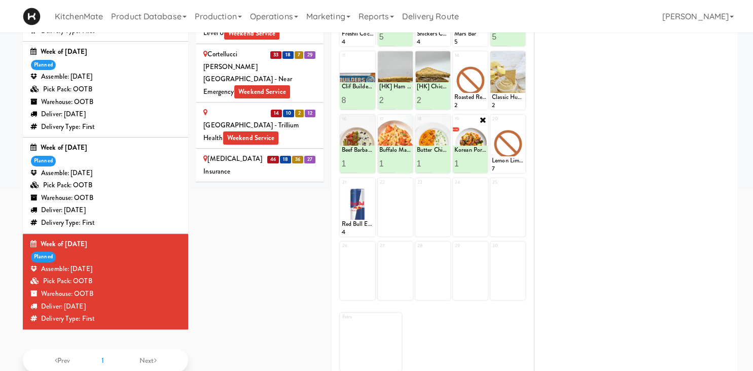
scroll to position [160, 0]
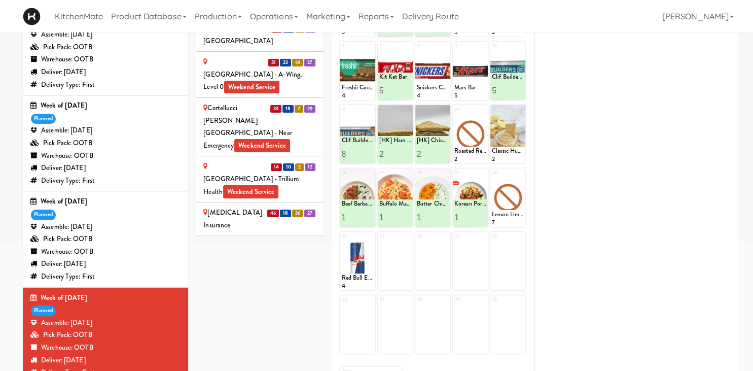
click at [267, 261] on div "Earth Rangers Weekend Service" at bounding box center [259, 273] width 113 height 25
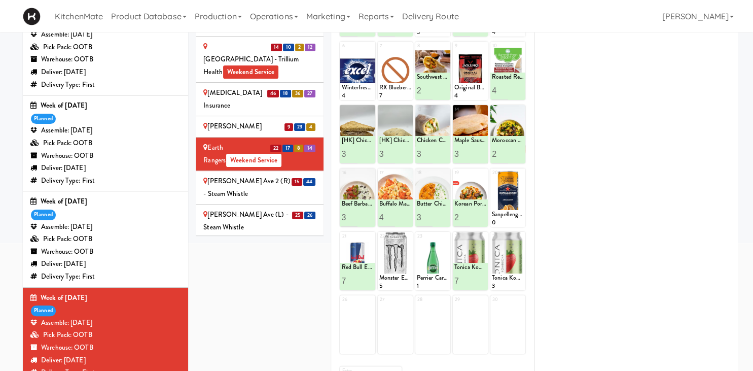
scroll to position [846, 0]
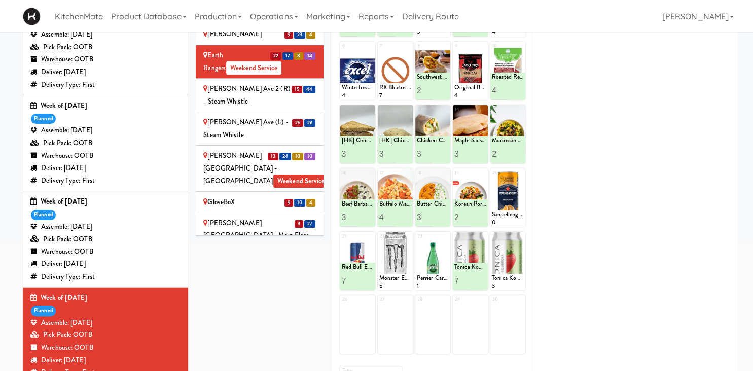
click at [244, 150] on div "[PERSON_NAME][GEOGRAPHIC_DATA] - [GEOGRAPHIC_DATA] Weekend Service" at bounding box center [259, 169] width 113 height 38
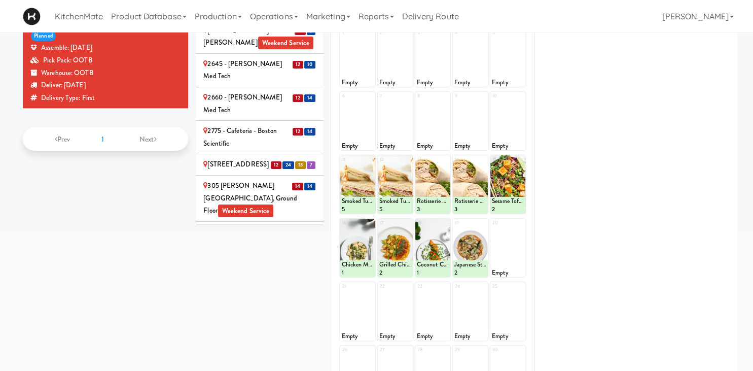
scroll to position [353, 0]
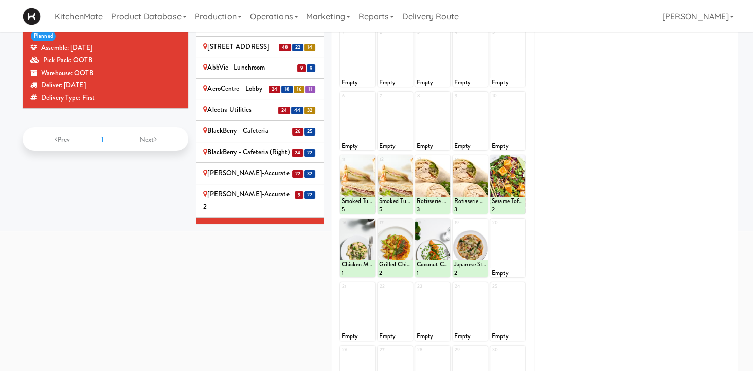
click at [260, 243] on div "[GEOGRAPHIC_DATA] - A-Wing, Level 0 Weekend Service" at bounding box center [259, 255] width 113 height 25
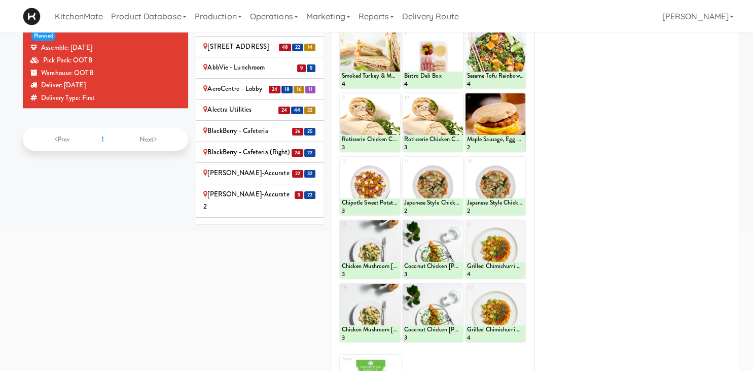
scroll to position [494, 0]
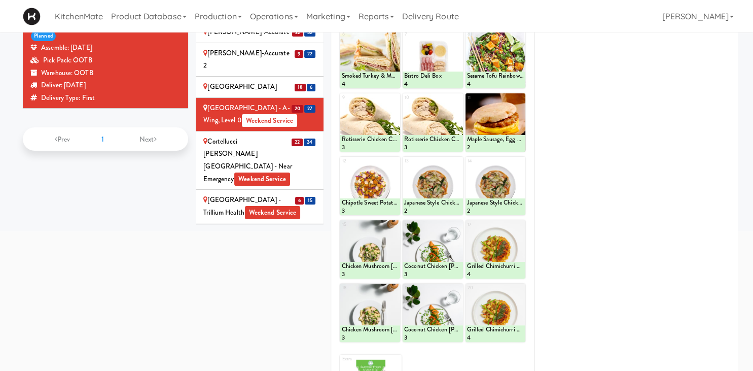
click at [246, 135] on div "Cortellucci [PERSON_NAME][GEOGRAPHIC_DATA] - near Emergency Weekend Service" at bounding box center [259, 160] width 113 height 50
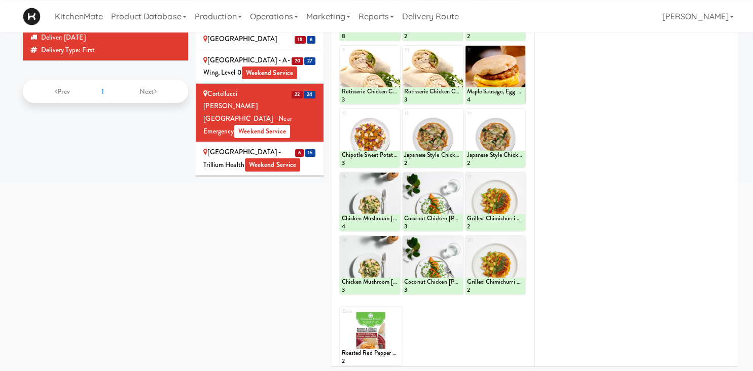
scroll to position [222, 0]
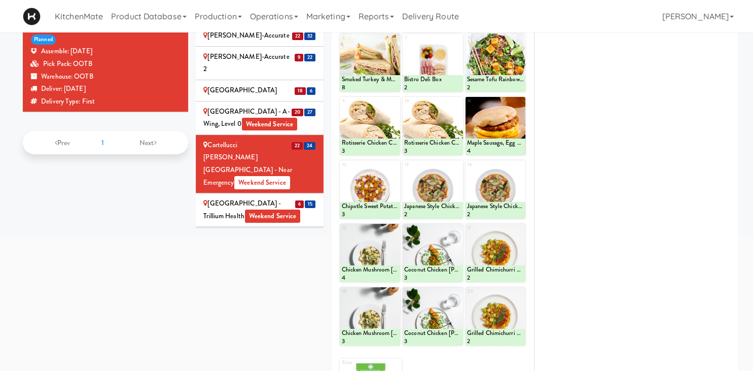
click at [264, 197] on div "[GEOGRAPHIC_DATA] - Trillium Health Weekend Service" at bounding box center [259, 209] width 113 height 25
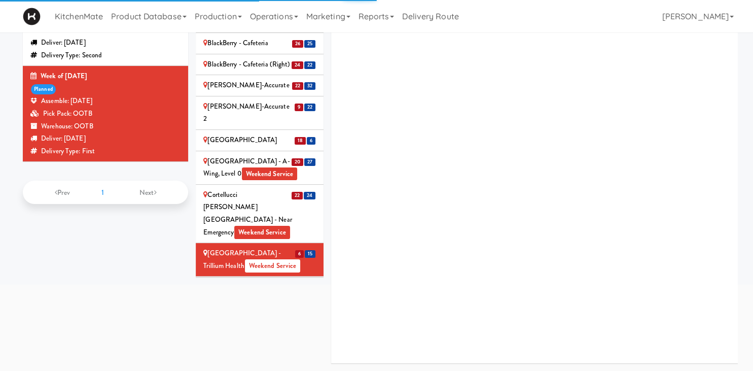
scroll to position [118, 0]
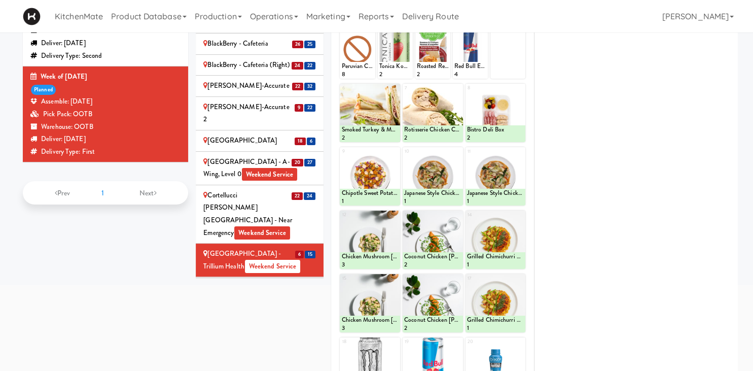
click at [248, 281] on div "[MEDICAL_DATA] Insurance" at bounding box center [259, 287] width 113 height 13
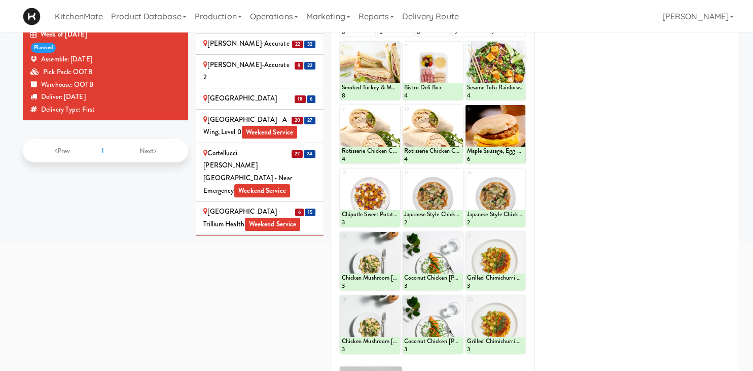
scroll to position [214, 0]
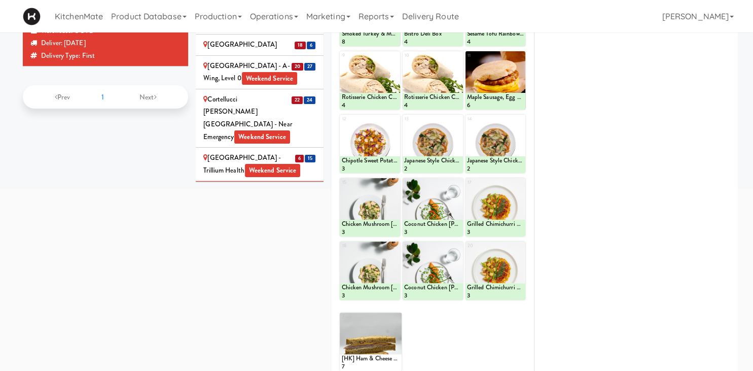
click at [232, 206] on div "[PERSON_NAME]" at bounding box center [259, 212] width 113 height 13
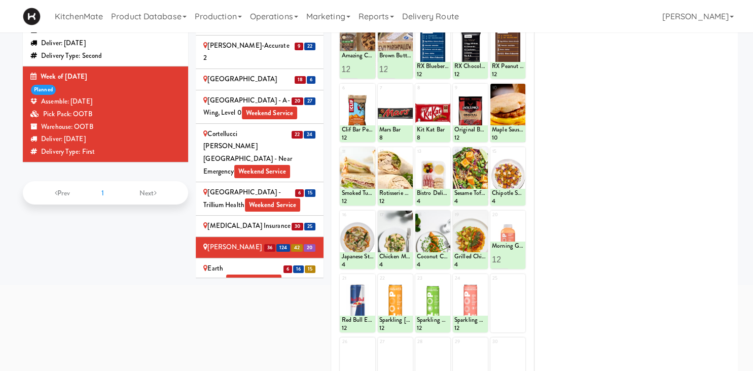
scroll to position [635, 0]
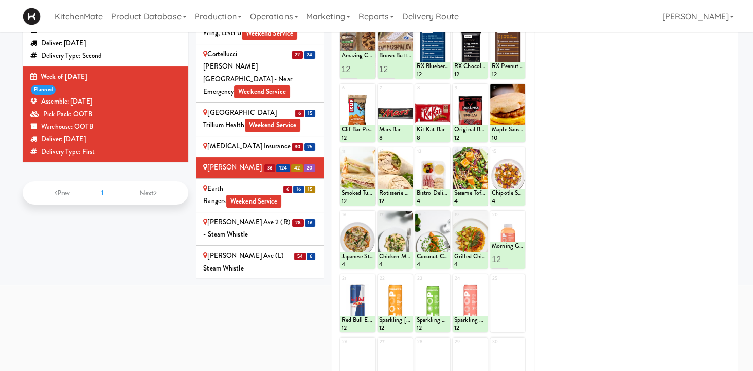
click at [224, 283] on div "Glendon Campus - York University Weekend Service" at bounding box center [259, 302] width 113 height 38
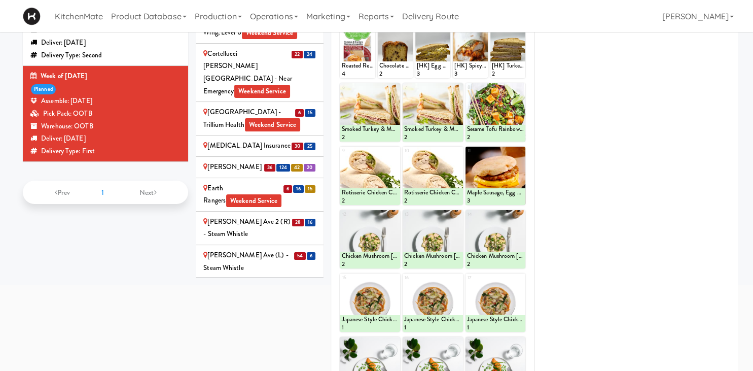
scroll to position [172, 0]
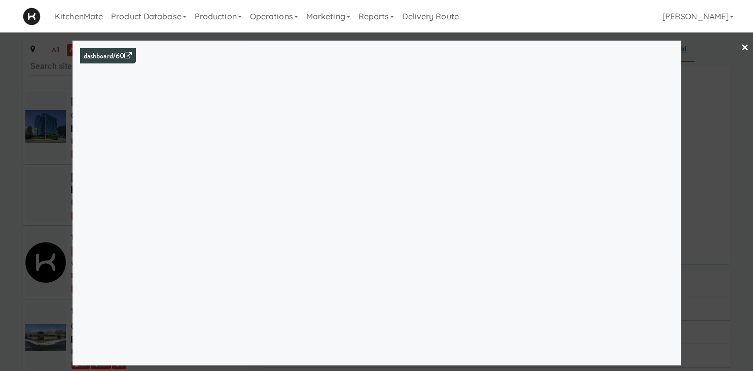
scroll to position [1552, 0]
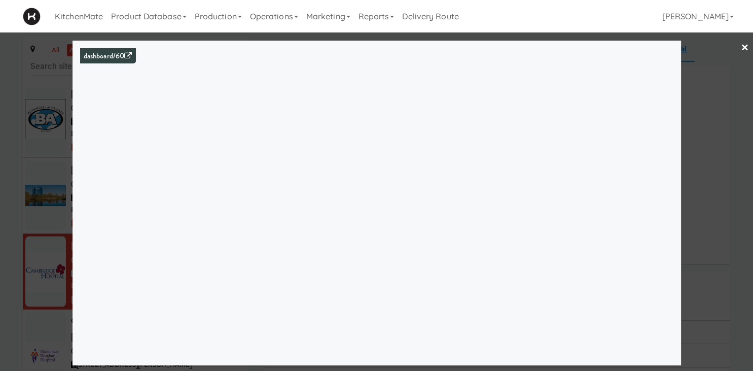
click at [21, 175] on div at bounding box center [376, 185] width 753 height 371
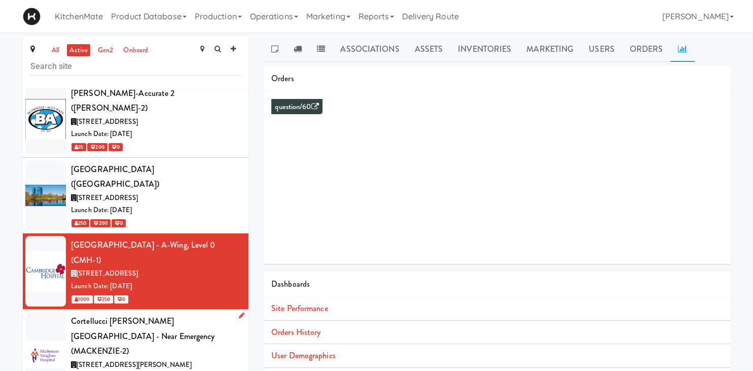
click at [104, 359] on span "[STREET_ADDRESS][PERSON_NAME]" at bounding box center [134, 364] width 115 height 10
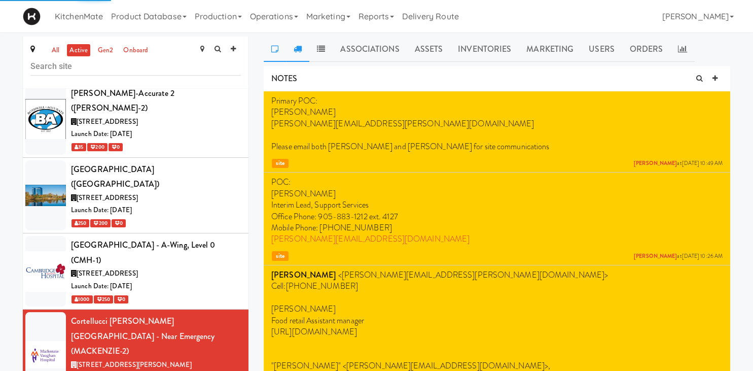
click at [298, 48] on icon at bounding box center [297, 49] width 8 height 8
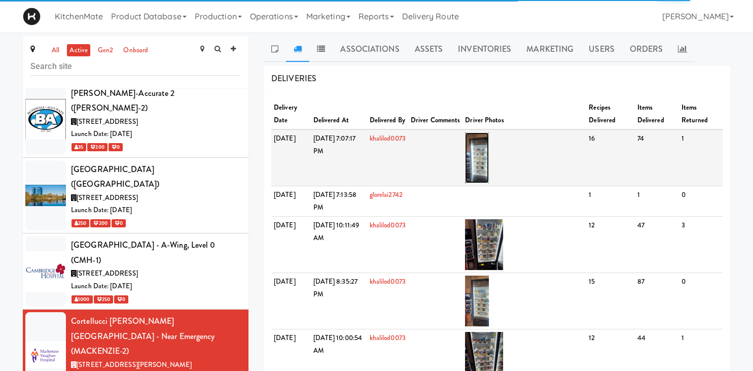
click at [489, 152] on img at bounding box center [477, 157] width 24 height 51
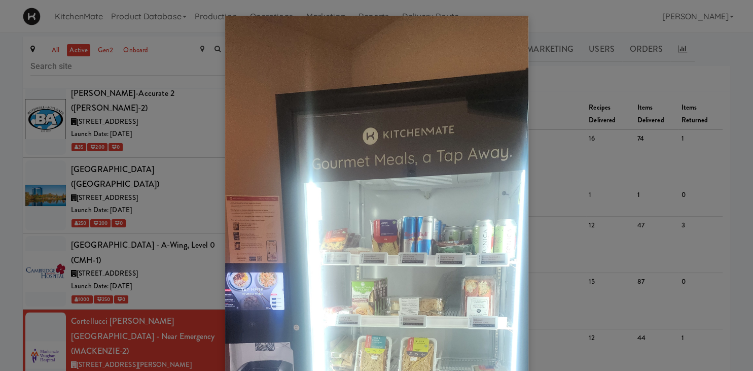
click at [168, 191] on div at bounding box center [376, 185] width 753 height 371
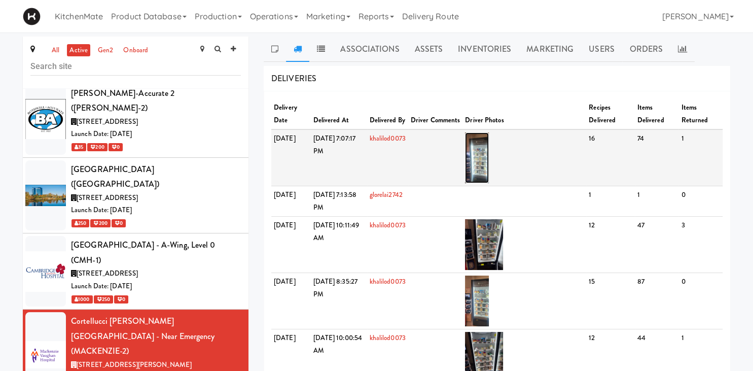
click at [489, 157] on img at bounding box center [477, 157] width 24 height 51
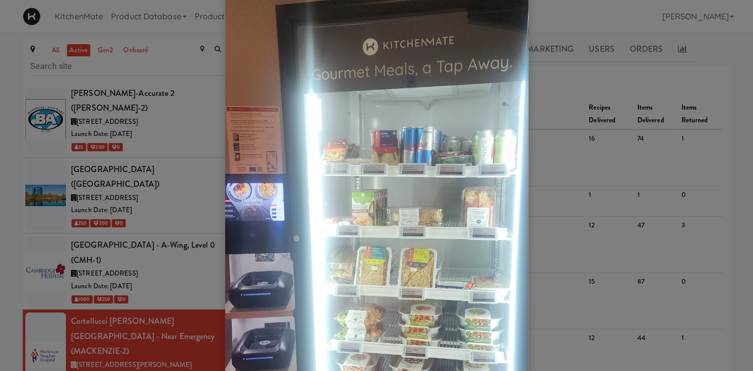
scroll to position [70, 0]
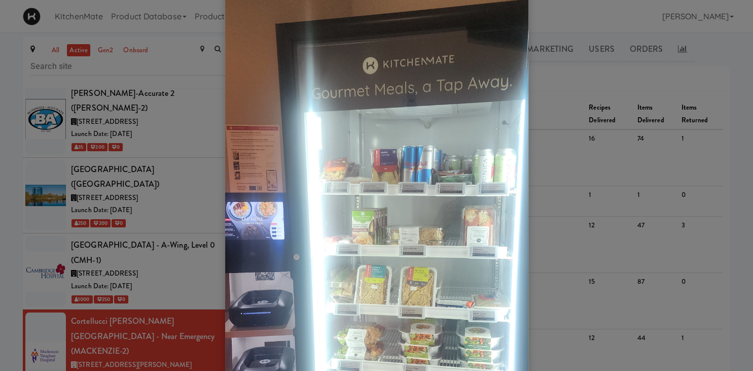
click at [572, 117] on div at bounding box center [376, 185] width 753 height 371
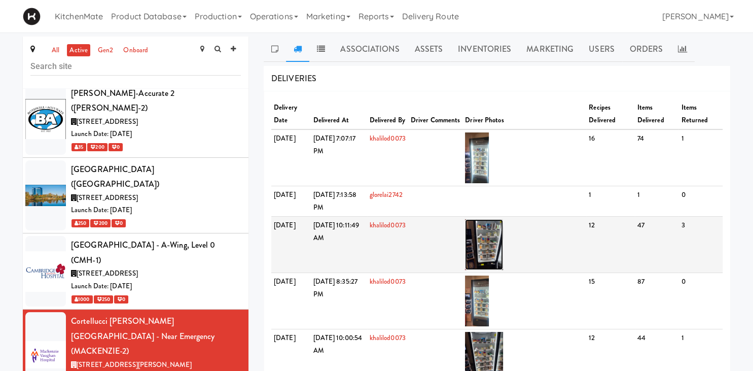
click at [503, 238] on img at bounding box center [484, 244] width 38 height 51
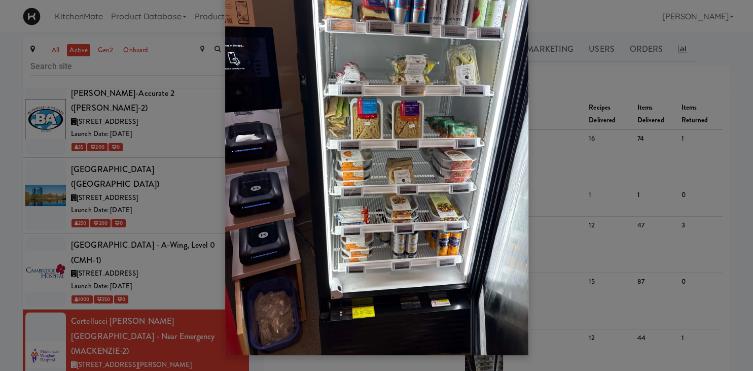
click at [170, 218] on div at bounding box center [376, 185] width 753 height 371
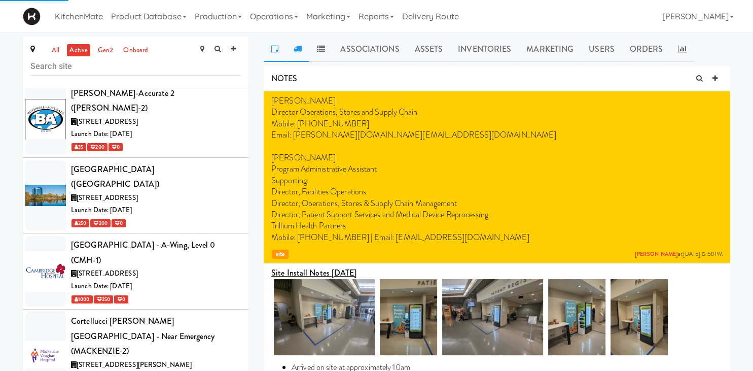
drag, startPoint x: 298, startPoint y: 43, endPoint x: 316, endPoint y: 55, distance: 22.6
click at [298, 43] on link at bounding box center [297, 48] width 23 height 25
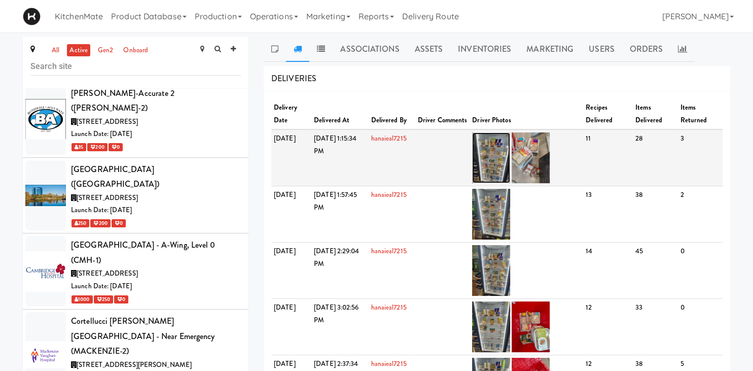
click at [509, 152] on img at bounding box center [491, 157] width 38 height 51
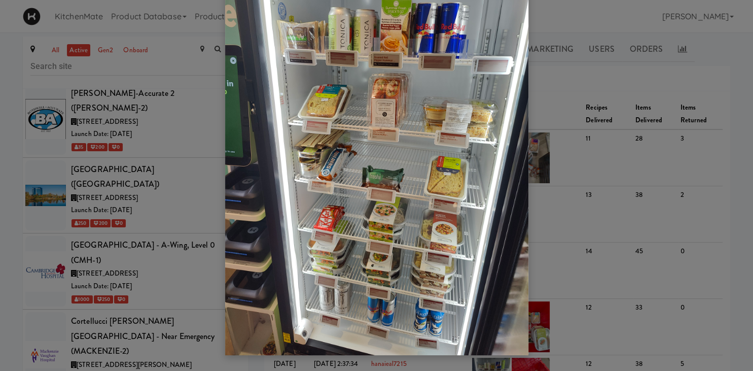
click at [558, 155] on div at bounding box center [376, 185] width 753 height 371
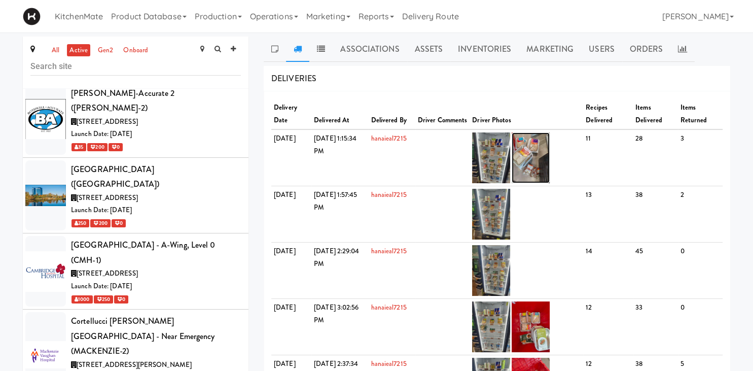
click at [549, 145] on img at bounding box center [530, 157] width 38 height 51
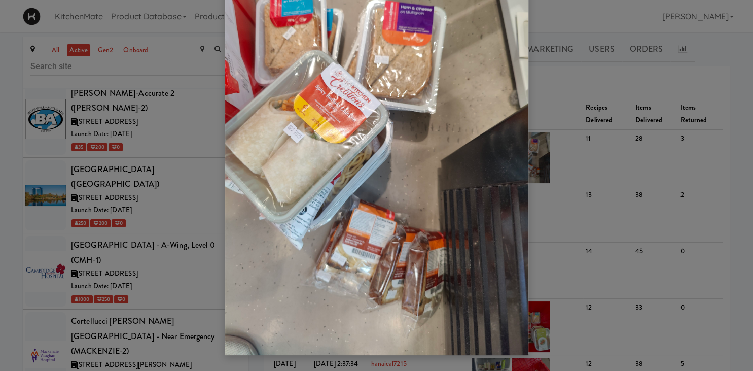
click at [667, 102] on div at bounding box center [376, 185] width 753 height 371
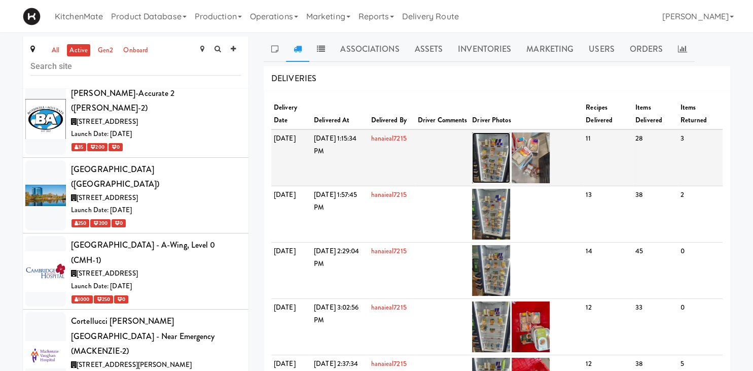
click at [504, 144] on img at bounding box center [491, 157] width 38 height 51
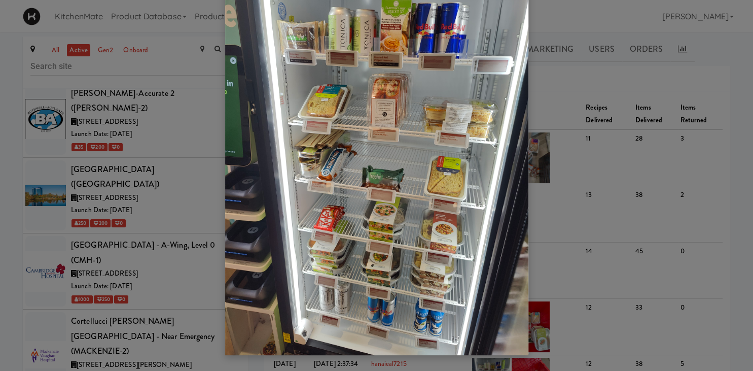
click at [159, 284] on div at bounding box center [376, 185] width 753 height 371
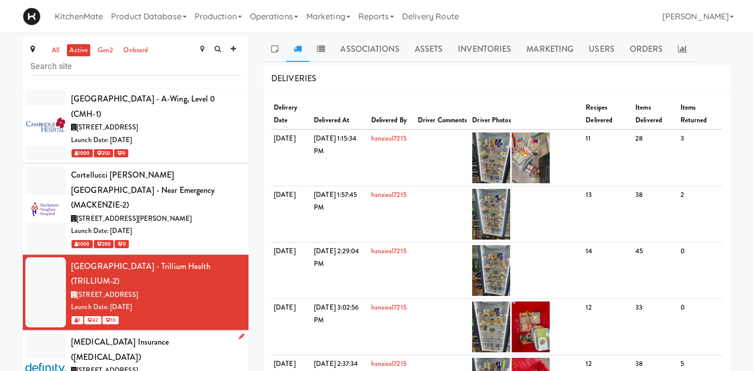
scroll to position [1622, 0]
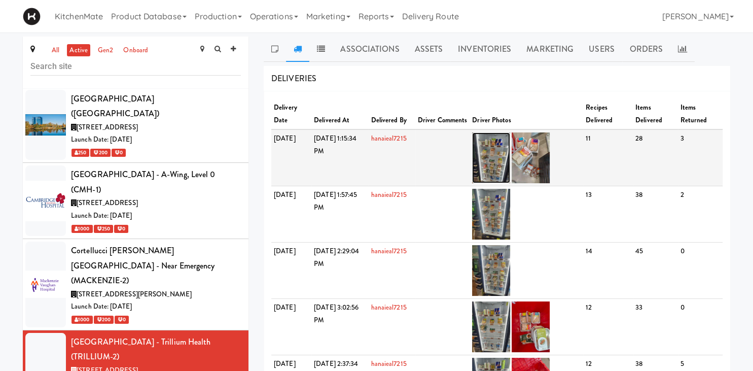
click at [505, 145] on img at bounding box center [491, 157] width 38 height 51
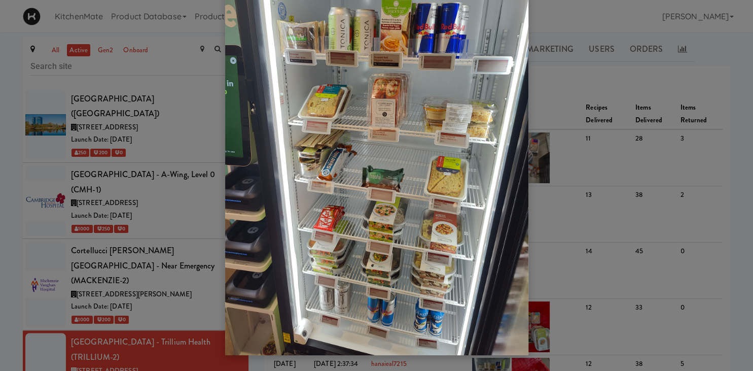
click at [162, 184] on div at bounding box center [376, 185] width 753 height 371
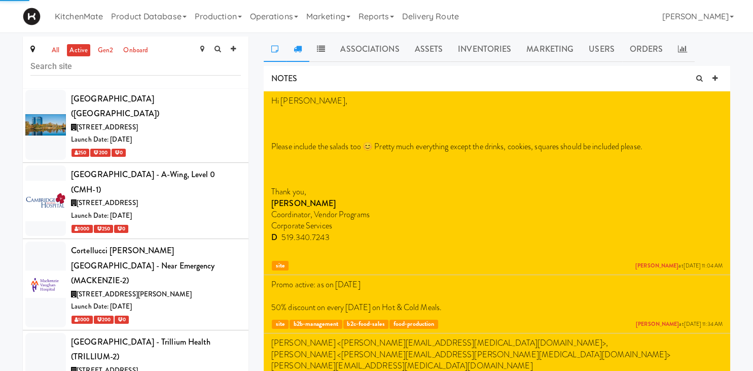
click at [297, 50] on icon at bounding box center [297, 49] width 8 height 8
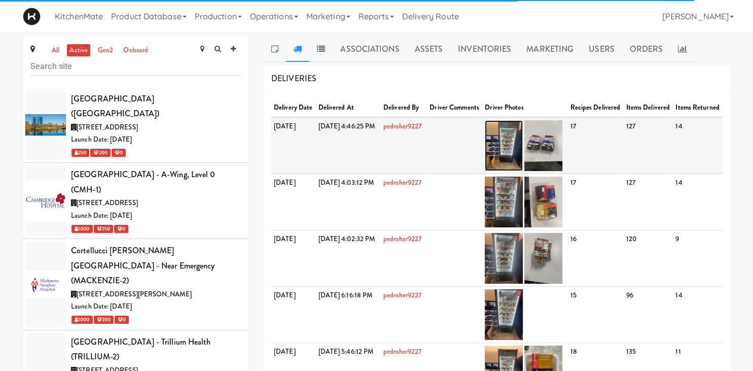
click at [523, 145] on img at bounding box center [504, 145] width 38 height 51
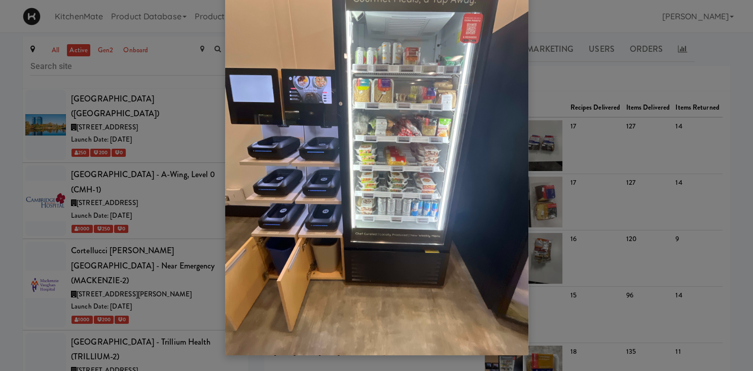
click at [636, 220] on div at bounding box center [376, 185] width 753 height 371
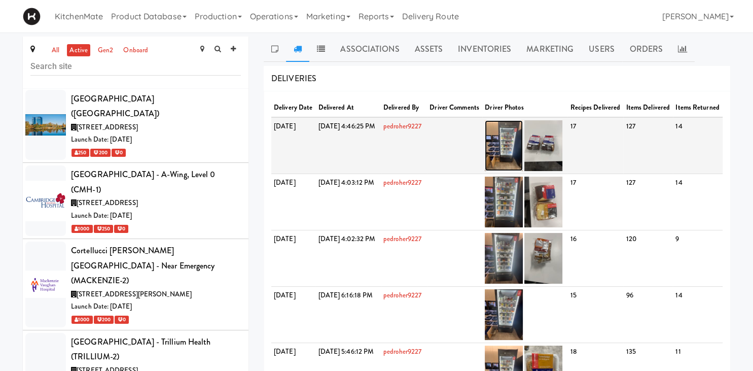
click at [523, 142] on img at bounding box center [504, 145] width 38 height 51
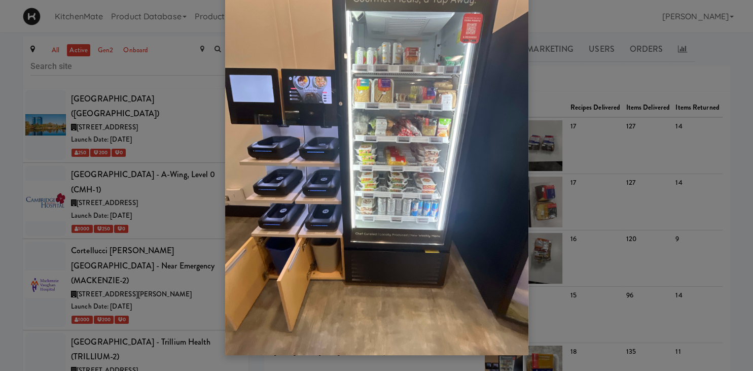
drag, startPoint x: 699, startPoint y: 128, endPoint x: 657, endPoint y: 123, distance: 42.4
click at [698, 128] on div at bounding box center [376, 185] width 753 height 371
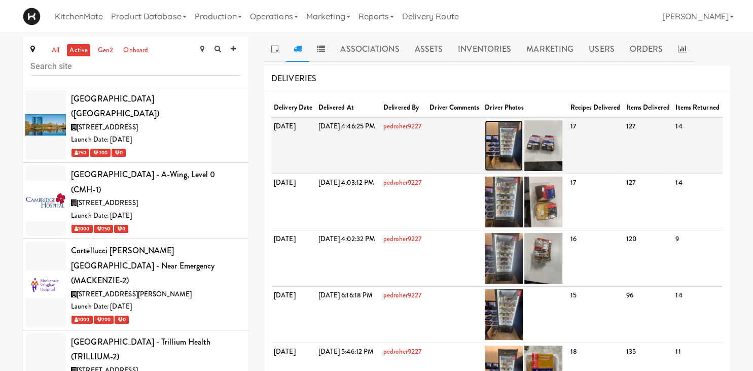
click at [523, 145] on img at bounding box center [504, 145] width 38 height 51
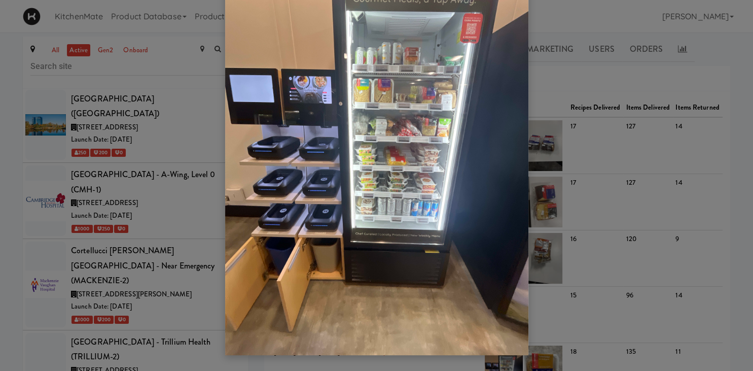
click at [140, 194] on div at bounding box center [376, 185] width 753 height 371
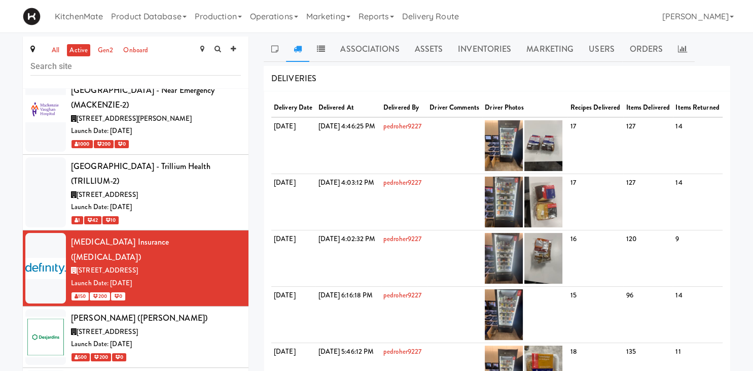
scroll to position [1834, 0]
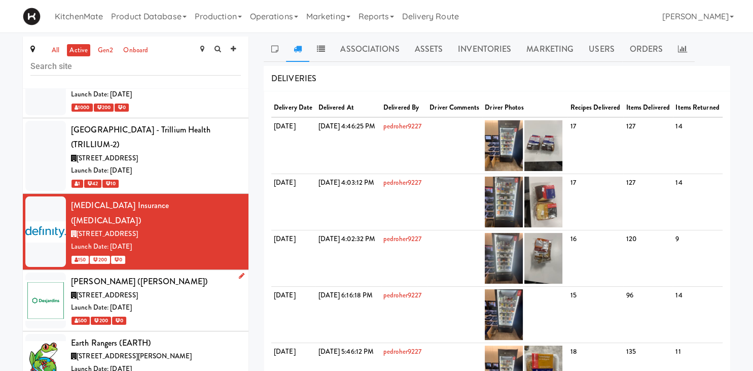
click at [186, 289] on div "[STREET_ADDRESS]" at bounding box center [156, 295] width 170 height 13
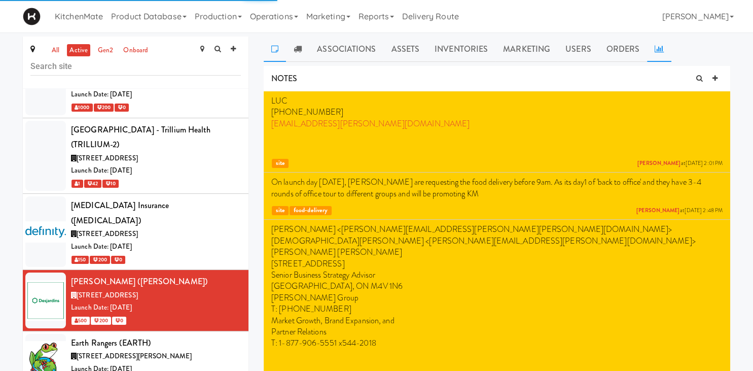
click at [657, 52] on icon at bounding box center [658, 49] width 9 height 8
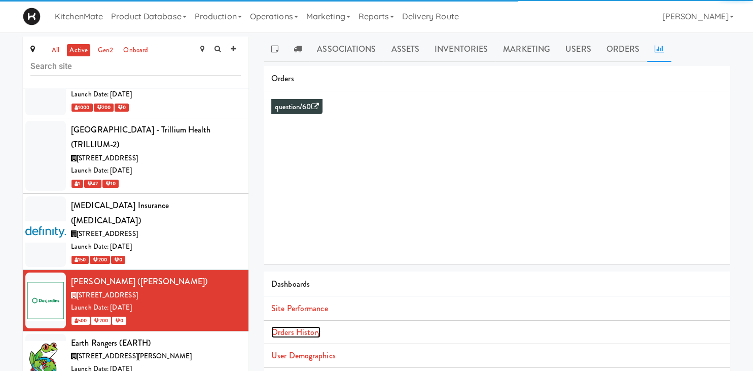
click at [302, 333] on link "Orders History" at bounding box center [295, 332] width 49 height 12
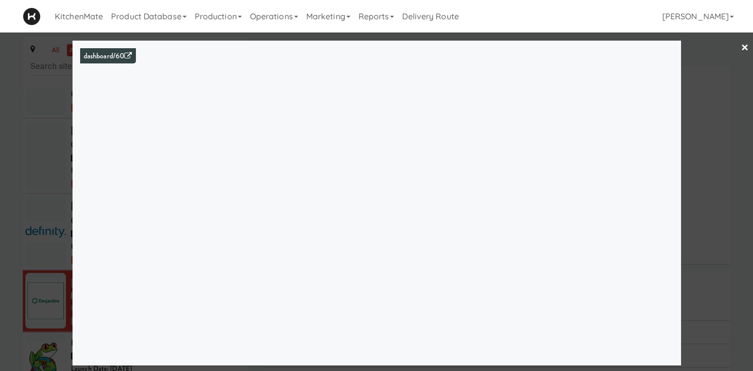
click at [58, 166] on div at bounding box center [376, 185] width 753 height 371
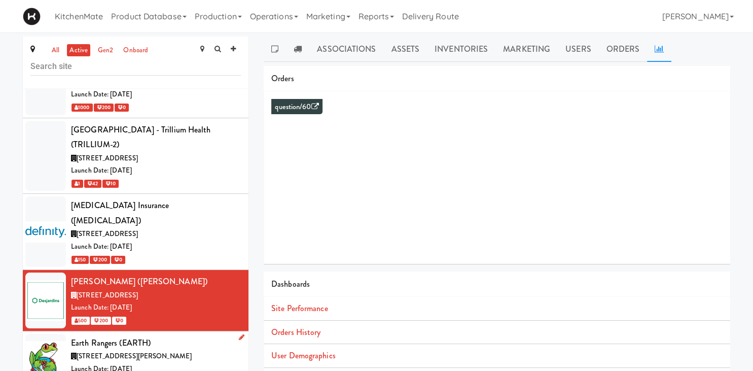
click at [104, 362] on div "Launch Date: [DATE]" at bounding box center [156, 368] width 170 height 13
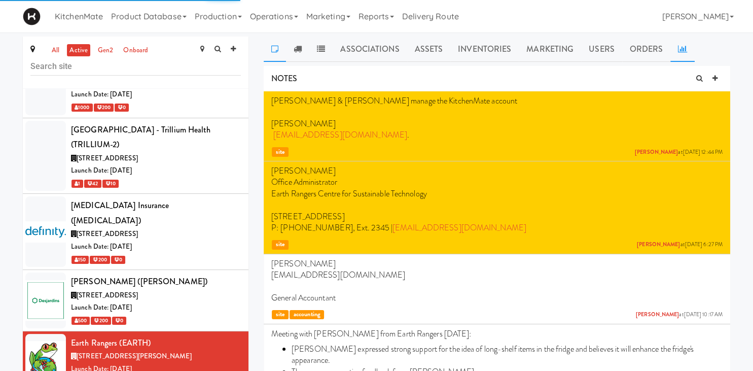
click at [686, 48] on link at bounding box center [682, 48] width 24 height 25
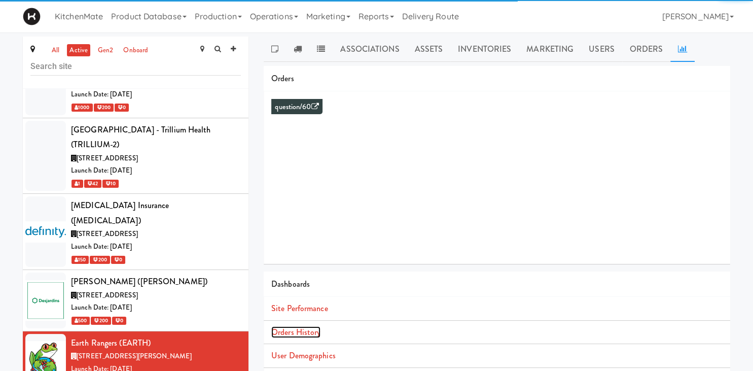
click at [313, 329] on link "Orders History" at bounding box center [295, 332] width 49 height 12
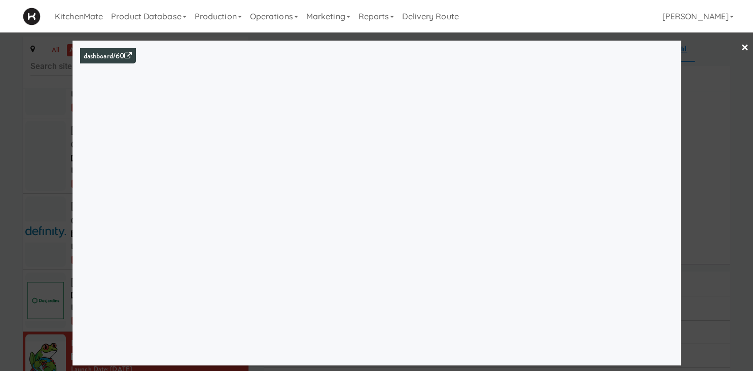
click at [60, 135] on div at bounding box center [376, 185] width 753 height 371
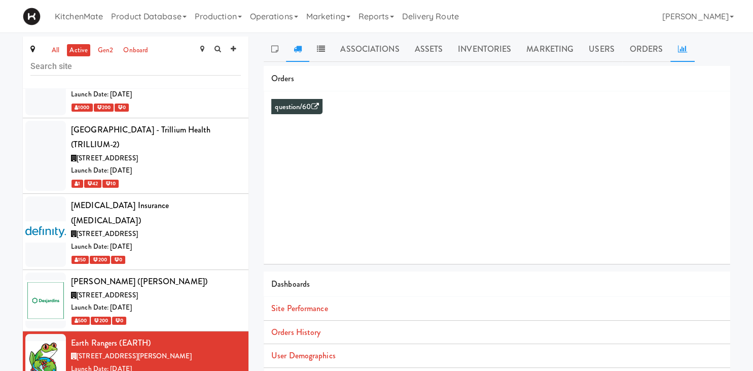
drag, startPoint x: 299, startPoint y: 43, endPoint x: 304, endPoint y: 45, distance: 5.9
click at [299, 43] on link at bounding box center [297, 48] width 23 height 25
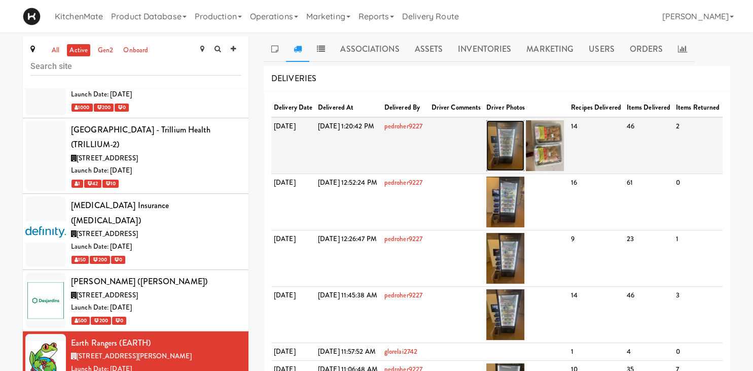
click at [524, 149] on img at bounding box center [505, 145] width 38 height 51
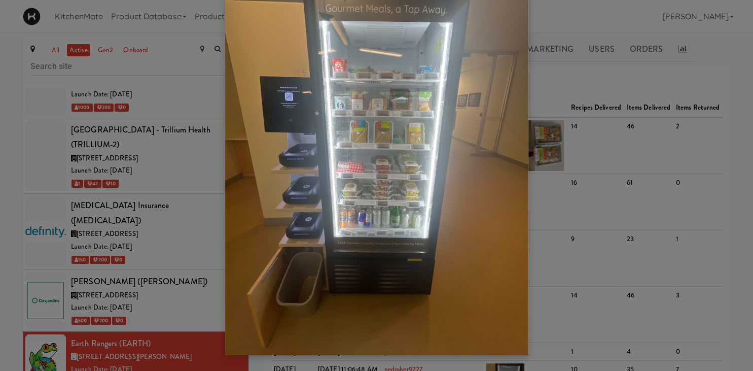
click at [149, 216] on div at bounding box center [376, 185] width 753 height 371
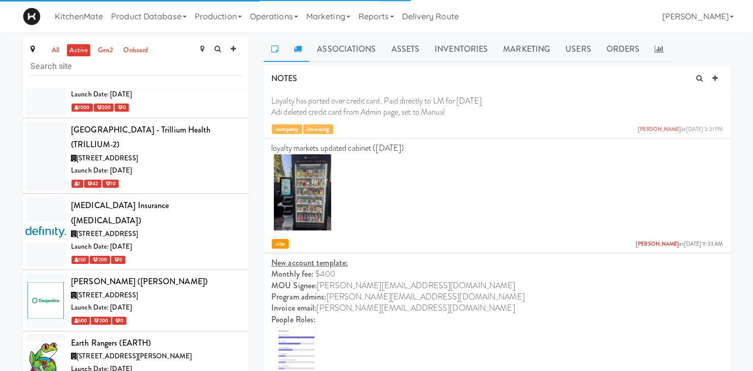
click at [299, 56] on link at bounding box center [297, 48] width 23 height 25
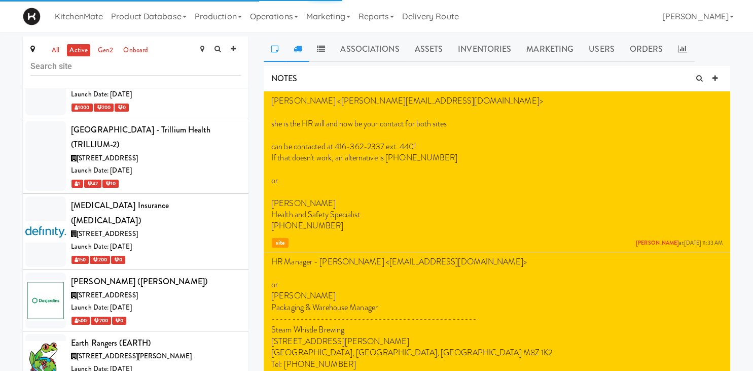
click at [293, 50] on link at bounding box center [297, 48] width 23 height 25
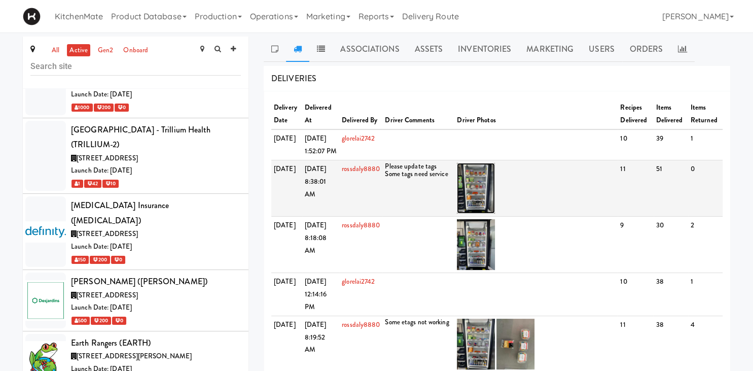
click at [474, 203] on img at bounding box center [476, 188] width 38 height 51
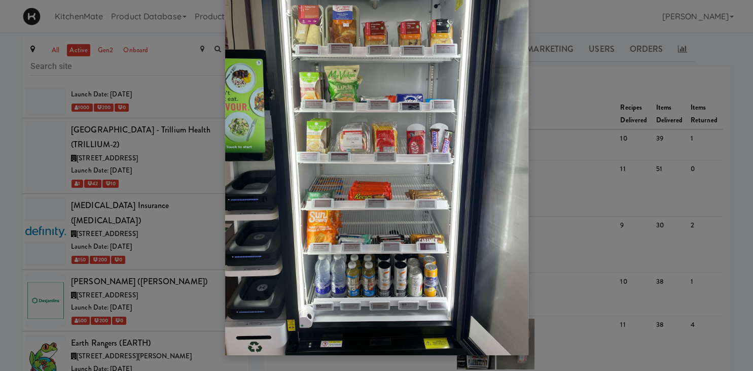
click at [598, 139] on div at bounding box center [376, 185] width 753 height 371
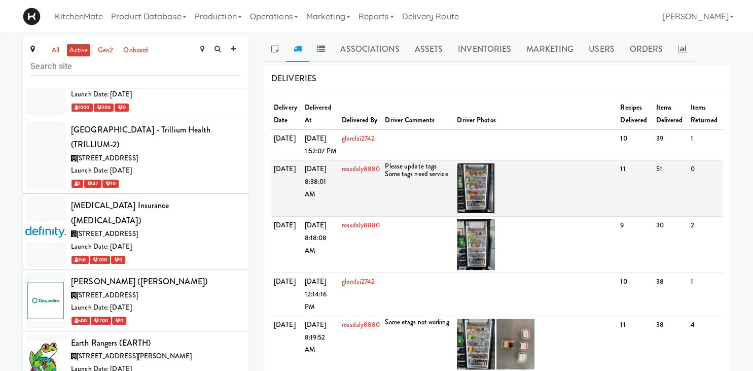
click at [475, 198] on img at bounding box center [476, 188] width 38 height 51
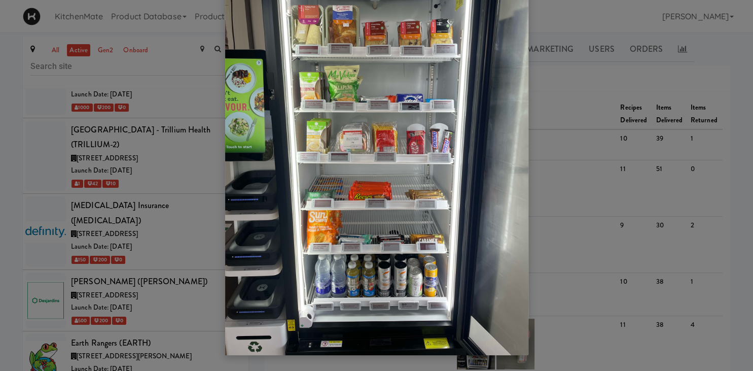
click at [583, 177] on div at bounding box center [376, 185] width 753 height 371
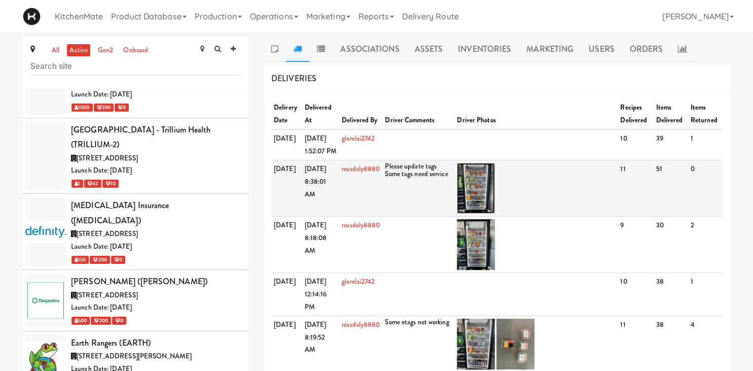
click at [480, 191] on img at bounding box center [476, 188] width 38 height 51
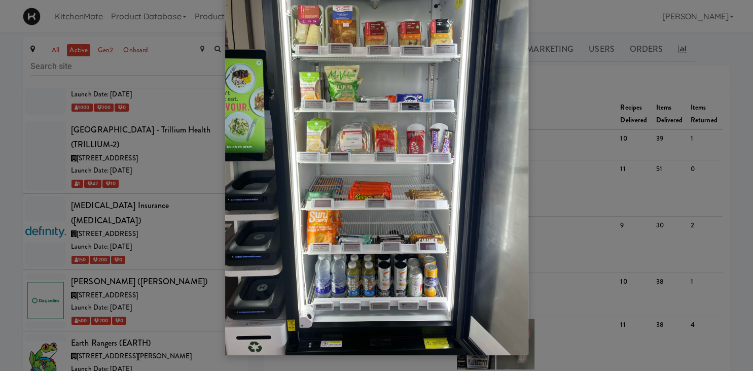
click at [601, 187] on div at bounding box center [376, 185] width 753 height 371
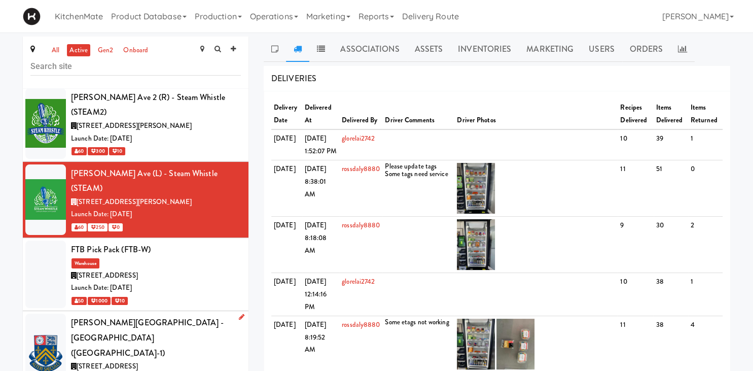
scroll to position [2117, 0]
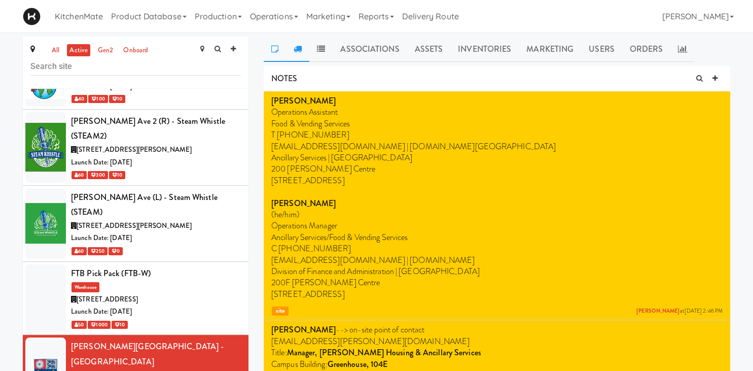
click at [295, 45] on icon at bounding box center [297, 49] width 8 height 8
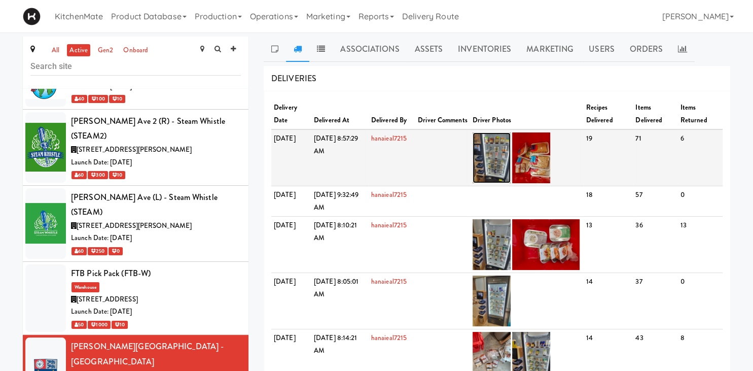
click at [510, 142] on img at bounding box center [491, 157] width 38 height 51
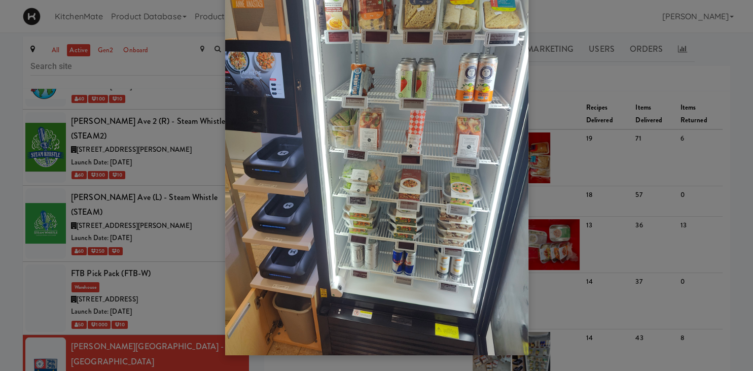
click at [563, 162] on div at bounding box center [376, 185] width 753 height 371
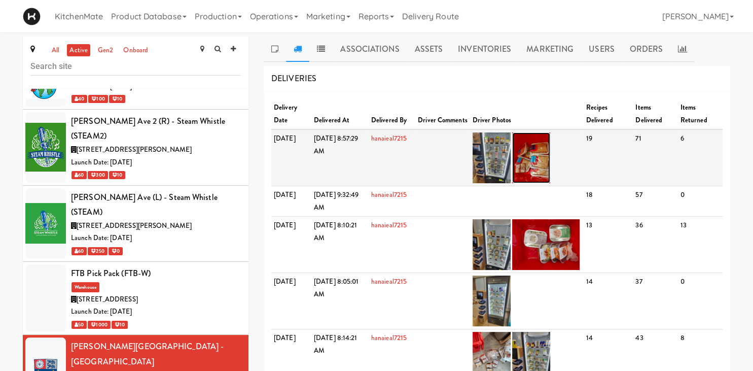
click at [550, 157] on img at bounding box center [531, 157] width 38 height 51
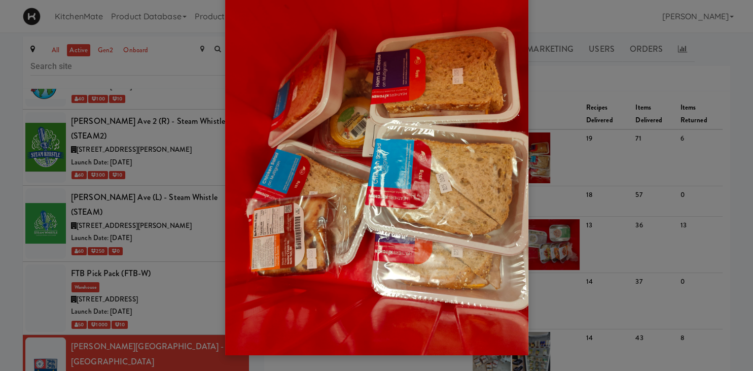
click at [556, 147] on div at bounding box center [376, 185] width 753 height 371
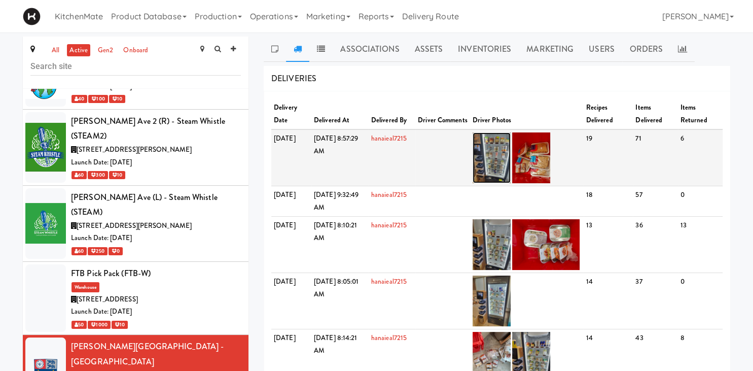
click at [508, 151] on img at bounding box center [491, 157] width 38 height 51
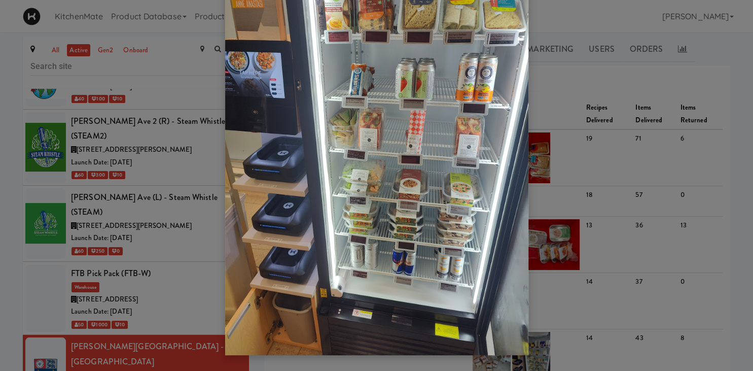
drag, startPoint x: 119, startPoint y: 213, endPoint x: 128, endPoint y: 239, distance: 27.6
click at [118, 214] on div at bounding box center [376, 185] width 753 height 371
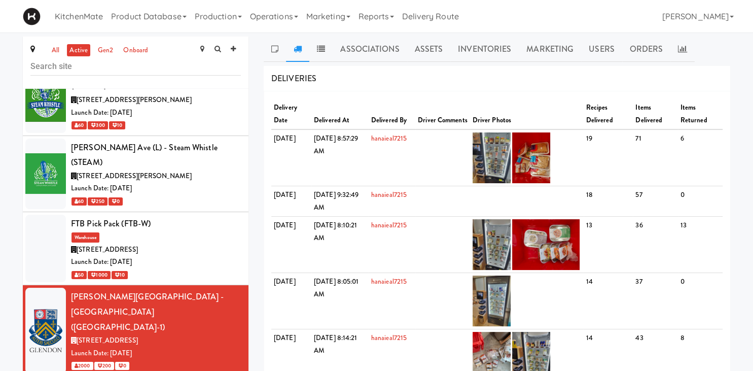
scroll to position [2187, 0]
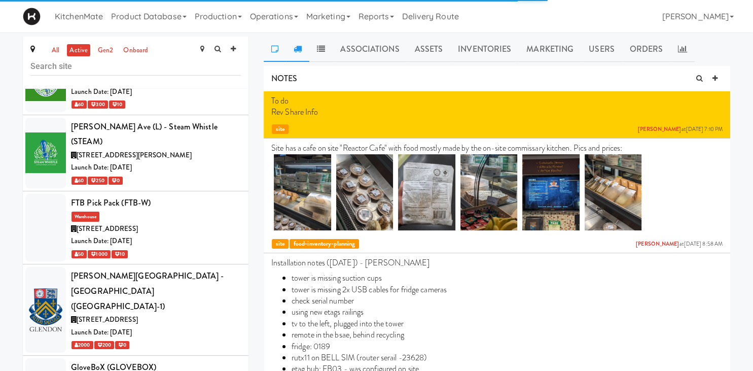
click at [302, 40] on link at bounding box center [297, 48] width 23 height 25
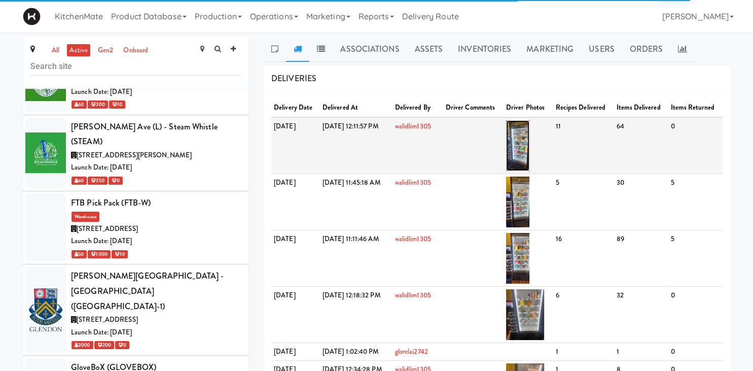
click at [530, 150] on img at bounding box center [518, 145] width 24 height 51
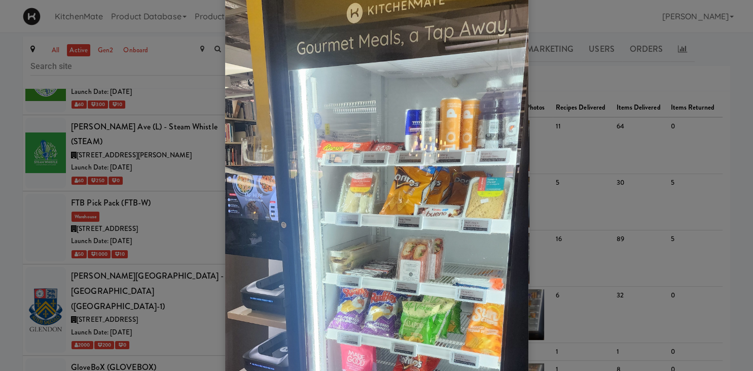
scroll to position [141, 0]
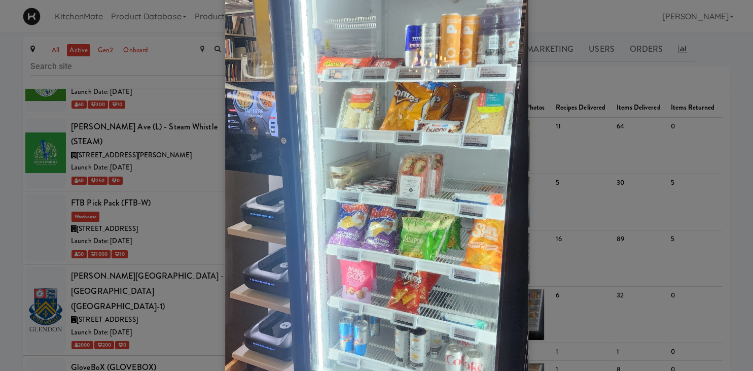
click at [143, 248] on div at bounding box center [376, 185] width 753 height 371
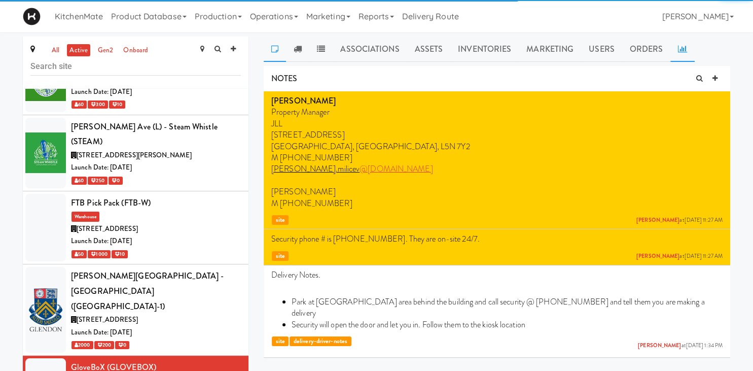
click at [685, 45] on link at bounding box center [682, 48] width 24 height 25
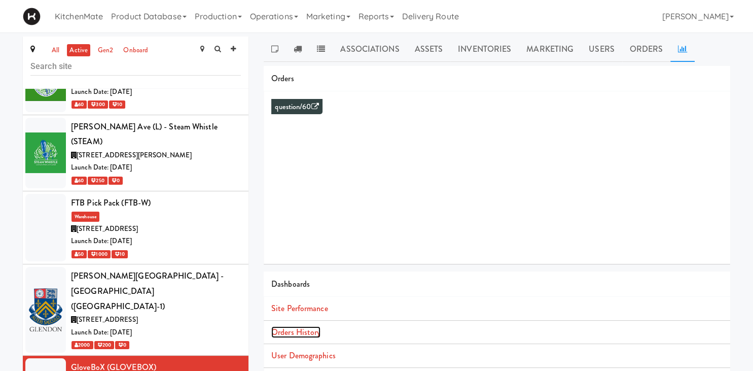
click at [301, 334] on link "Orders History" at bounding box center [295, 332] width 49 height 12
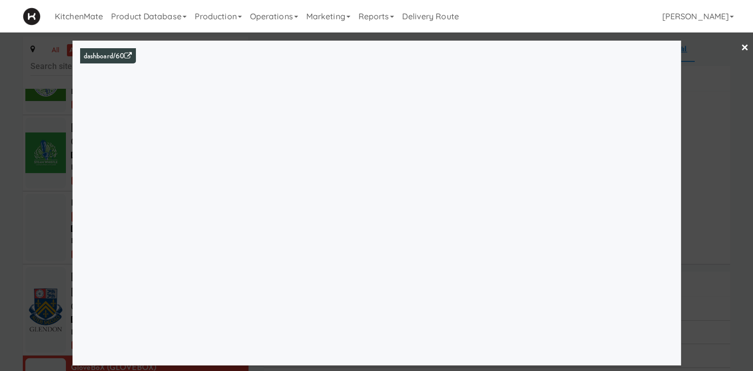
click at [59, 180] on div at bounding box center [376, 185] width 753 height 371
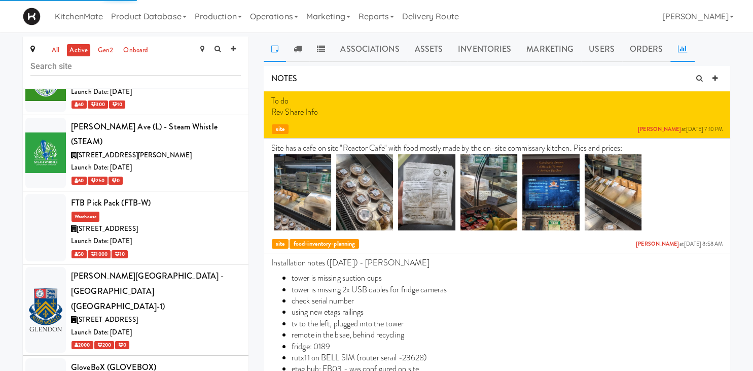
click at [685, 48] on link at bounding box center [682, 48] width 24 height 25
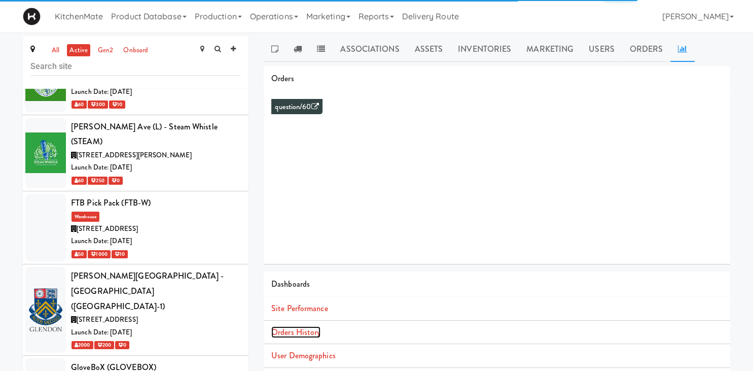
click at [315, 333] on link "Orders History" at bounding box center [295, 332] width 49 height 12
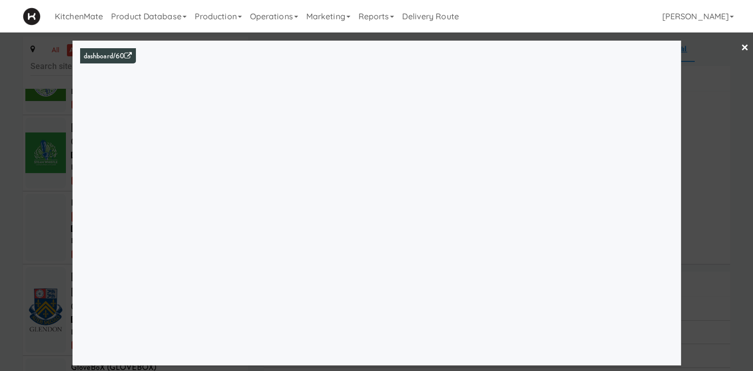
drag, startPoint x: 33, startPoint y: 200, endPoint x: 43, endPoint y: 206, distance: 11.4
click at [43, 206] on div at bounding box center [376, 185] width 753 height 371
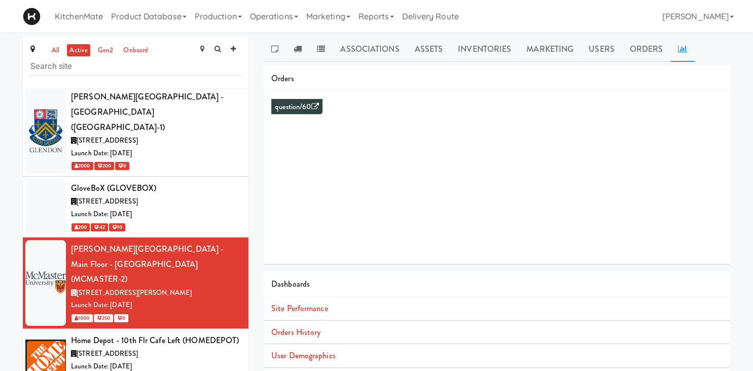
scroll to position [2398, 0]
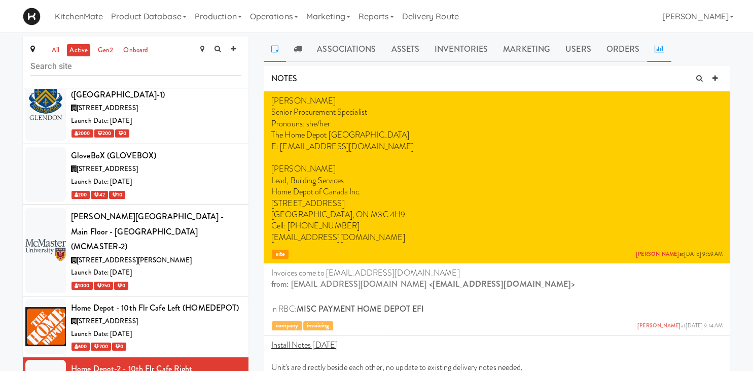
click at [662, 46] on link at bounding box center [659, 48] width 24 height 25
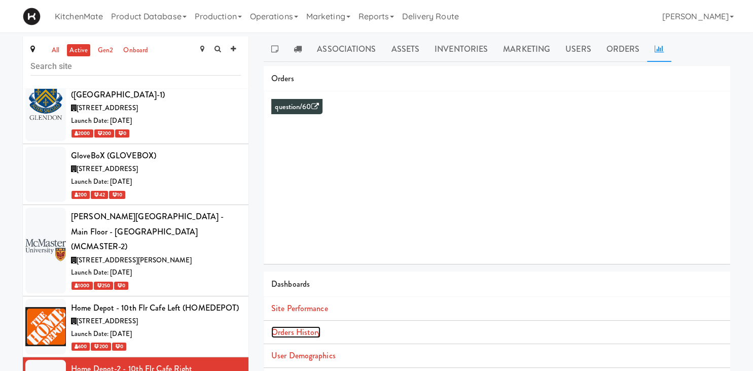
click at [312, 334] on link "Orders History" at bounding box center [295, 332] width 49 height 12
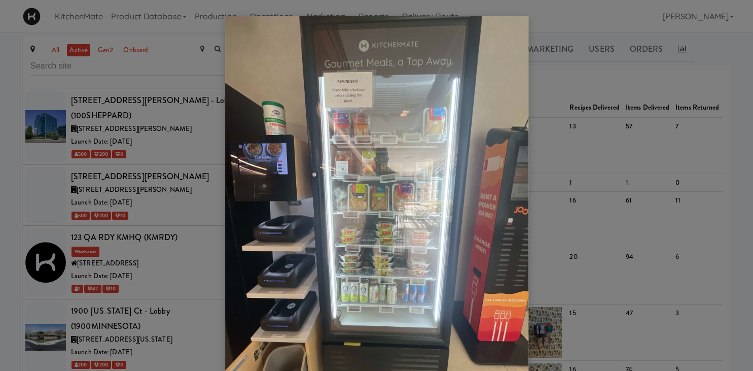
scroll to position [1432, 0]
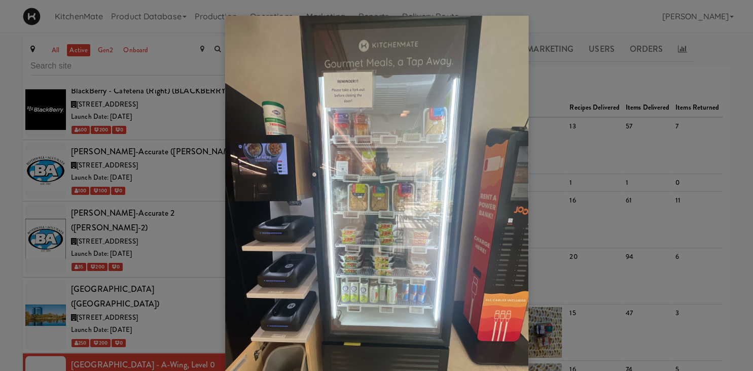
click at [163, 160] on div at bounding box center [376, 185] width 753 height 371
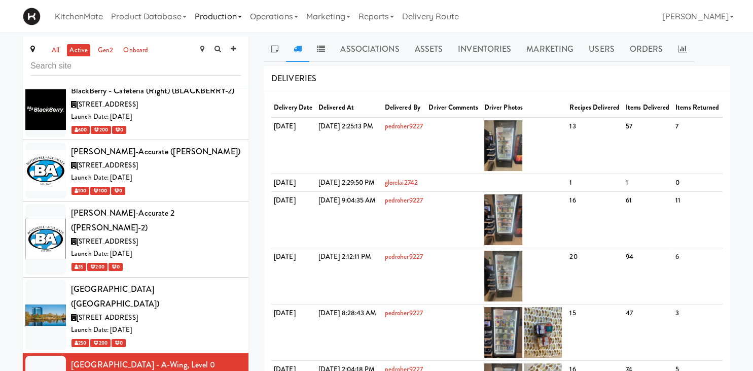
click at [230, 21] on link "Production" at bounding box center [218, 16] width 55 height 32
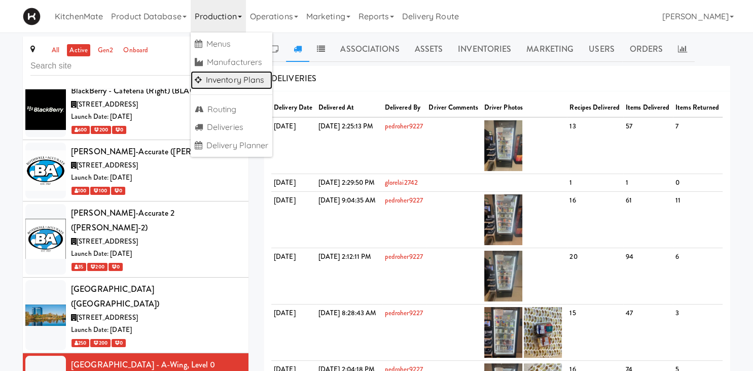
click at [238, 80] on link "Inventory Plans" at bounding box center [232, 80] width 82 height 18
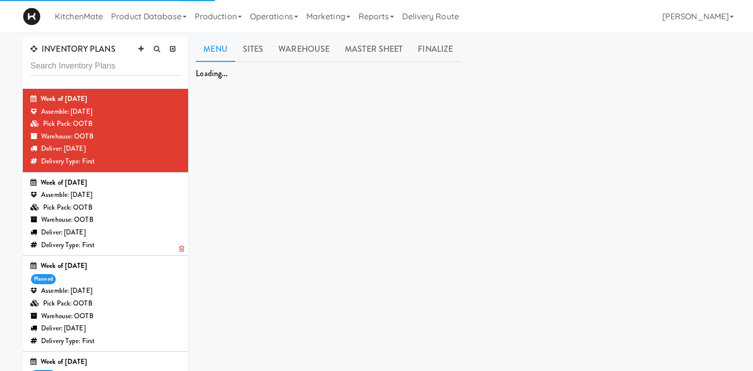
click at [113, 225] on div "Warehouse: OOTB" at bounding box center [105, 219] width 150 height 13
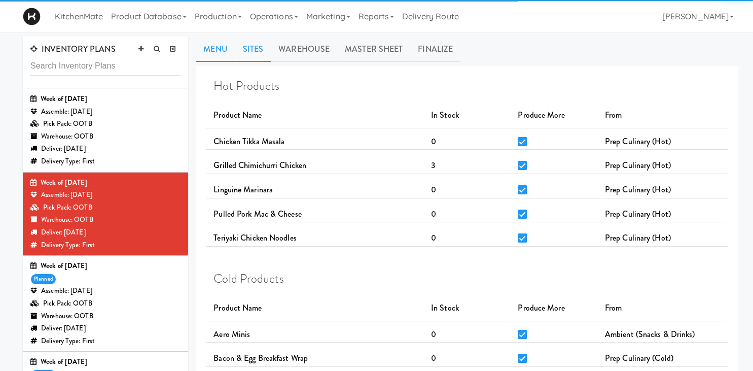
click at [254, 52] on link "Sites" at bounding box center [253, 48] width 36 height 25
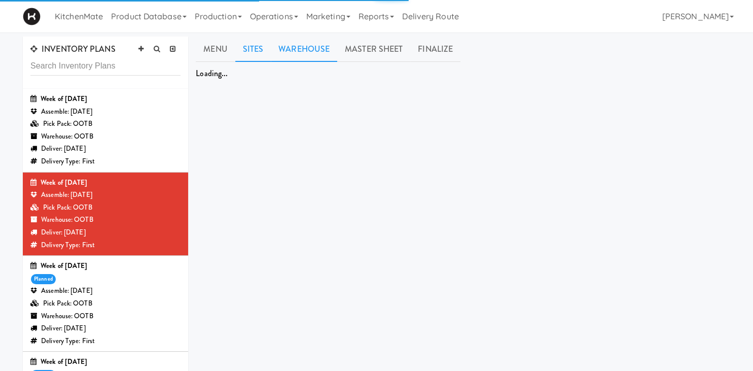
click at [285, 48] on link "Warehouse" at bounding box center [304, 48] width 66 height 25
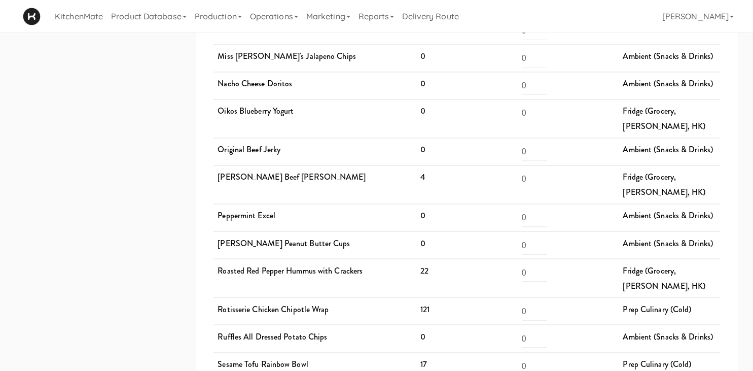
scroll to position [1820, 0]
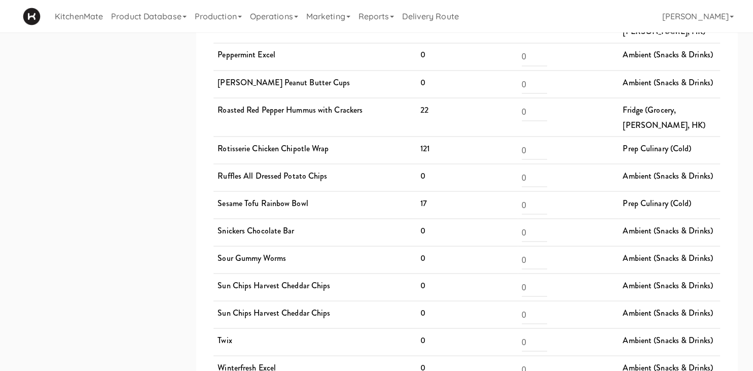
drag, startPoint x: 432, startPoint y: 208, endPoint x: 388, endPoint y: 275, distance: 79.7
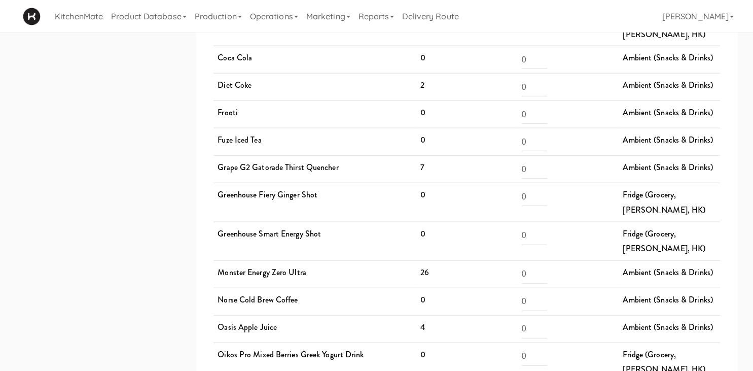
scroll to position [2200, 0]
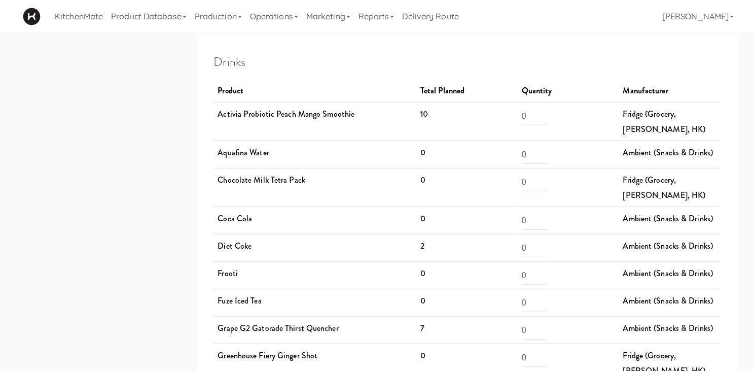
drag, startPoint x: 378, startPoint y: 231, endPoint x: 389, endPoint y: 231, distance: 11.2
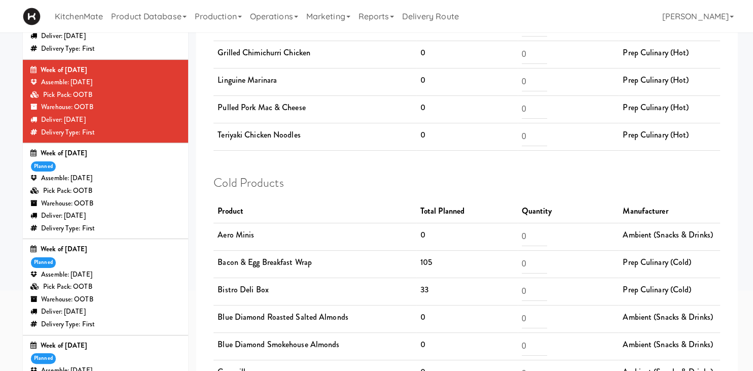
scroll to position [0, 0]
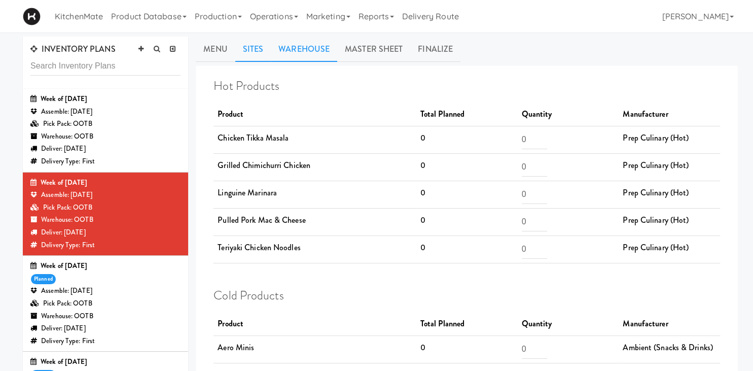
click at [251, 40] on link "Sites" at bounding box center [253, 48] width 36 height 25
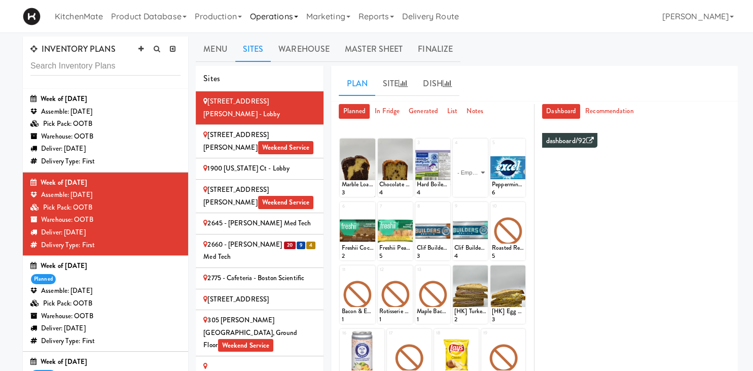
click at [277, 20] on link "Operations" at bounding box center [274, 16] width 56 height 32
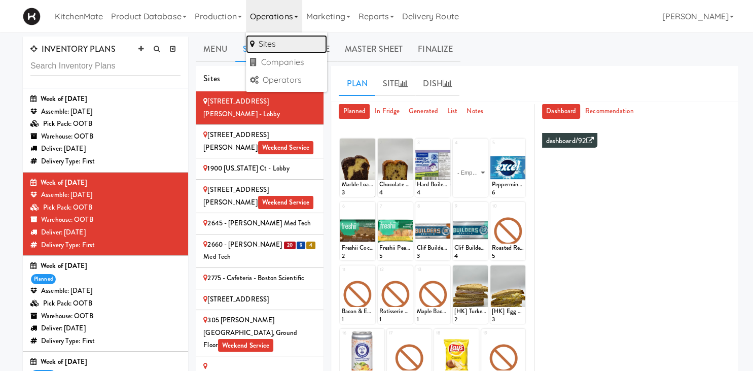
click at [283, 40] on link "Sites" at bounding box center [286, 44] width 81 height 18
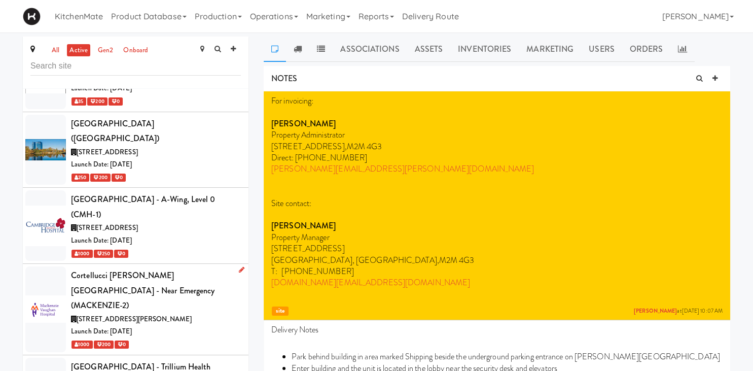
scroll to position [1552, 0]
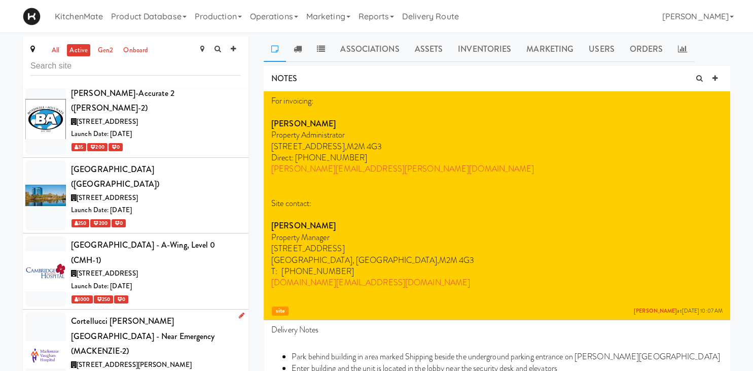
click at [195, 313] on div "Cortellucci [PERSON_NAME][GEOGRAPHIC_DATA] - near Emergency (MACKENZIE-2)" at bounding box center [156, 335] width 170 height 45
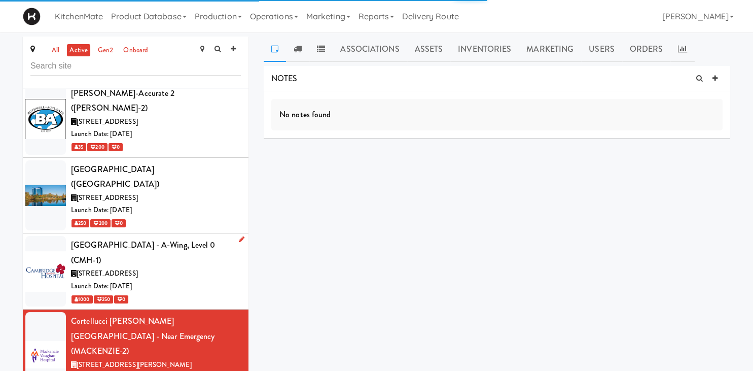
click at [189, 267] on div "[STREET_ADDRESS]" at bounding box center [156, 273] width 170 height 13
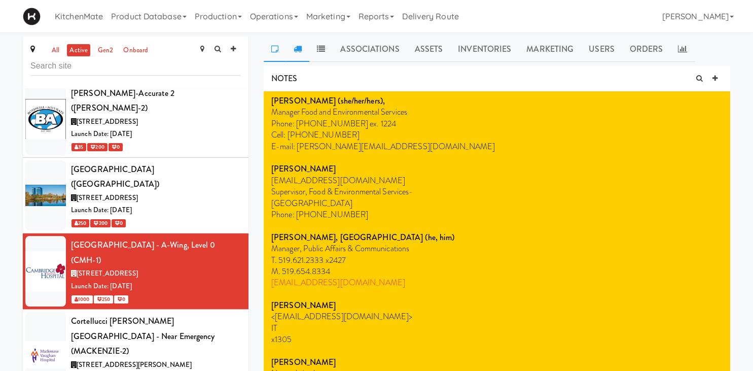
click at [294, 52] on icon at bounding box center [297, 49] width 8 height 8
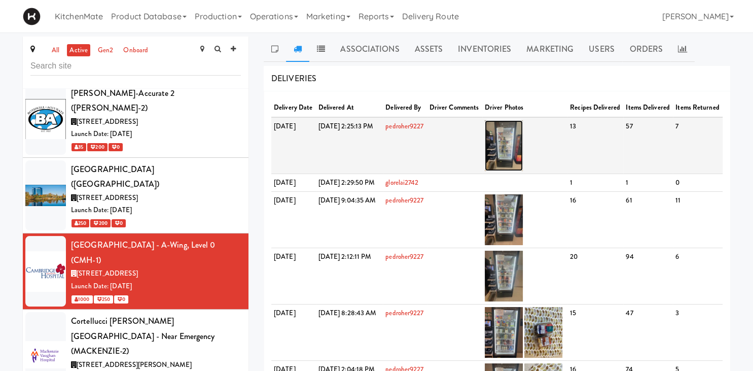
click at [522, 149] on img at bounding box center [504, 145] width 38 height 51
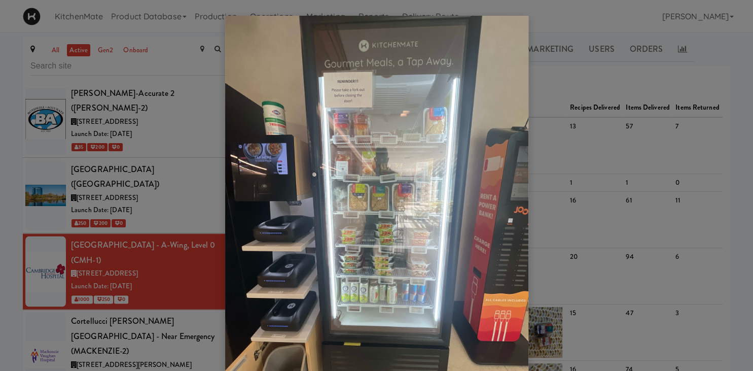
click at [151, 149] on div at bounding box center [376, 185] width 753 height 371
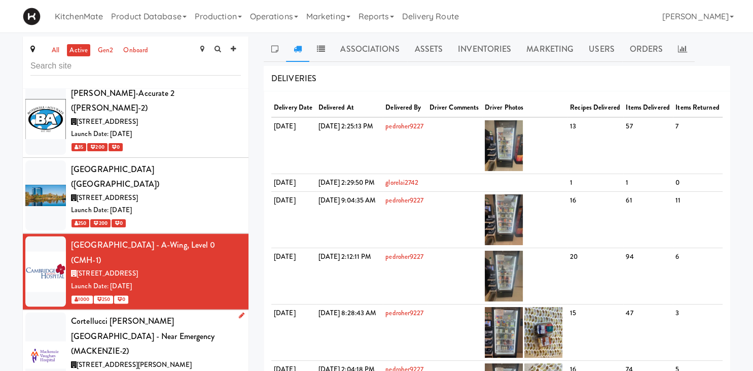
click at [159, 359] on span "[STREET_ADDRESS][PERSON_NAME]" at bounding box center [134, 364] width 115 height 10
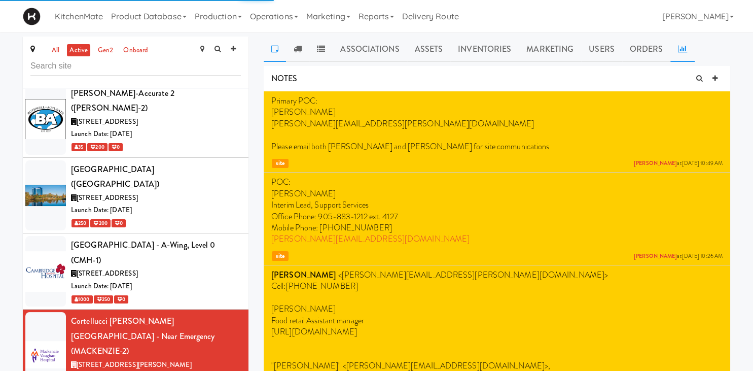
click at [683, 48] on icon at bounding box center [682, 49] width 9 height 8
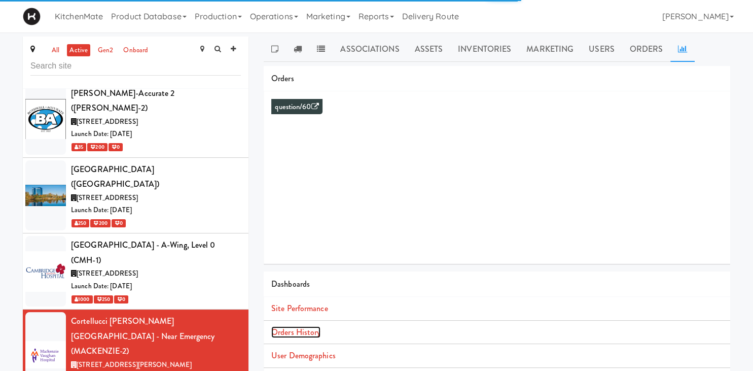
click at [302, 331] on link "Orders History" at bounding box center [295, 332] width 49 height 12
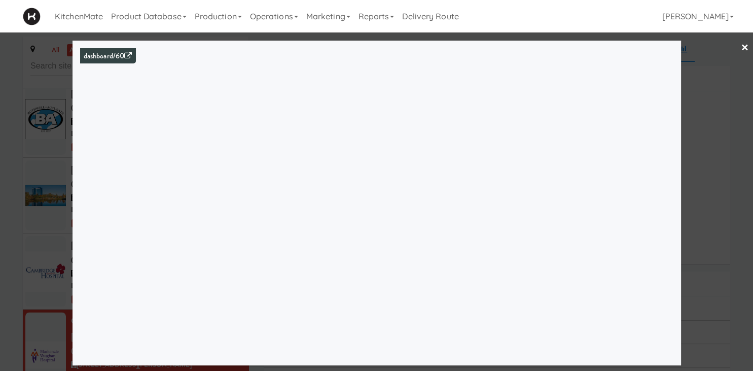
click at [21, 197] on div at bounding box center [376, 185] width 753 height 371
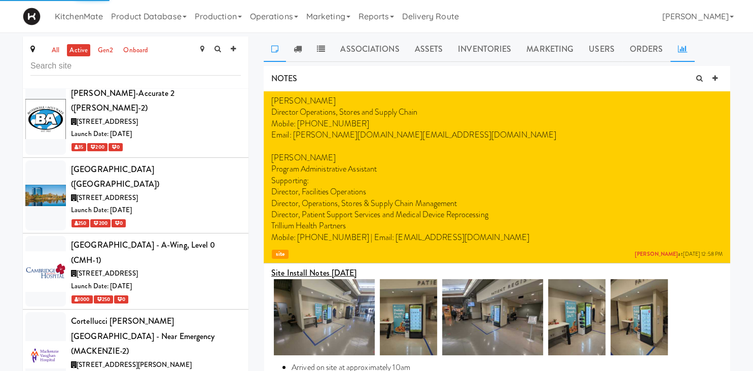
click at [685, 46] on link at bounding box center [682, 48] width 24 height 25
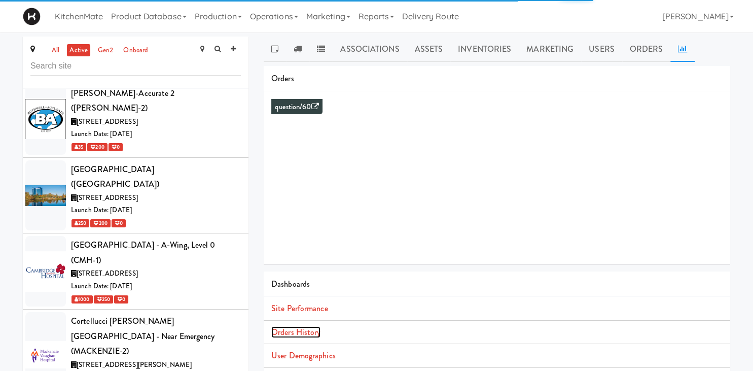
click at [310, 330] on link "Orders History" at bounding box center [295, 332] width 49 height 12
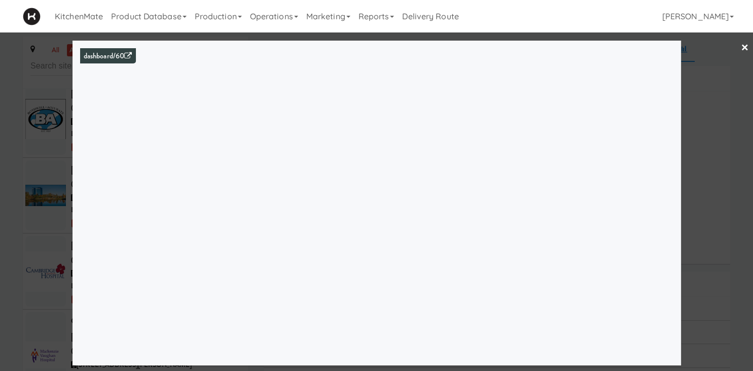
click at [66, 273] on div at bounding box center [376, 185] width 753 height 371
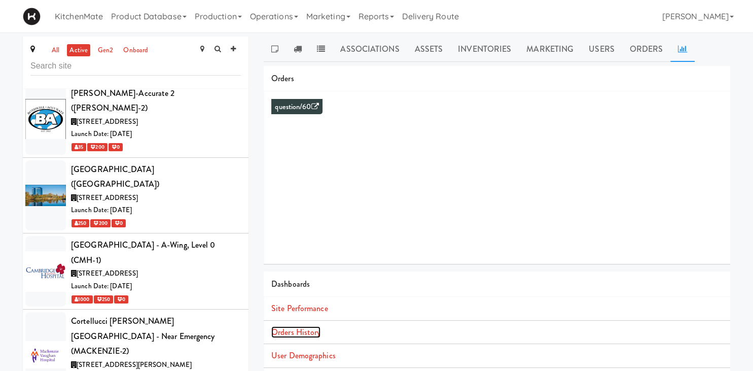
click at [311, 327] on link "Orders History" at bounding box center [295, 332] width 49 height 12
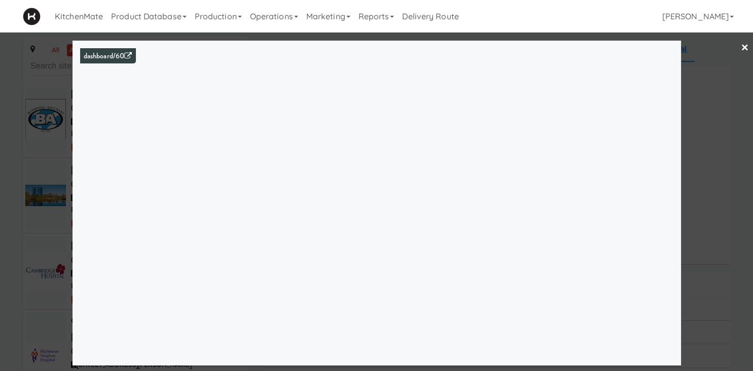
click at [55, 213] on div at bounding box center [376, 185] width 753 height 371
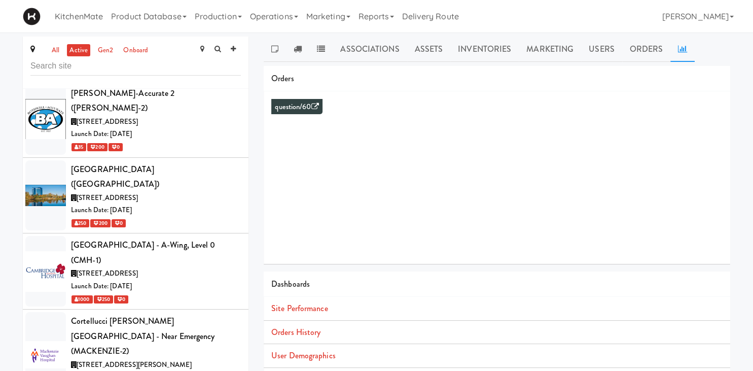
scroll to position [1693, 0]
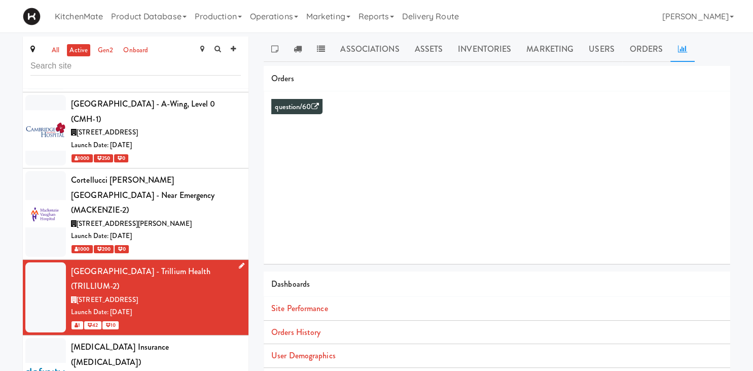
click at [175, 318] on div "1 42 10" at bounding box center [156, 324] width 170 height 13
click at [186, 369] on div "[STREET_ADDRESS]" at bounding box center [156, 375] width 170 height 13
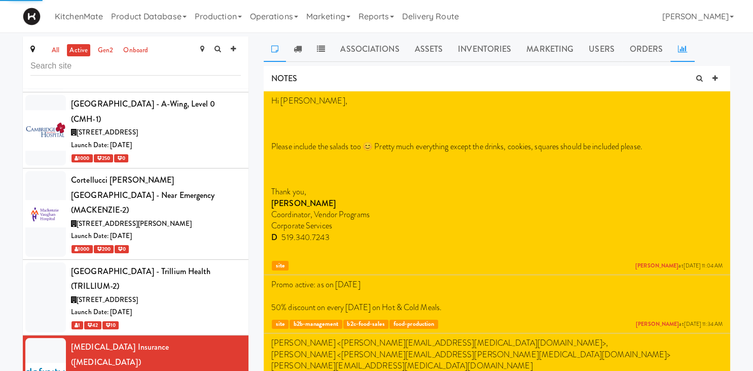
click at [678, 46] on icon at bounding box center [682, 49] width 9 height 8
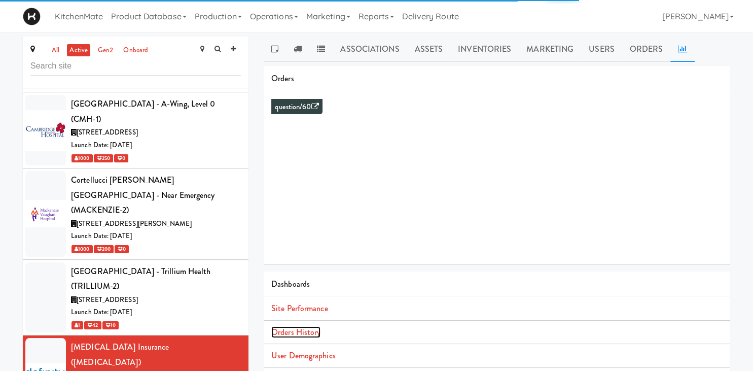
click at [305, 331] on link "Orders History" at bounding box center [295, 332] width 49 height 12
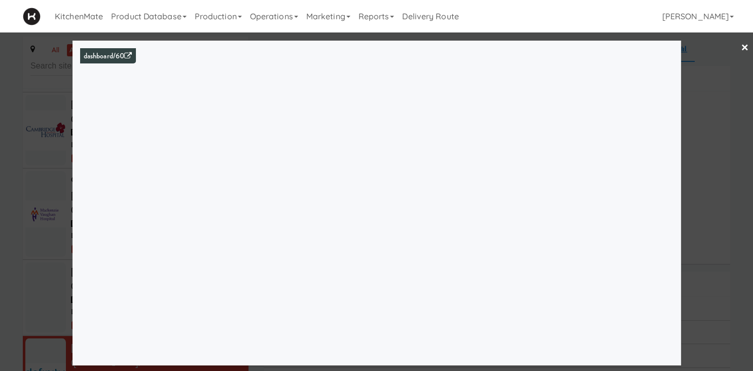
click at [53, 215] on div at bounding box center [376, 185] width 753 height 371
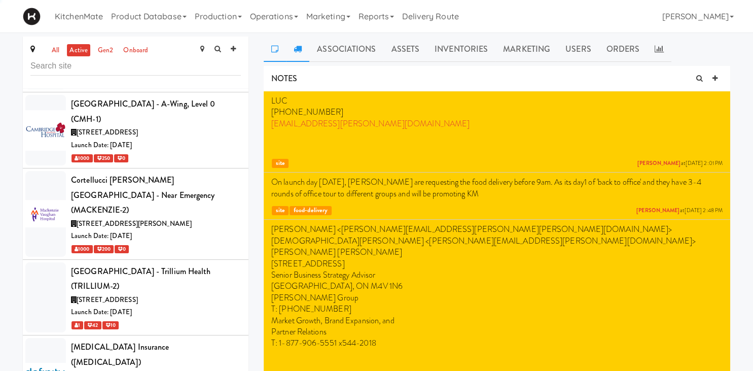
drag, startPoint x: 300, startPoint y: 45, endPoint x: 306, endPoint y: 54, distance: 10.3
click at [300, 45] on icon at bounding box center [297, 49] width 8 height 8
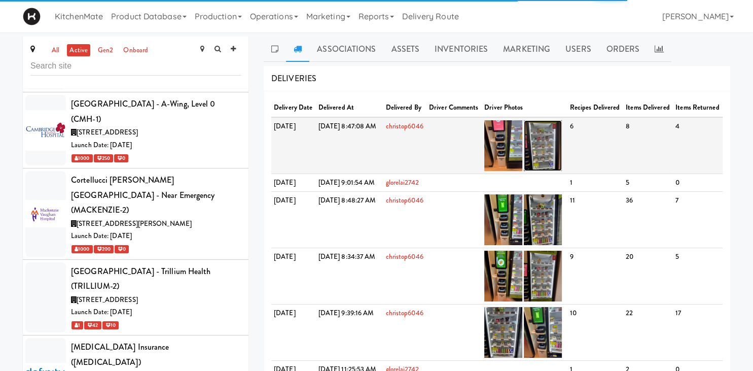
click at [562, 150] on img at bounding box center [543, 145] width 38 height 51
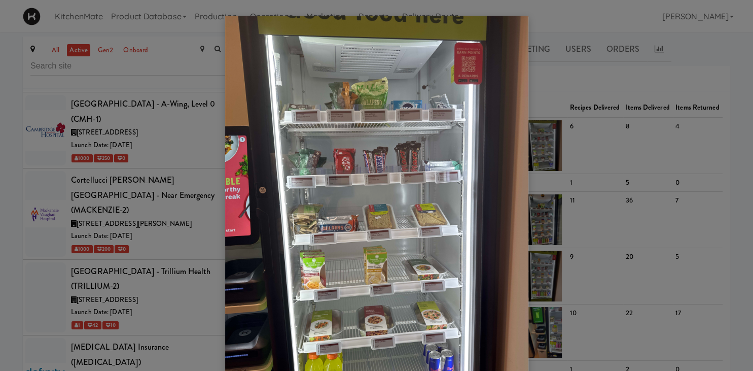
click at [119, 202] on div at bounding box center [376, 185] width 753 height 371
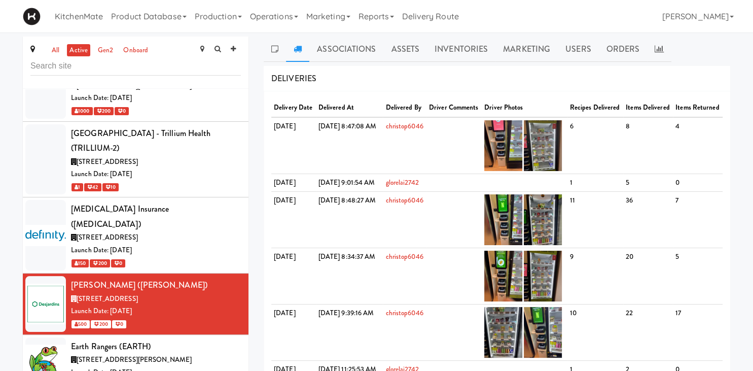
scroll to position [1834, 0]
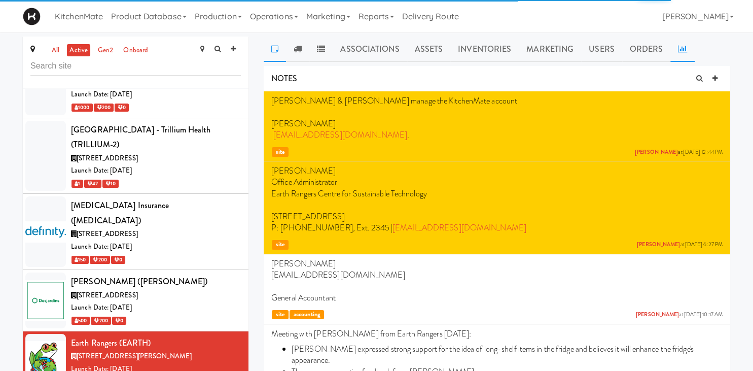
click at [686, 50] on link at bounding box center [682, 48] width 24 height 25
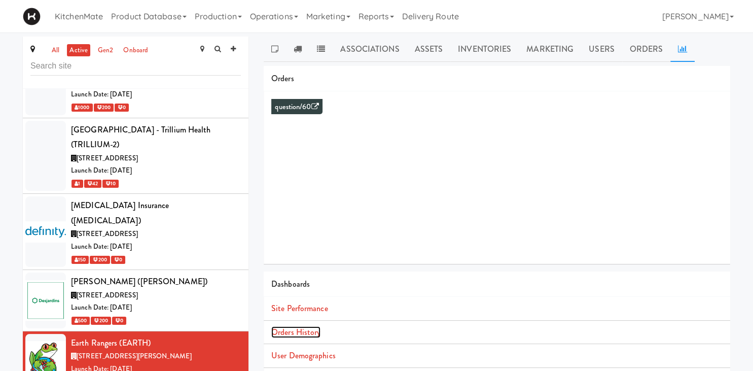
click at [303, 328] on link "Orders History" at bounding box center [295, 332] width 49 height 12
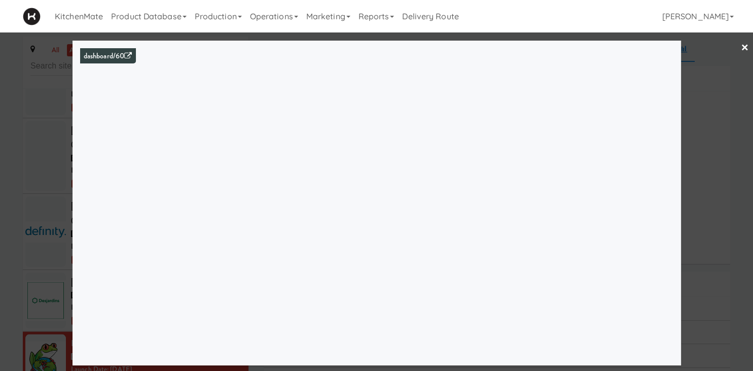
click at [28, 235] on div at bounding box center [376, 185] width 753 height 371
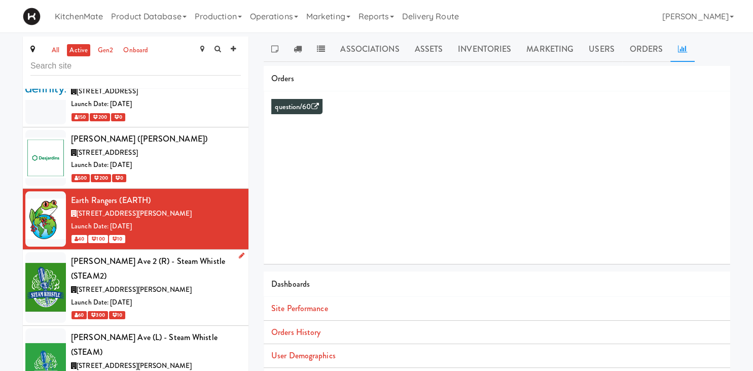
scroll to position [2046, 0]
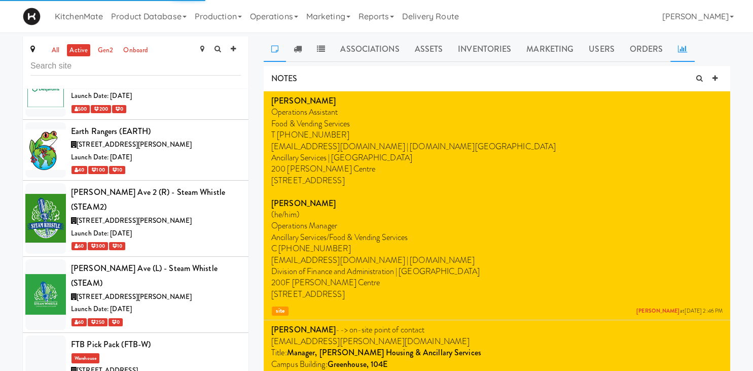
click at [680, 41] on link at bounding box center [682, 48] width 24 height 25
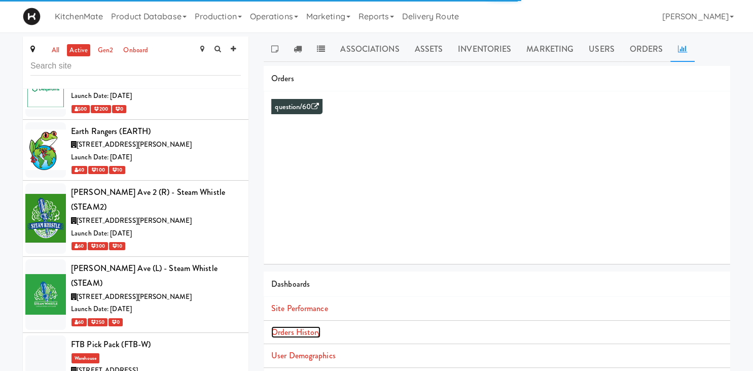
click at [308, 333] on link "Orders History" at bounding box center [295, 332] width 49 height 12
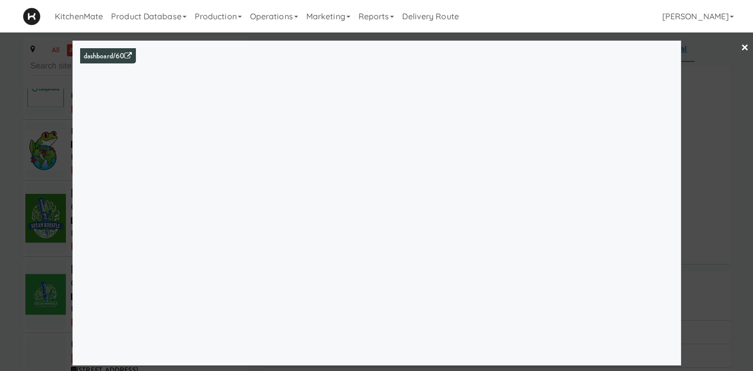
click at [40, 172] on div at bounding box center [376, 185] width 753 height 371
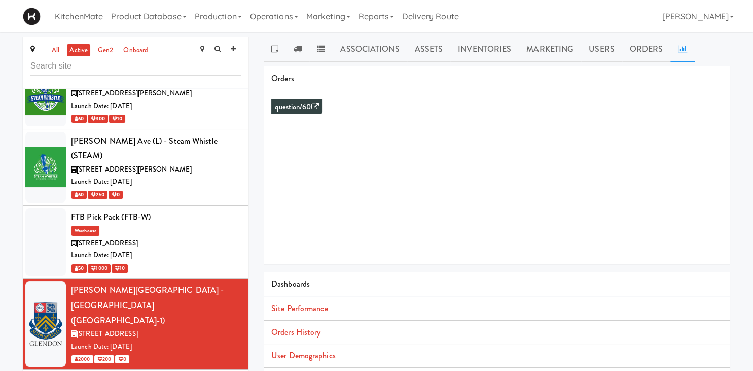
scroll to position [2187, 0]
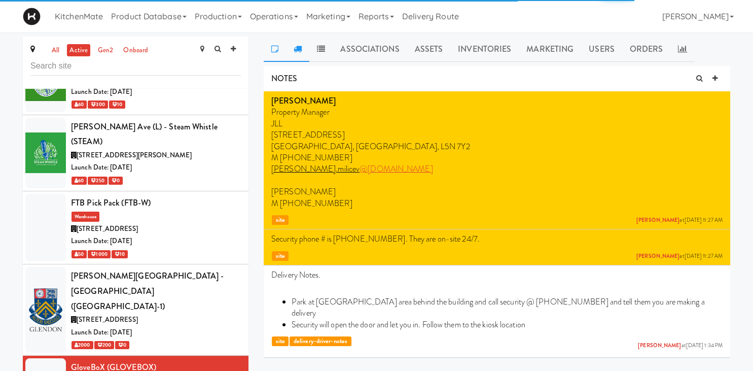
click at [299, 50] on icon at bounding box center [297, 49] width 8 height 8
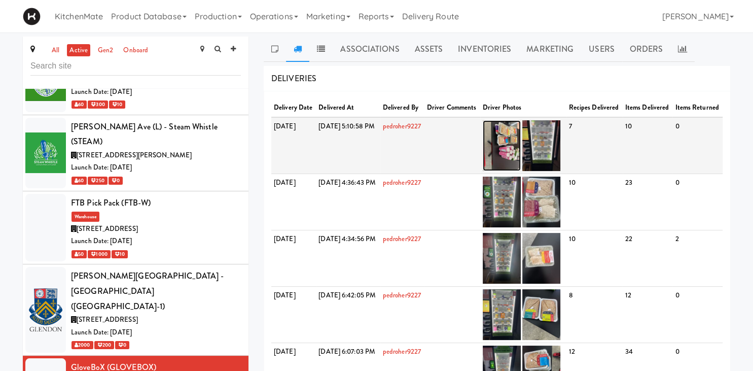
click at [521, 158] on img at bounding box center [502, 145] width 38 height 51
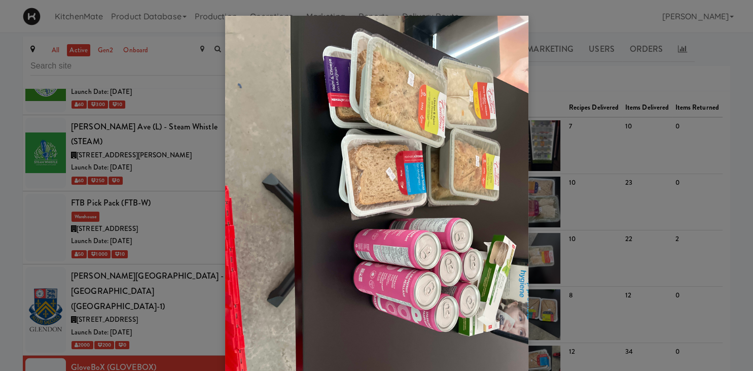
click at [620, 139] on div at bounding box center [376, 185] width 753 height 371
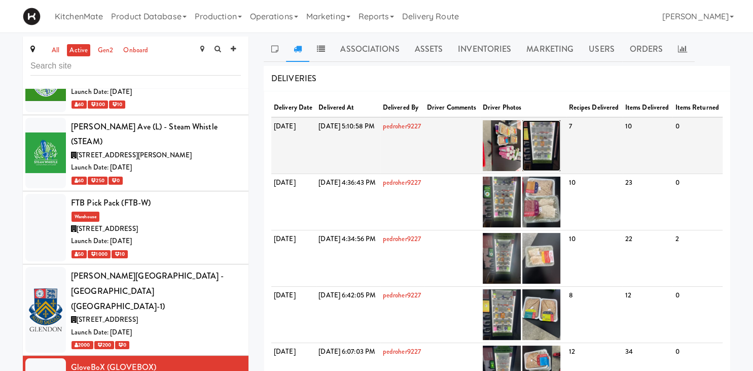
click at [560, 150] on img at bounding box center [541, 145] width 38 height 51
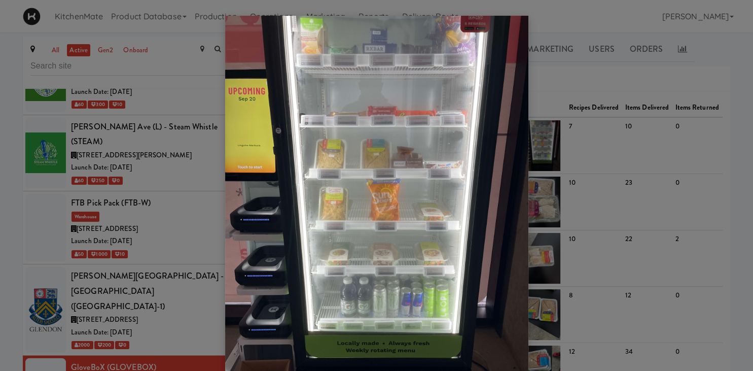
click at [143, 257] on div at bounding box center [376, 185] width 753 height 371
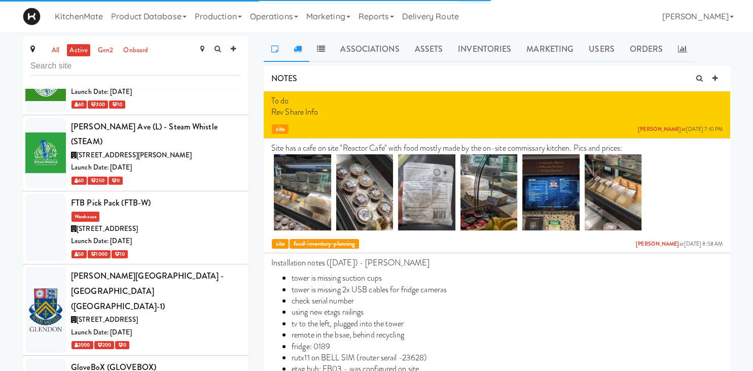
click at [300, 50] on icon at bounding box center [297, 49] width 8 height 8
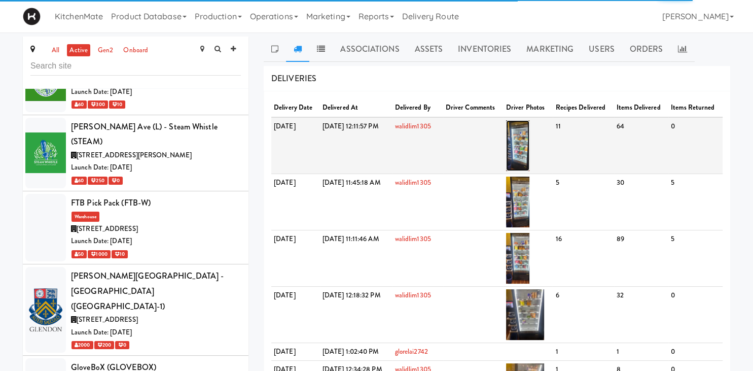
click at [530, 160] on img at bounding box center [518, 145] width 24 height 51
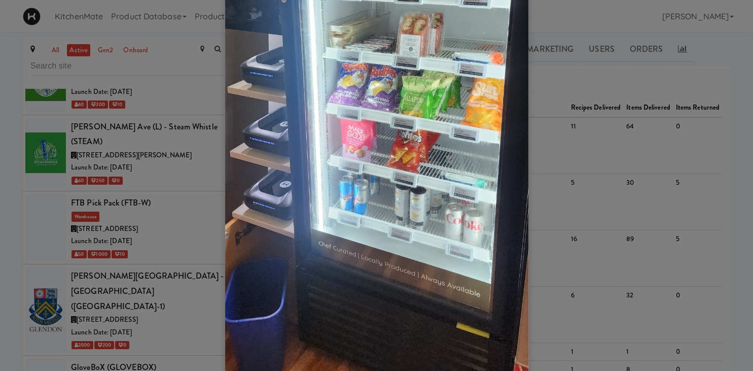
scroll to position [70, 0]
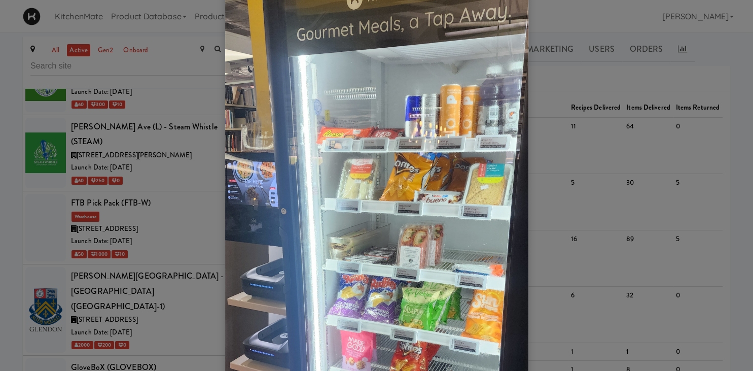
click at [182, 201] on div at bounding box center [376, 185] width 753 height 371
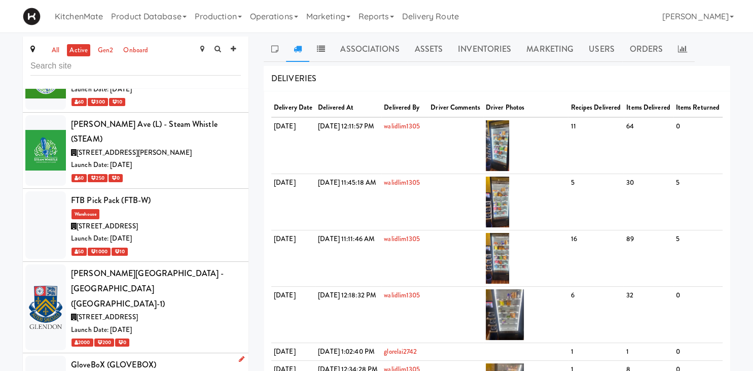
scroll to position [2258, 0]
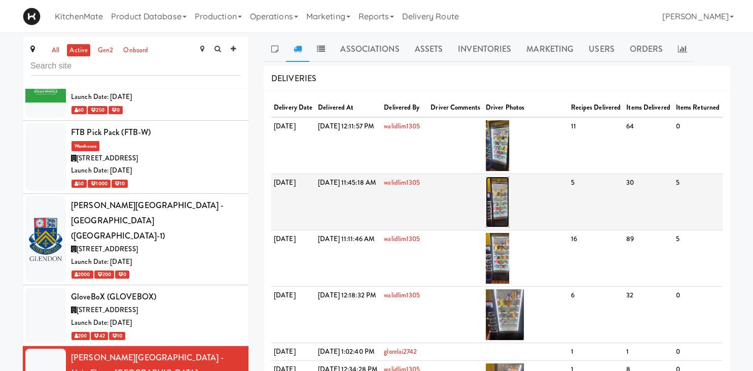
click at [509, 212] on img at bounding box center [498, 201] width 24 height 51
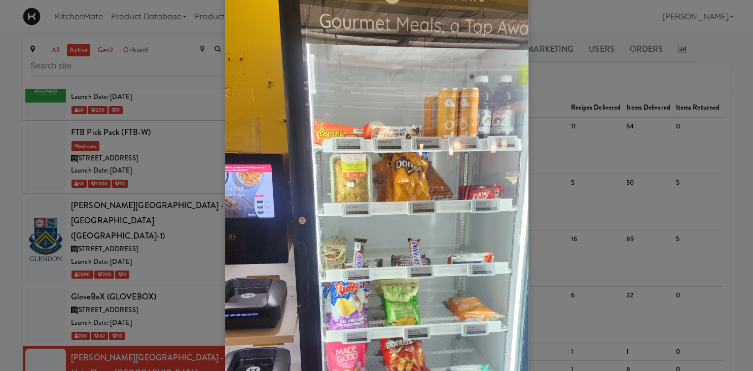
scroll to position [141, 0]
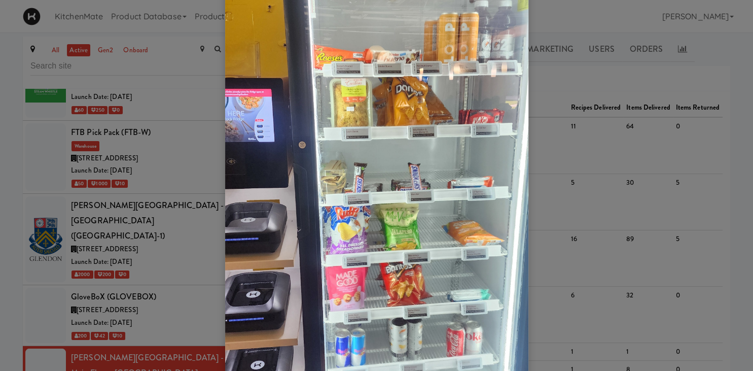
drag, startPoint x: 192, startPoint y: 241, endPoint x: 196, endPoint y: 238, distance: 5.4
click at [192, 241] on div at bounding box center [376, 185] width 753 height 371
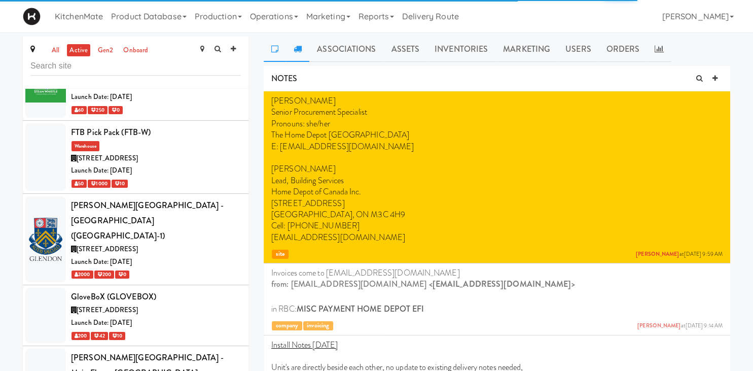
click at [300, 42] on link at bounding box center [297, 48] width 23 height 25
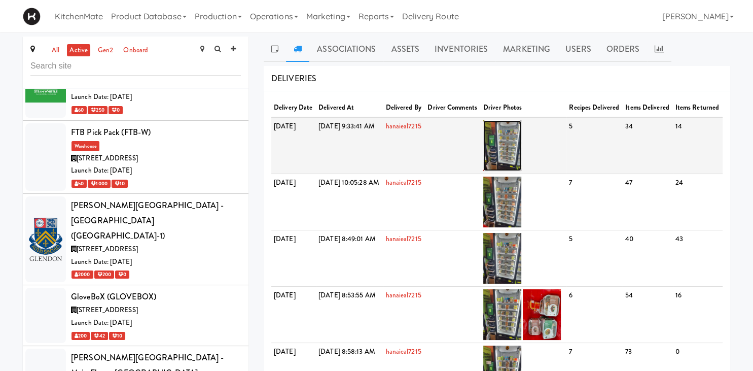
click at [521, 144] on img at bounding box center [502, 145] width 38 height 51
